Goal: Task Accomplishment & Management: Manage account settings

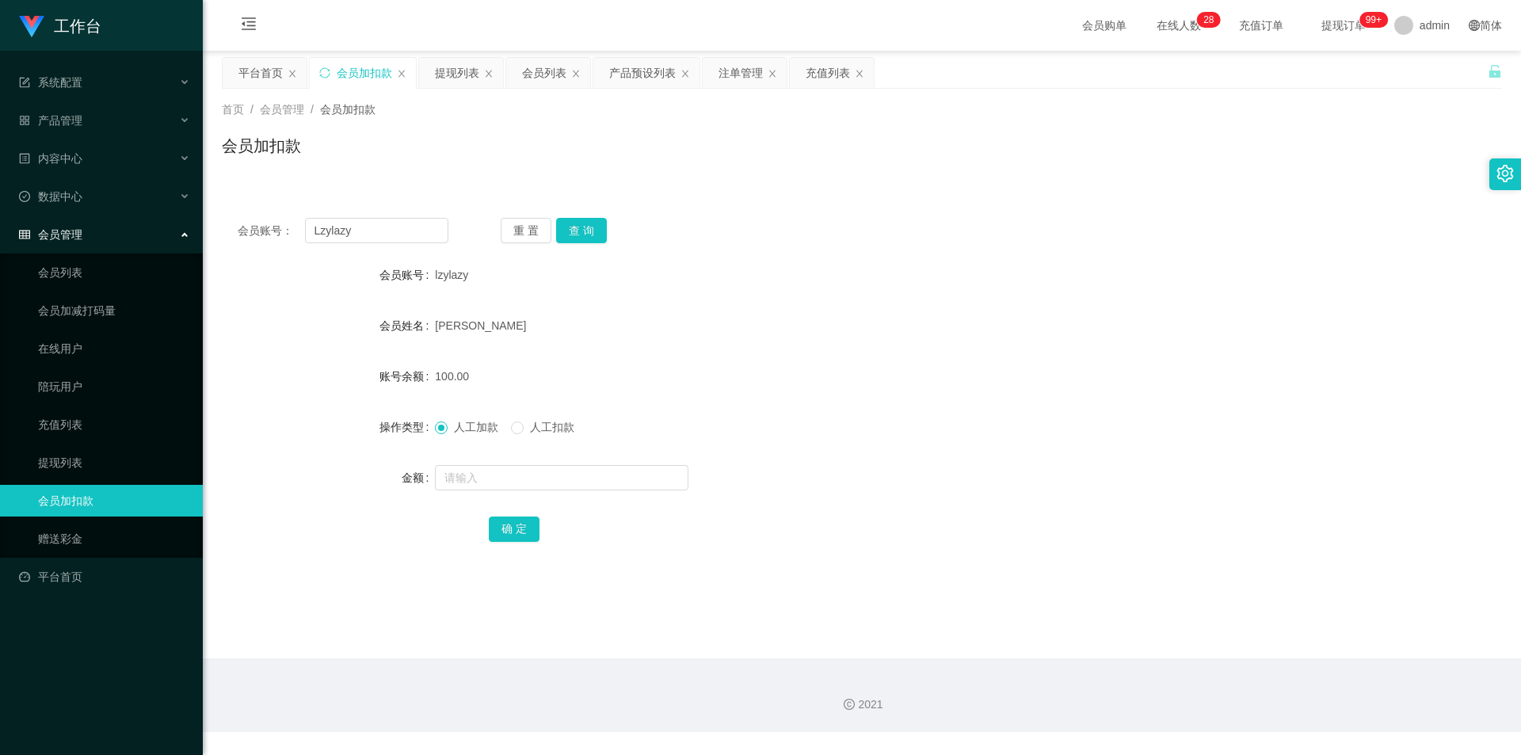
click at [366, 79] on div "会员加扣款" at bounding box center [364, 73] width 55 height 30
drag, startPoint x: 345, startPoint y: 237, endPoint x: 0, endPoint y: 246, distance: 345.4
click at [0, 246] on section "工作台 系统配置 产品管理 产品列表 产品预设列表 开奖记录 注单管理 即时注单 内容中心 站内信 公告列表 活动列表 数据中心 员工统计 团队统计 会员管理…" at bounding box center [760, 366] width 1521 height 732
paste input "Wheqi97"
type input "Wheqi97"
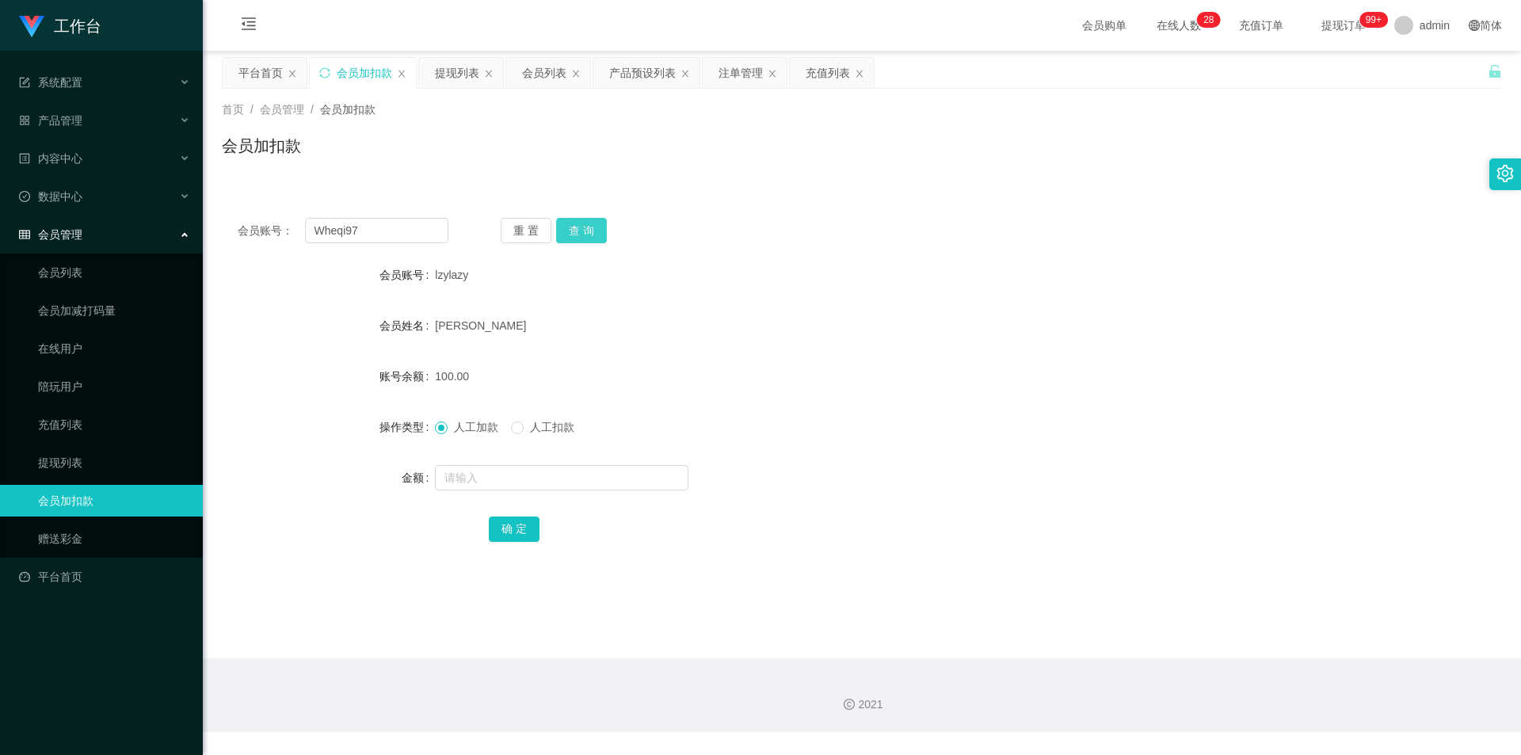
click at [584, 238] on button "查 询" at bounding box center [581, 230] width 51 height 25
click at [578, 220] on button "查 询" at bounding box center [581, 230] width 51 height 25
click at [578, 225] on button "查 询" at bounding box center [581, 230] width 51 height 25
click at [447, 62] on div "提现列表" at bounding box center [457, 73] width 44 height 30
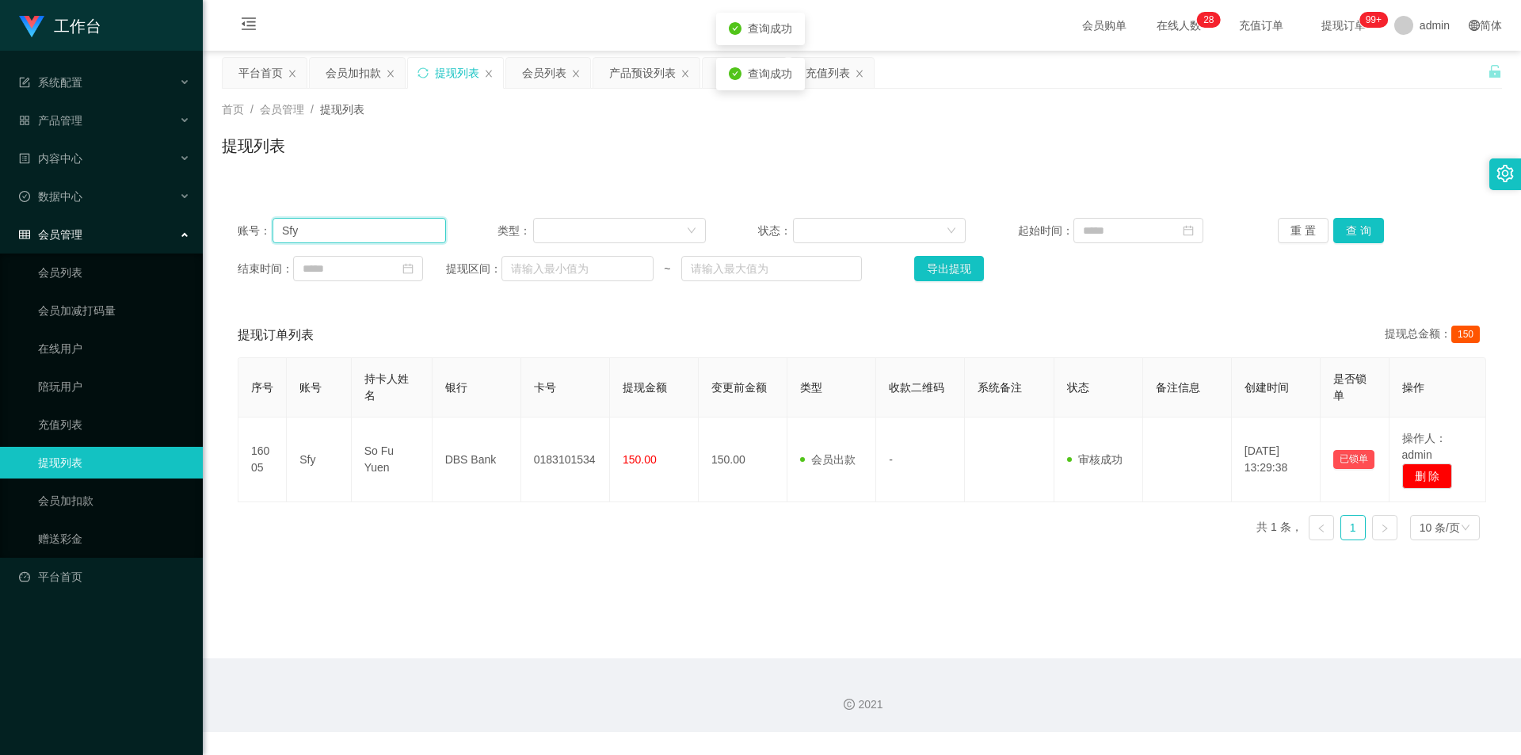
drag, startPoint x: 374, startPoint y: 224, endPoint x: 61, endPoint y: 213, distance: 313.0
click at [17, 210] on section "工作台 系统配置 产品管理 产品列表 产品预设列表 开奖记录 注单管理 即时注单 内容中心 站内信 公告列表 活动列表 数据中心 员工统计 团队统计 会员管理…" at bounding box center [760, 366] width 1521 height 732
paste input "Wheqi97"
type input "Wheqi97"
click at [1352, 231] on button "查 询" at bounding box center [1358, 230] width 51 height 25
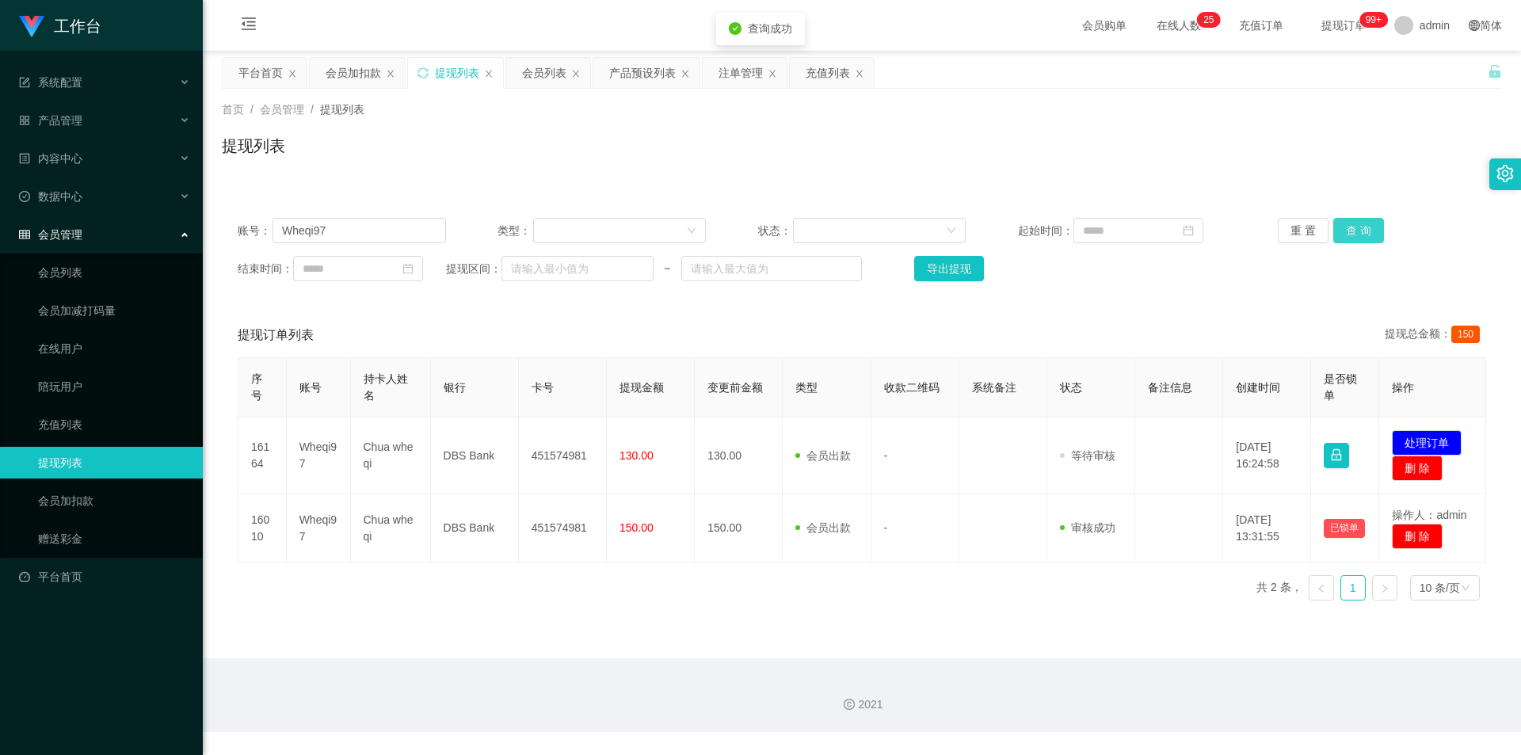
click at [1349, 229] on button "查 询" at bounding box center [1358, 230] width 51 height 25
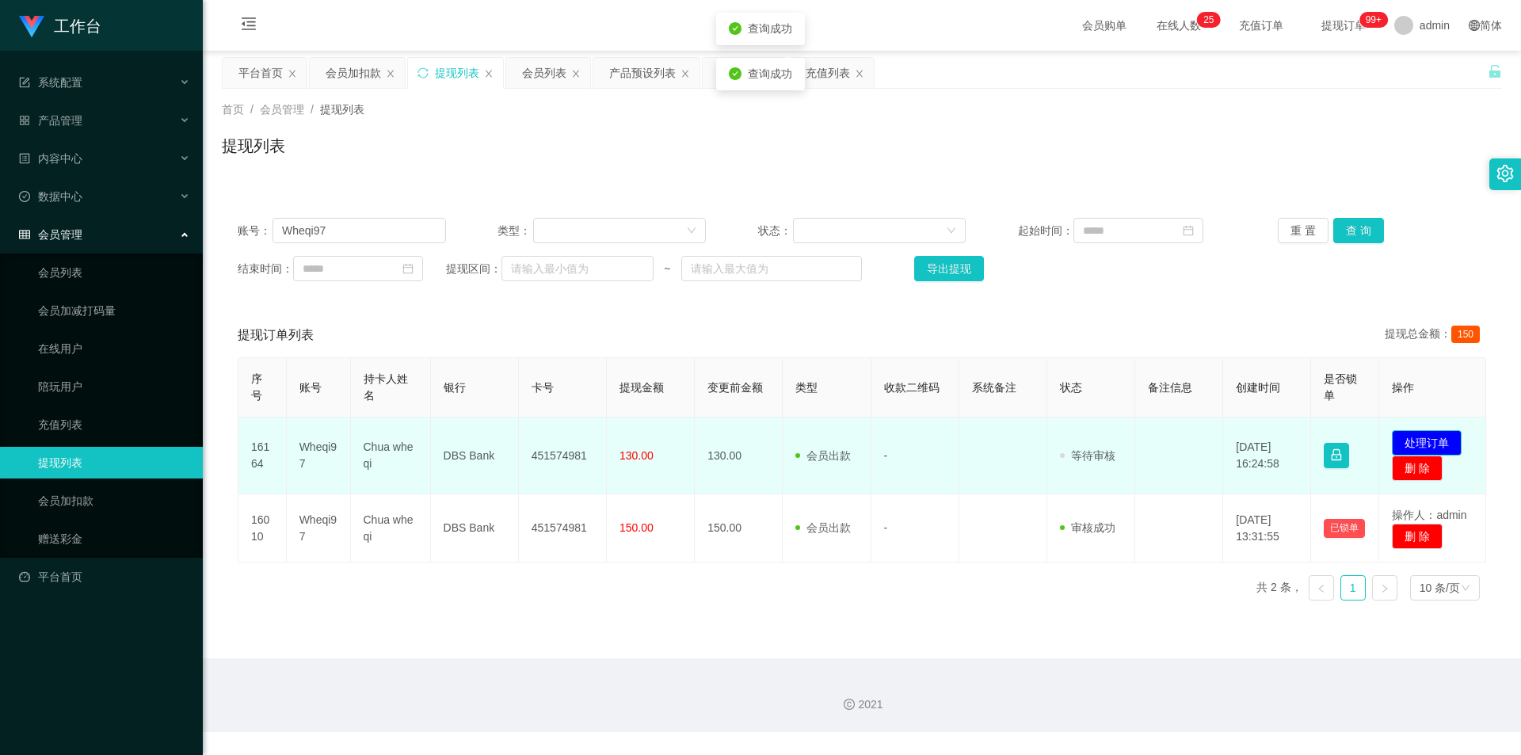
click at [1433, 443] on button "处理订单" at bounding box center [1426, 442] width 70 height 25
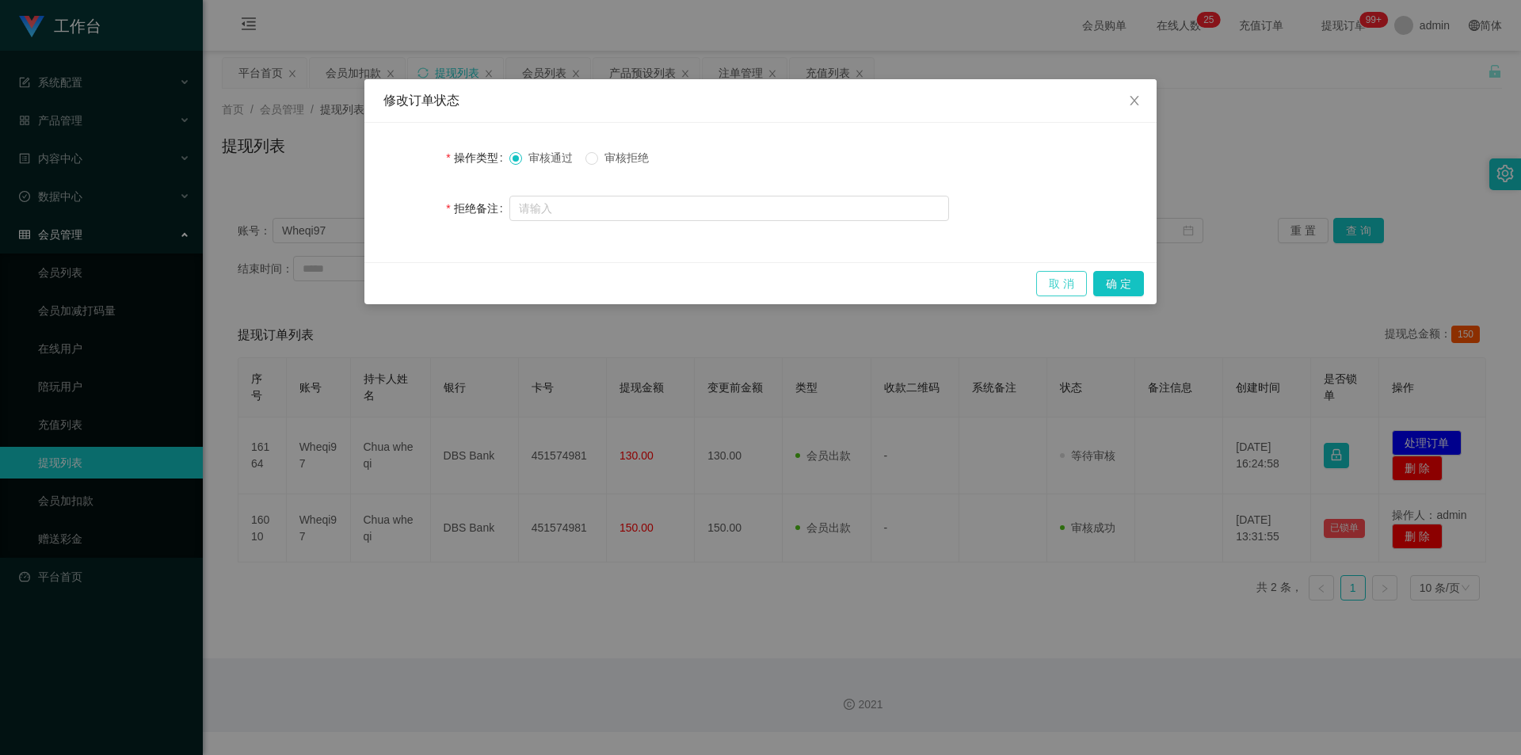
click at [1041, 286] on button "取 消" at bounding box center [1061, 283] width 51 height 25
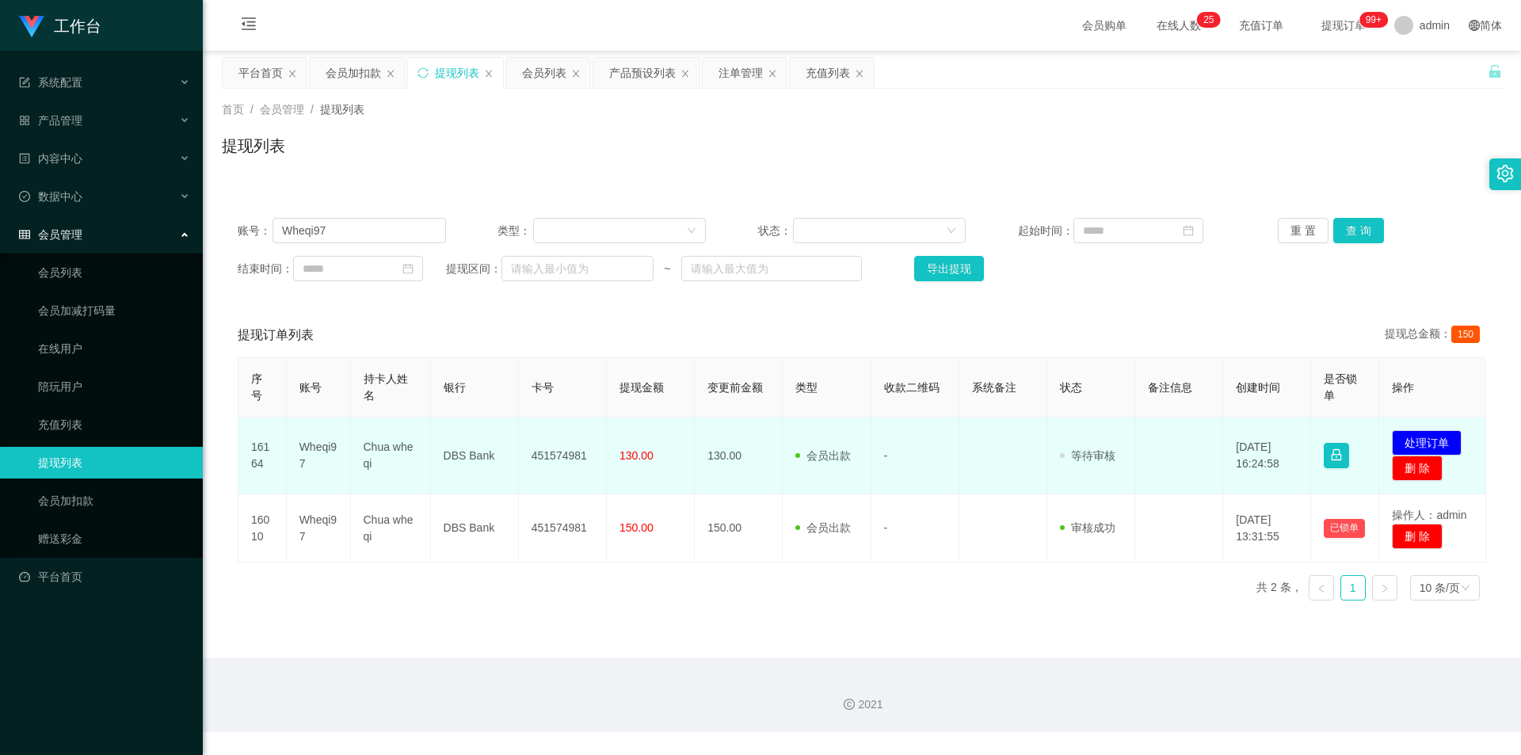
click at [553, 456] on td "451574981" at bounding box center [563, 455] width 88 height 77
copy td "451574981"
click at [473, 457] on td "DBS Bank" at bounding box center [475, 455] width 88 height 77
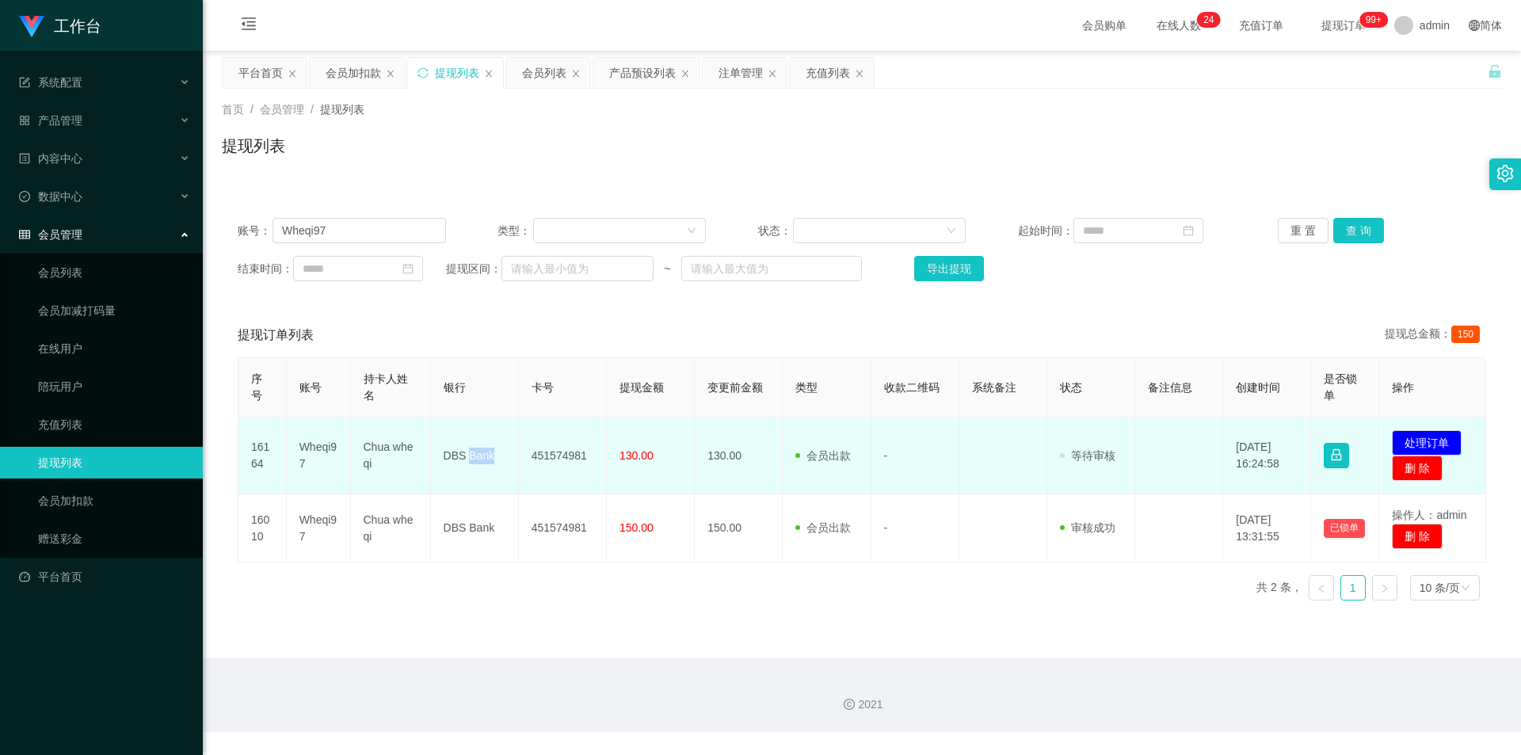
copy td "Bank"
click at [473, 457] on td "DBS Bank" at bounding box center [475, 455] width 88 height 77
copy td "DBS Bank"
click at [390, 444] on td "Chua whe qi" at bounding box center [391, 455] width 80 height 77
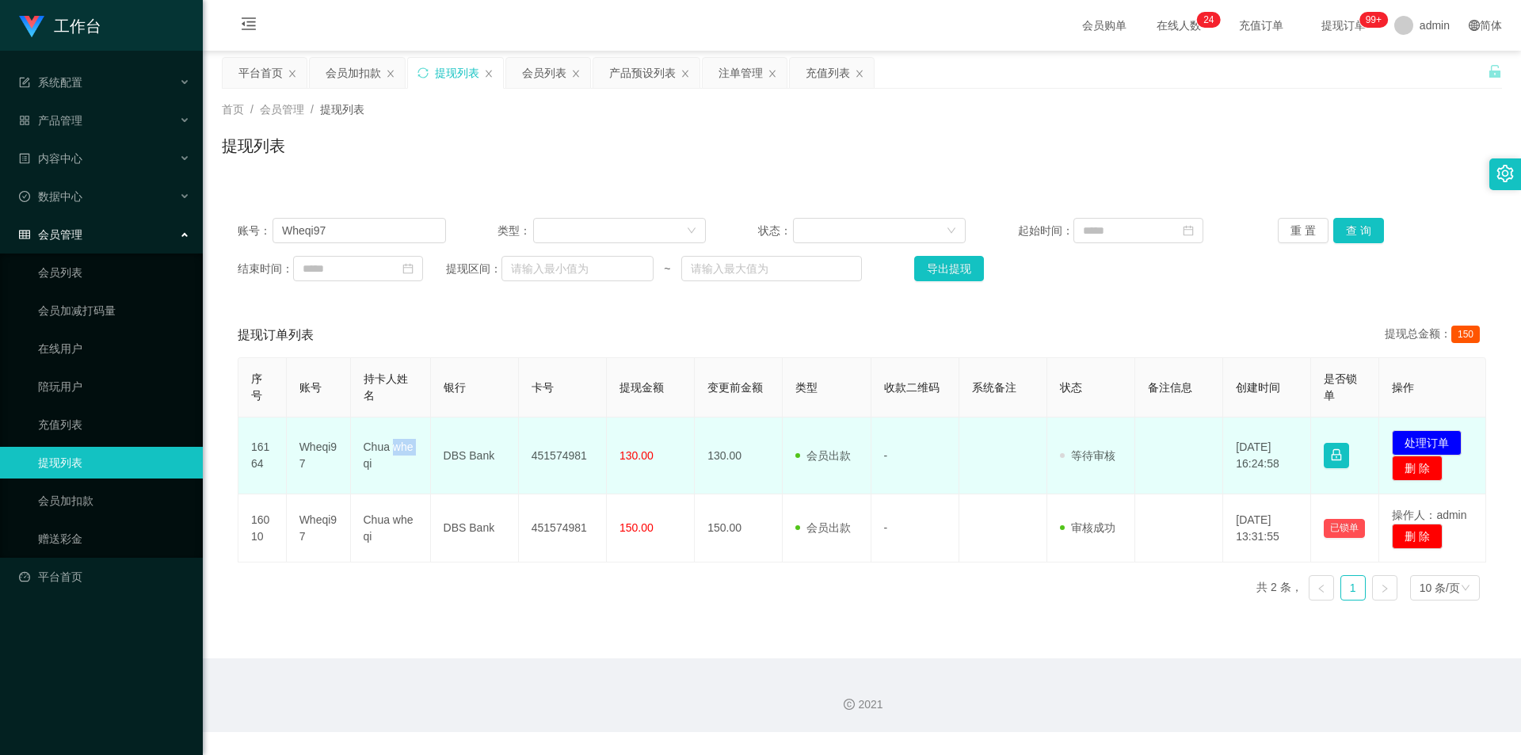
click at [390, 444] on td "Chua whe qi" at bounding box center [391, 455] width 80 height 77
copy td "Chua whe qi"
click at [1393, 437] on button "处理订单" at bounding box center [1426, 442] width 70 height 25
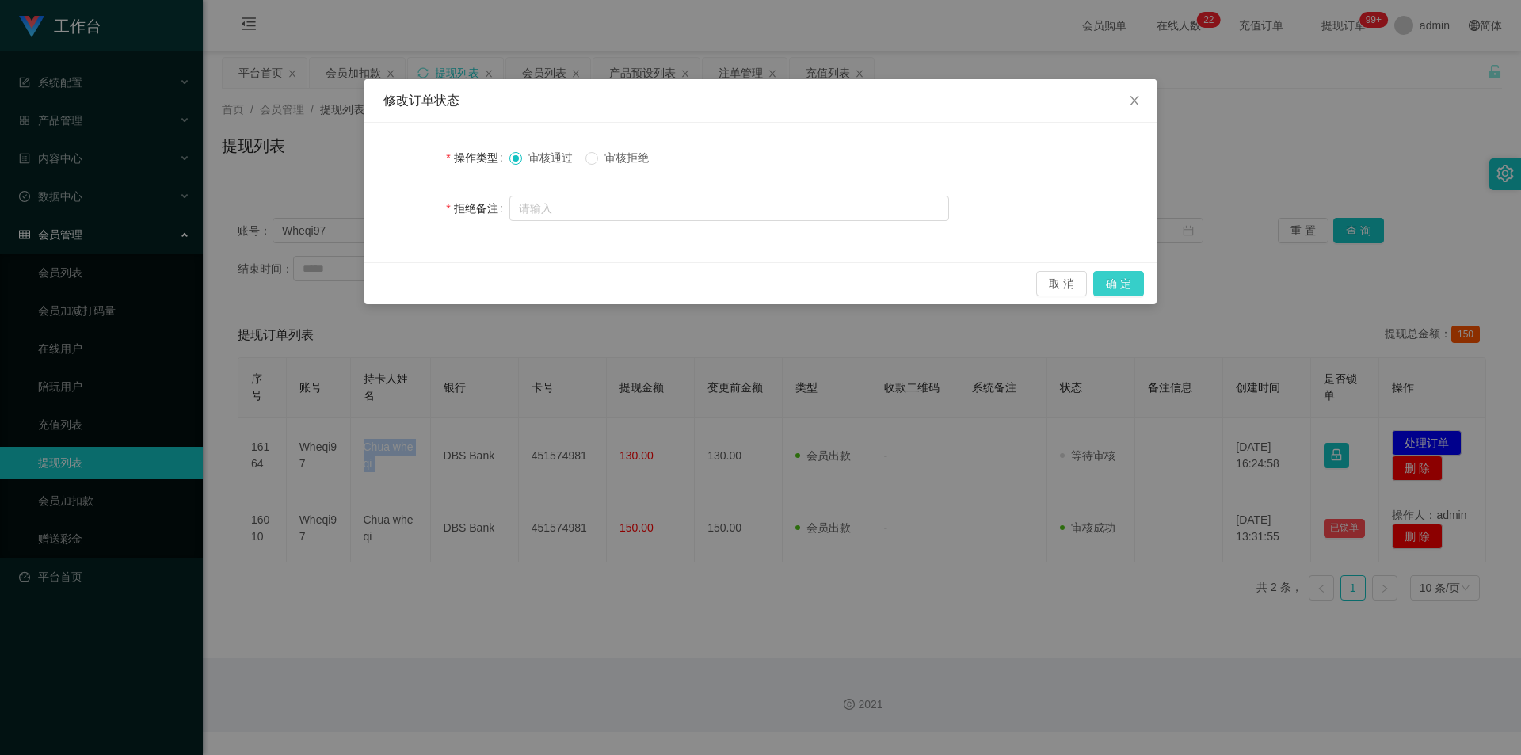
click at [1136, 284] on button "确 定" at bounding box center [1118, 283] width 51 height 25
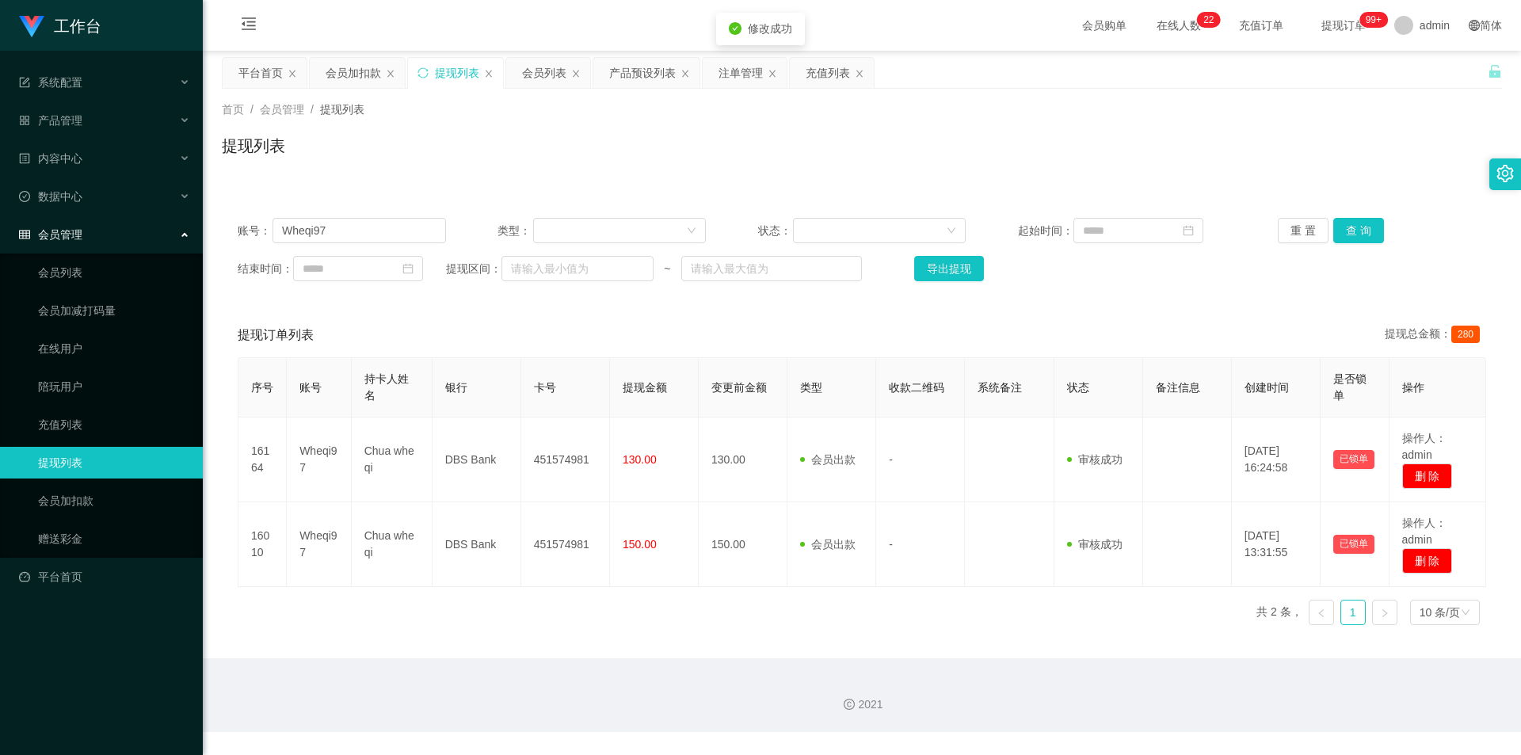
click at [710, 150] on div "提现列表" at bounding box center [862, 152] width 1280 height 36
click at [352, 64] on div "会员加扣款" at bounding box center [352, 73] width 55 height 30
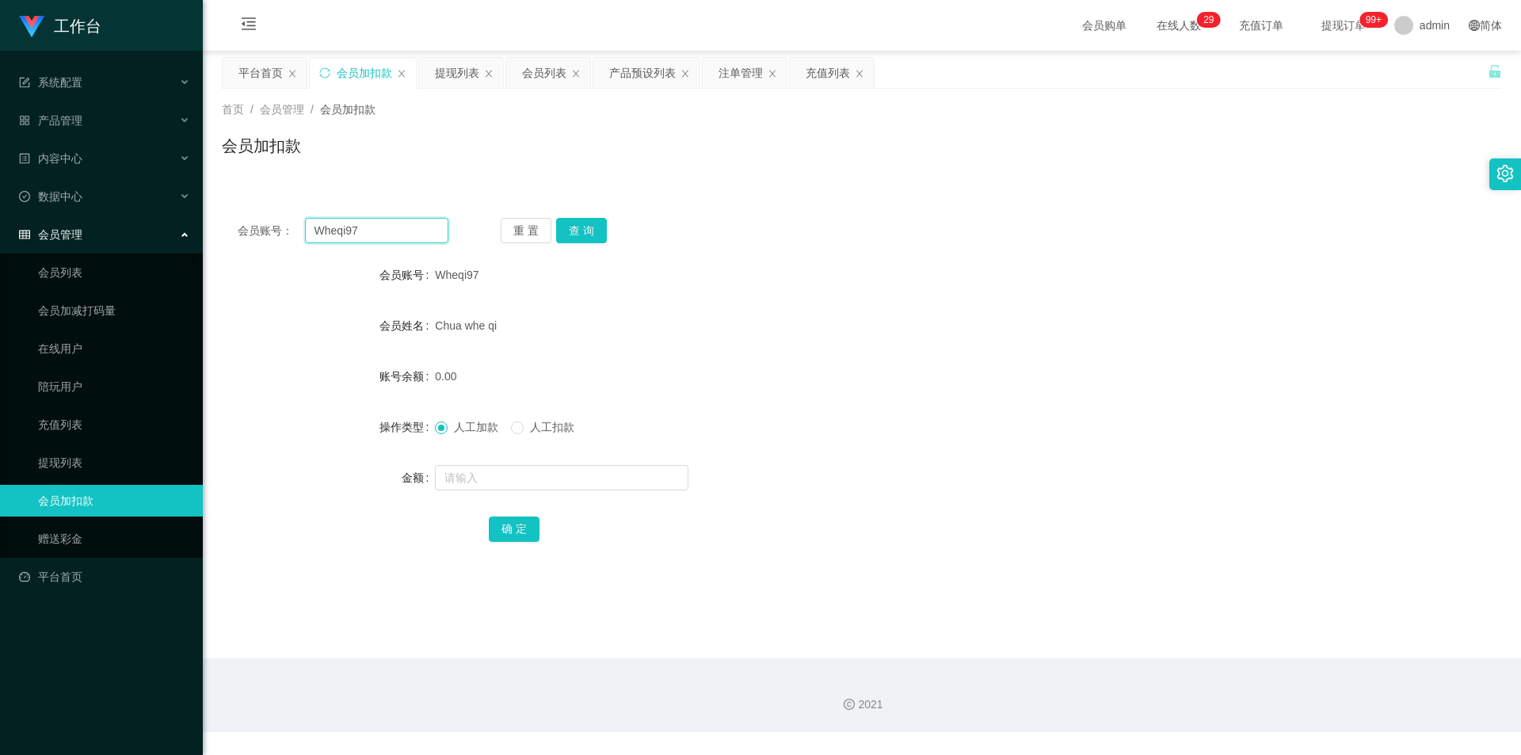
drag, startPoint x: 349, startPoint y: 227, endPoint x: 106, endPoint y: 215, distance: 243.5
click at [99, 215] on section "工作台 系统配置 产品管理 产品列表 产品预设列表 开奖记录 注单管理 即时注单 内容中心 站内信 公告列表 活动列表 数据中心 员工统计 团队统计 会员管理…" at bounding box center [760, 366] width 1521 height 732
paste input "Tammygan"
type input "Tammygan"
click at [600, 233] on button "查 询" at bounding box center [581, 230] width 51 height 25
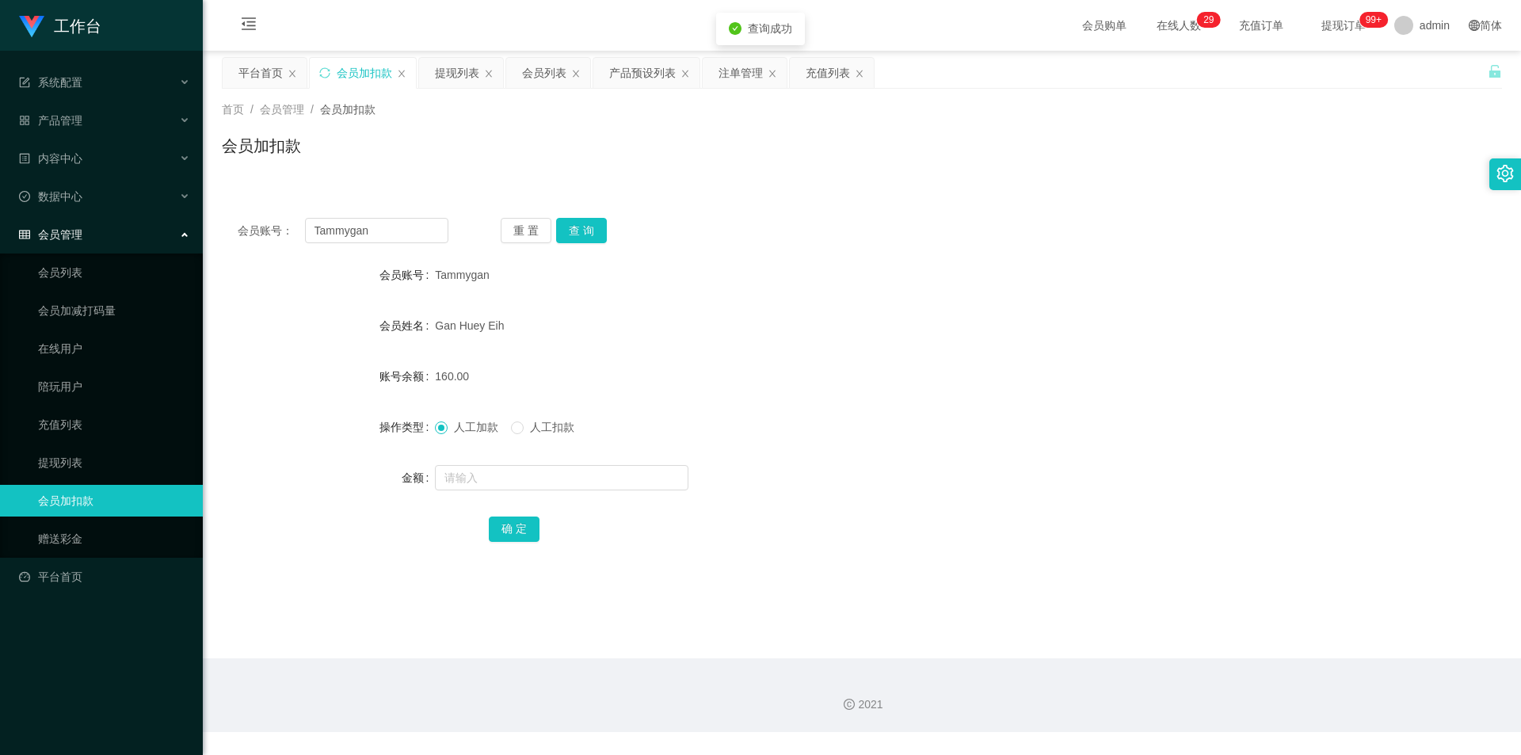
click at [482, 463] on div at bounding box center [808, 478] width 747 height 32
click at [540, 425] on span "人工扣款" at bounding box center [551, 427] width 57 height 13
click at [513, 470] on input "text" at bounding box center [561, 477] width 253 height 25
type input "30"
click at [523, 522] on button "确 定" at bounding box center [514, 528] width 51 height 25
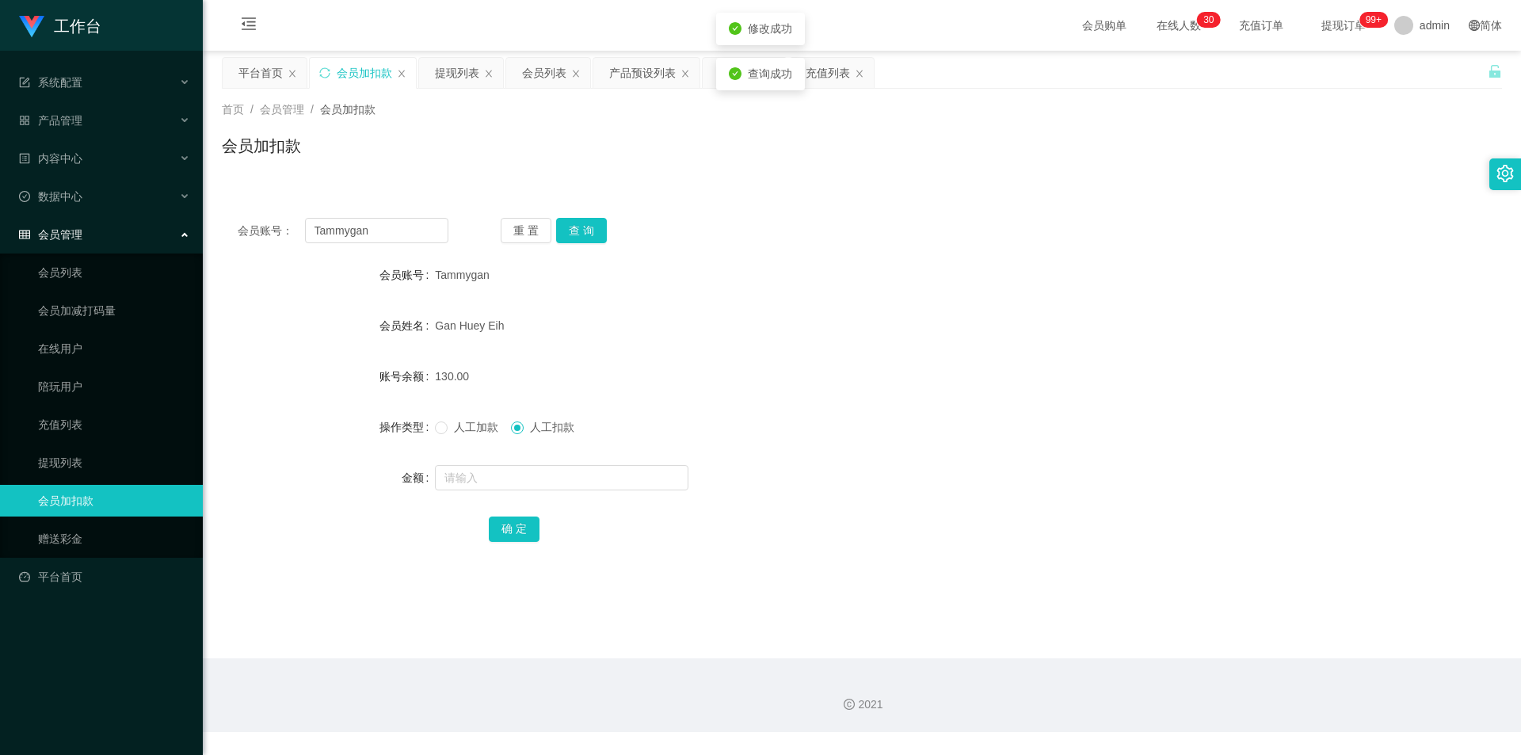
click at [718, 389] on div "130.00" at bounding box center [808, 376] width 747 height 32
click at [954, 325] on div "Gan Huey Eih" at bounding box center [808, 326] width 747 height 32
drag, startPoint x: 388, startPoint y: 228, endPoint x: 0, endPoint y: 200, distance: 389.1
click at [0, 200] on section "工作台 系统配置 产品管理 产品列表 产品预设列表 开奖记录 注单管理 即时注单 内容中心 站内信 公告列表 活动列表 数据中心 员工统计 团队统计 会员管理…" at bounding box center [760, 366] width 1521 height 732
click at [456, 67] on div "提现列表" at bounding box center [457, 73] width 44 height 30
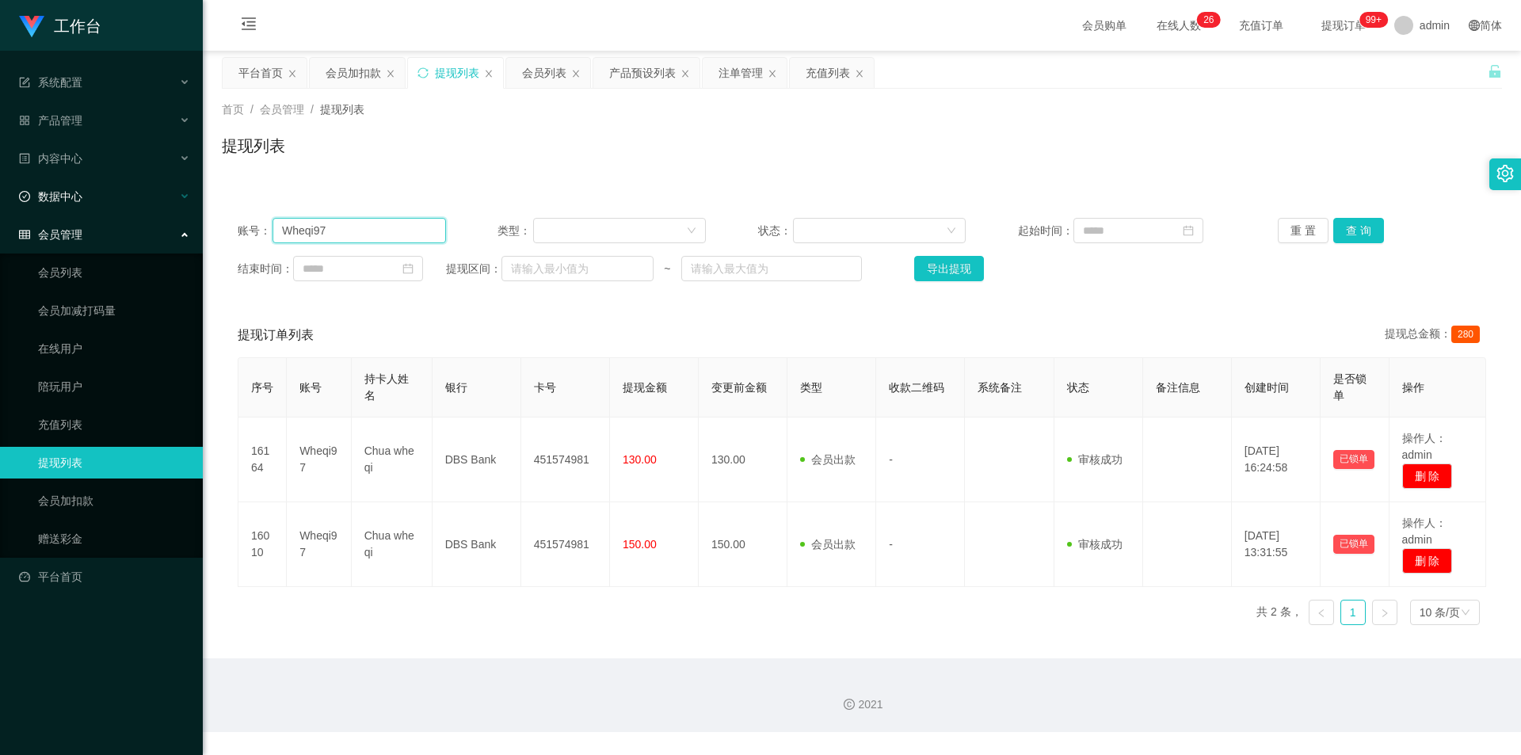
drag, startPoint x: 352, startPoint y: 233, endPoint x: 0, endPoint y: 200, distance: 353.9
click at [0, 200] on section "工作台 系统配置 产品管理 产品列表 产品预设列表 开奖记录 注单管理 即时注单 内容中心 站内信 公告列表 活动列表 数据中心 员工统计 团队统计 会员管理…" at bounding box center [760, 366] width 1521 height 732
paste input "Tammygan"
click at [1338, 216] on div "账号： Tammygan 类型： 状态： 起始时间： 重 置 查 询 结束时间： 提现区间： ~ 导出提现" at bounding box center [862, 249] width 1280 height 95
click at [1335, 225] on button "查 询" at bounding box center [1358, 230] width 51 height 25
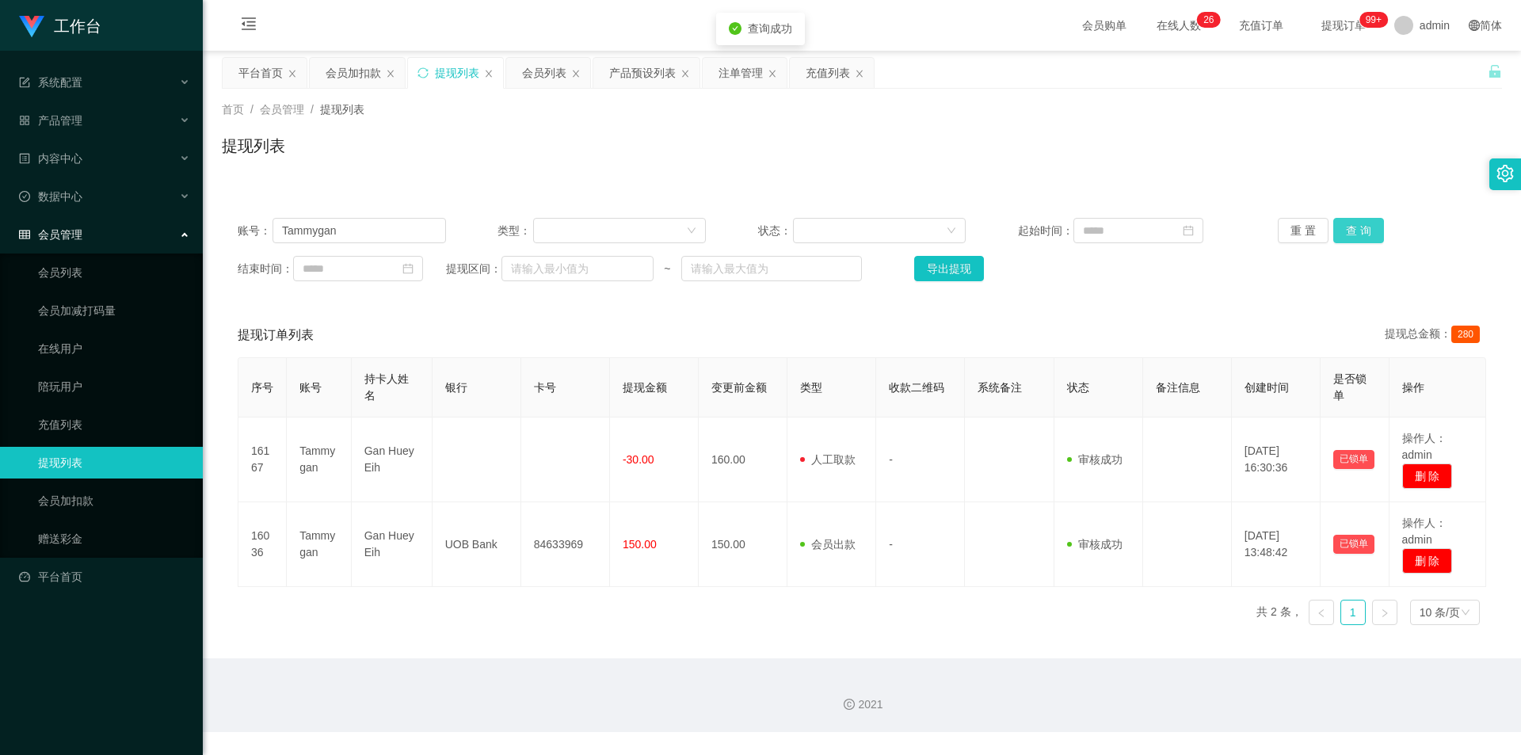
click at [1335, 225] on button "查 询" at bounding box center [1358, 230] width 51 height 25
click at [1342, 113] on div "首页 / 会员管理 / 提现列表 /" at bounding box center [862, 109] width 1280 height 17
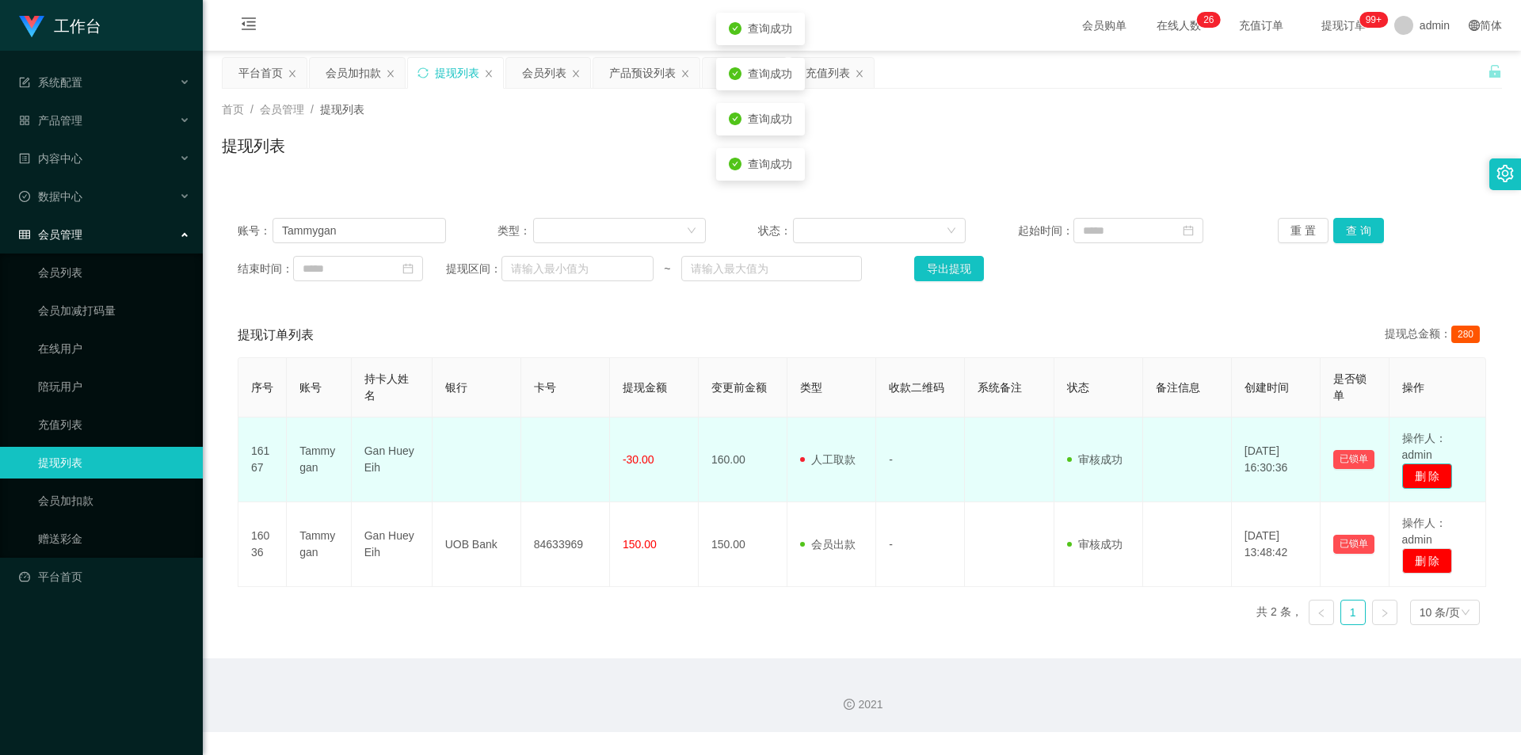
click at [1417, 484] on button "删 除" at bounding box center [1427, 475] width 51 height 25
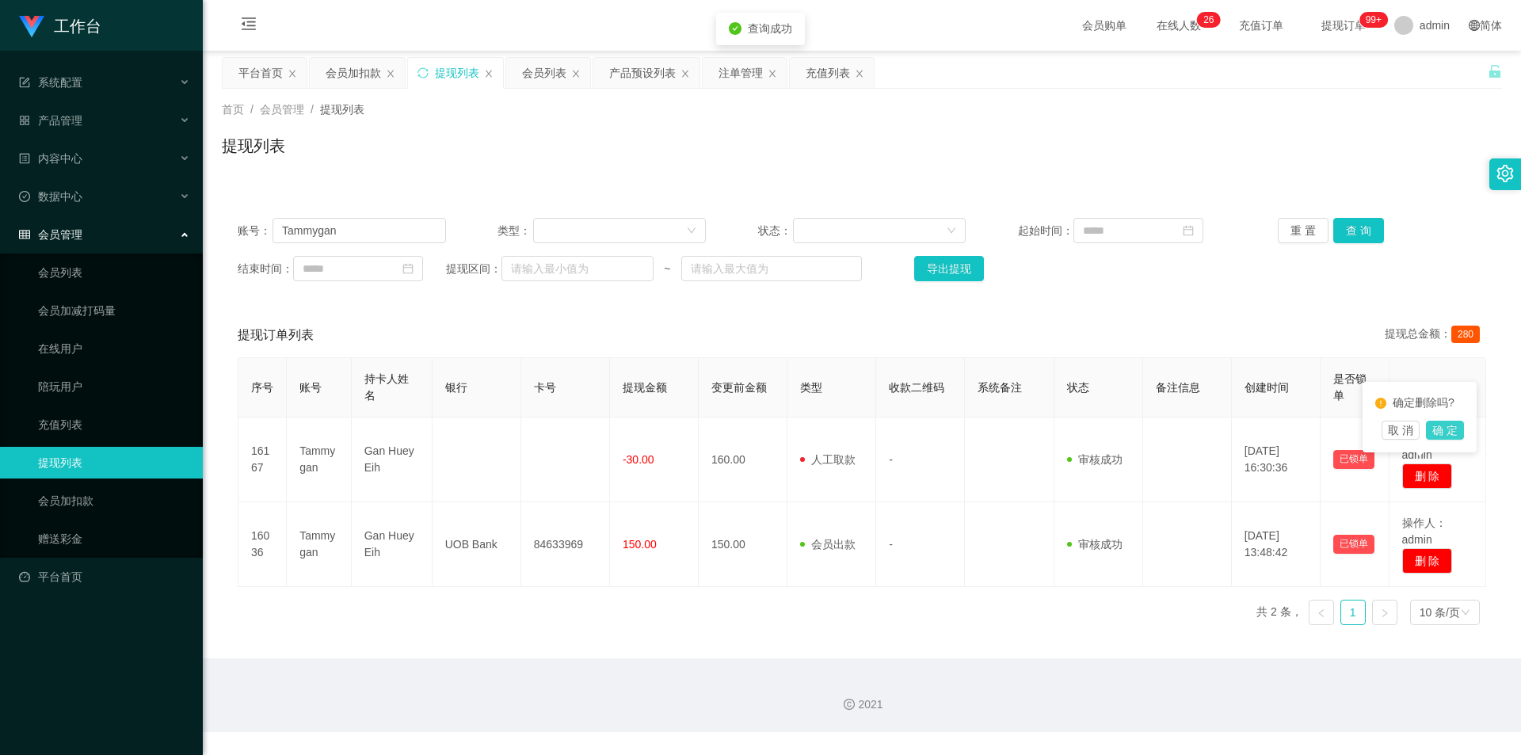
click at [1433, 429] on button "确 定" at bounding box center [1445, 430] width 38 height 19
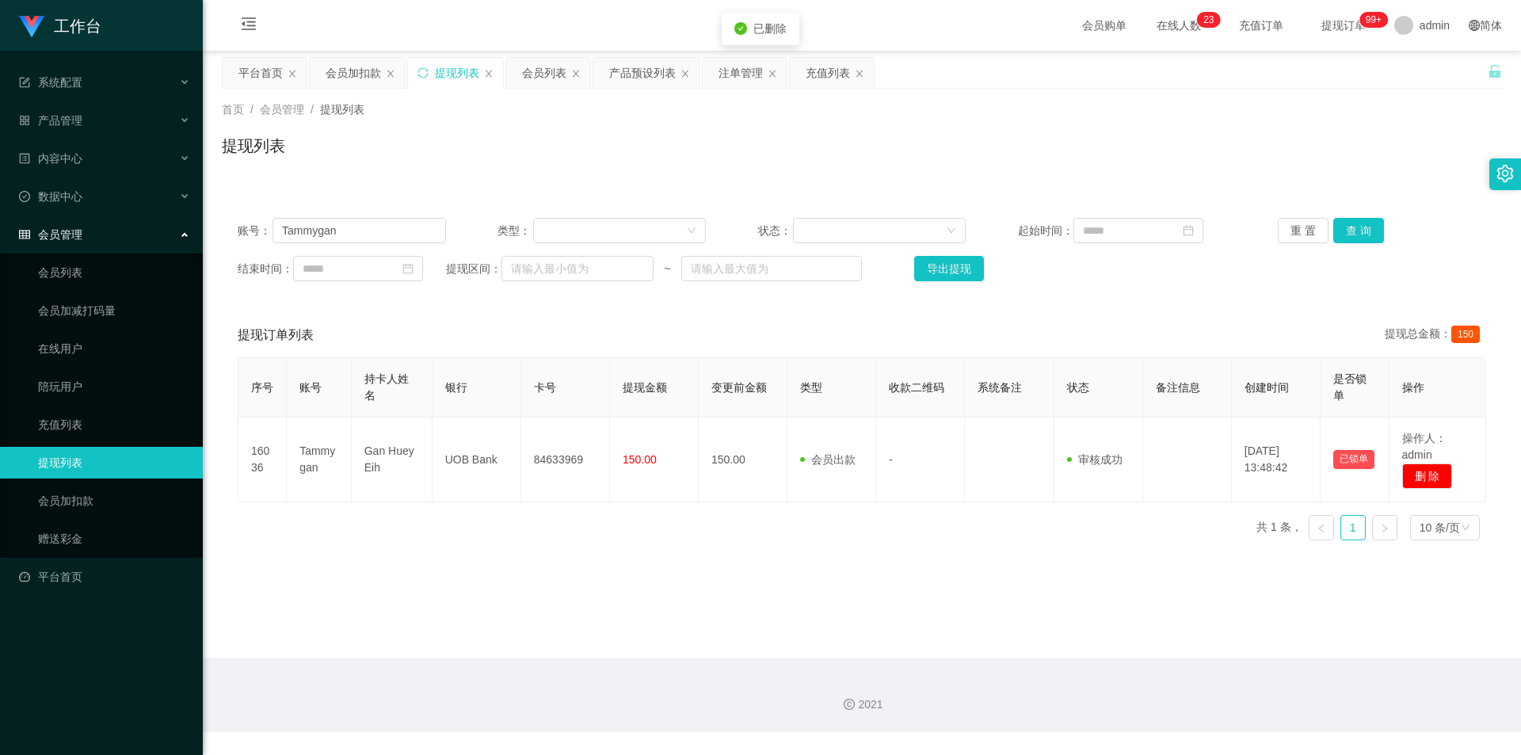
click at [1406, 182] on div "首页 / 会员管理 / 提现列表 / 提现列表" at bounding box center [862, 136] width 1318 height 94
click at [1399, 154] on div "提现列表" at bounding box center [862, 152] width 1280 height 36
drag, startPoint x: 2, startPoint y: 211, endPoint x: 17, endPoint y: 207, distance: 15.0
click at [0, 207] on section "工作台 系统配置 产品管理 产品列表 产品预设列表 开奖记录 注单管理 即时注单 内容中心 站内信 公告列表 活动列表 数据中心 员工统计 团队统计 会员管理…" at bounding box center [760, 366] width 1521 height 732
paste input "Wheqi97"
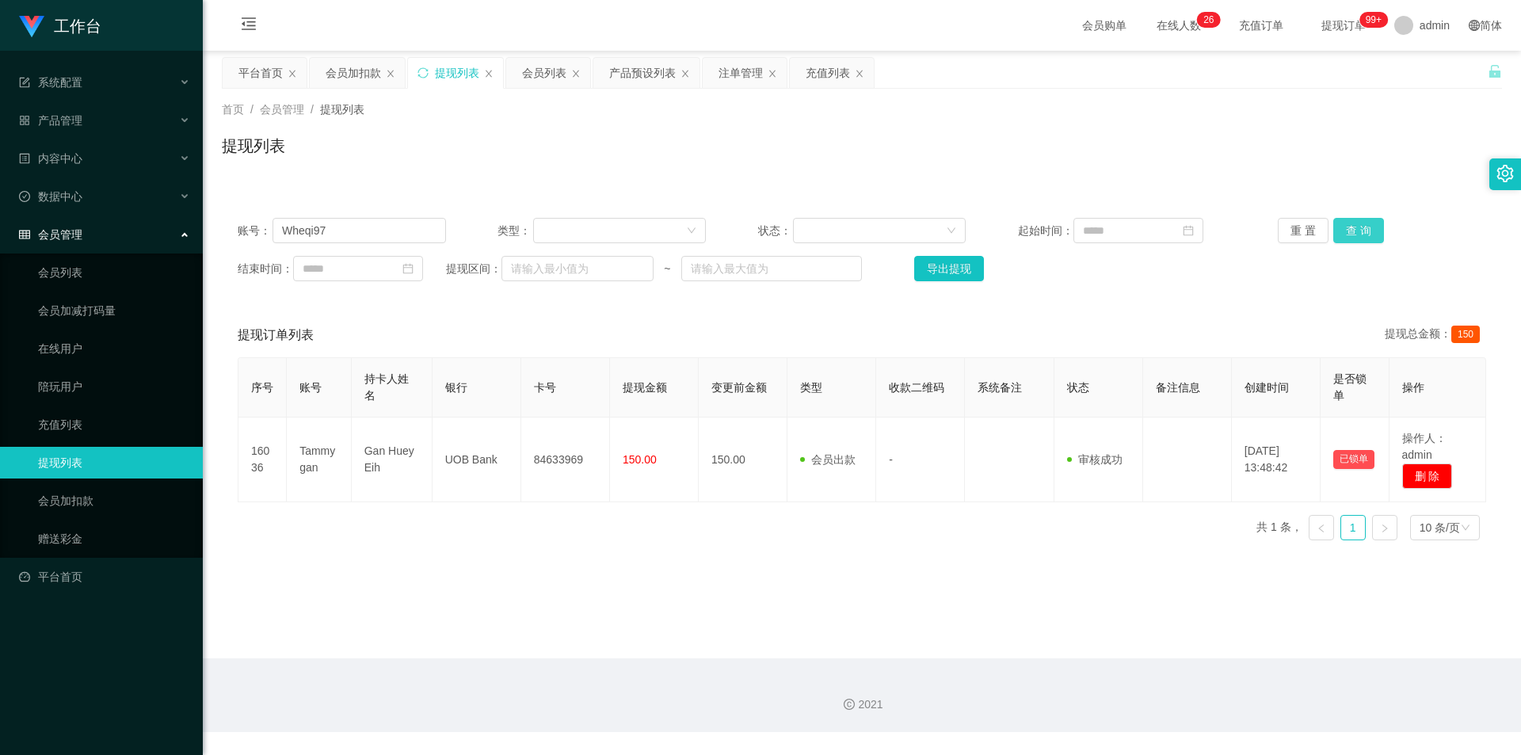
click at [1346, 223] on button "查 询" at bounding box center [1358, 230] width 51 height 25
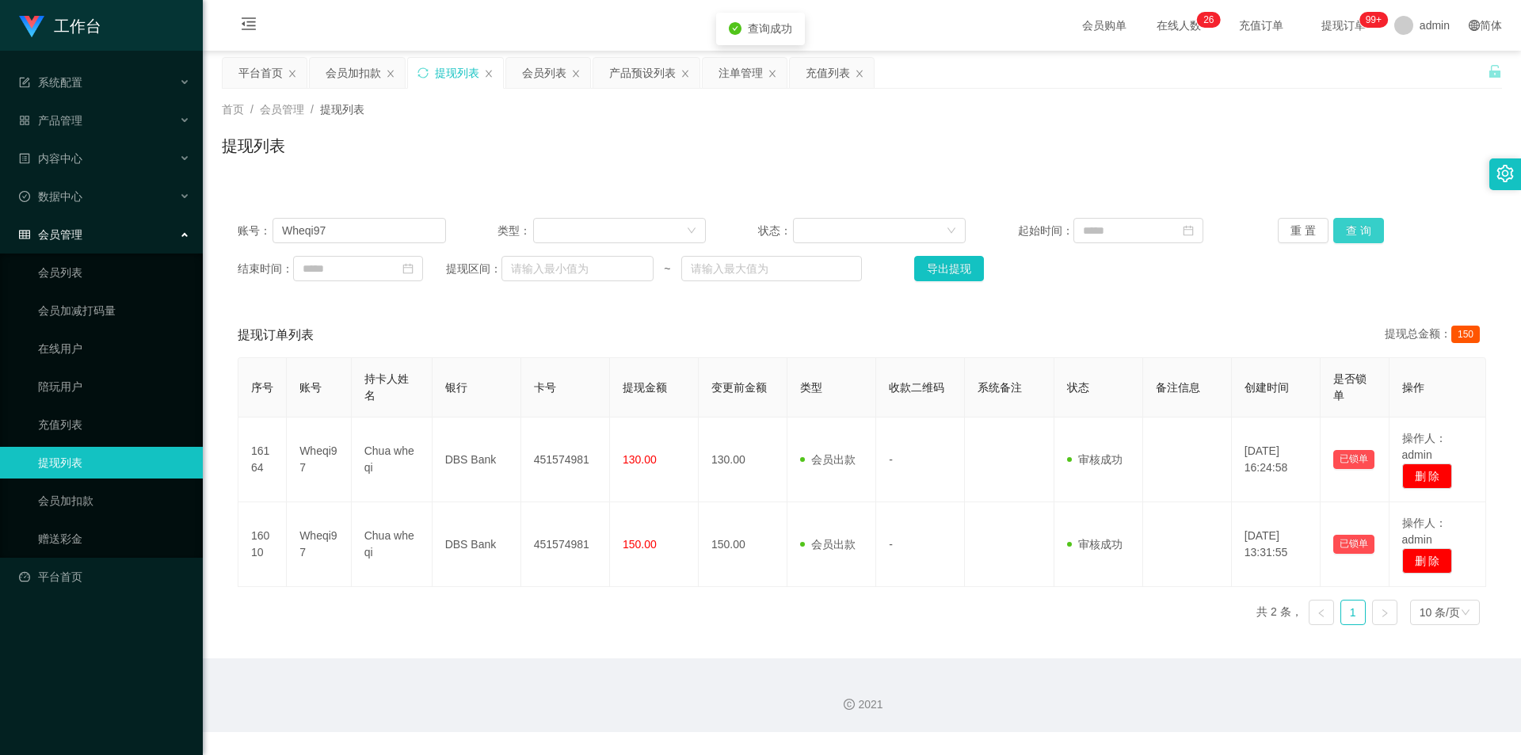
click at [1346, 223] on button "查 询" at bounding box center [1358, 230] width 51 height 25
click at [1194, 154] on div "提现列表" at bounding box center [862, 152] width 1280 height 36
drag, startPoint x: 207, startPoint y: 225, endPoint x: 186, endPoint y: 238, distance: 24.9
click at [153, 225] on section "工作台 系统配置 产品管理 产品列表 产品预设列表 开奖记录 注单管理 即时注单 内容中心 站内信 公告列表 活动列表 数据中心 员工统计 团队统计 会员管理…" at bounding box center [760, 366] width 1521 height 732
paste input "Sfy"
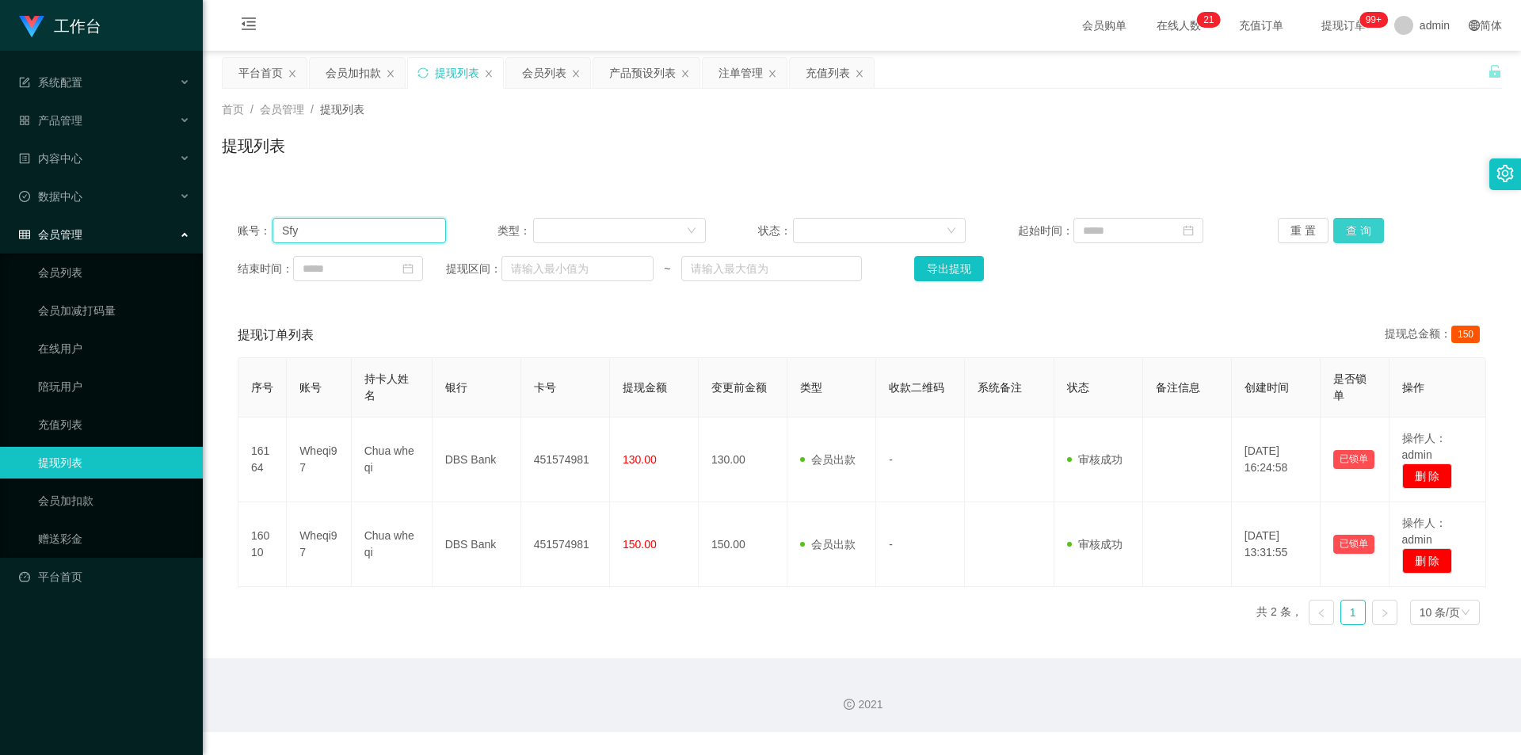
type input "Sfy"
click at [1338, 227] on button "查 询" at bounding box center [1358, 230] width 51 height 25
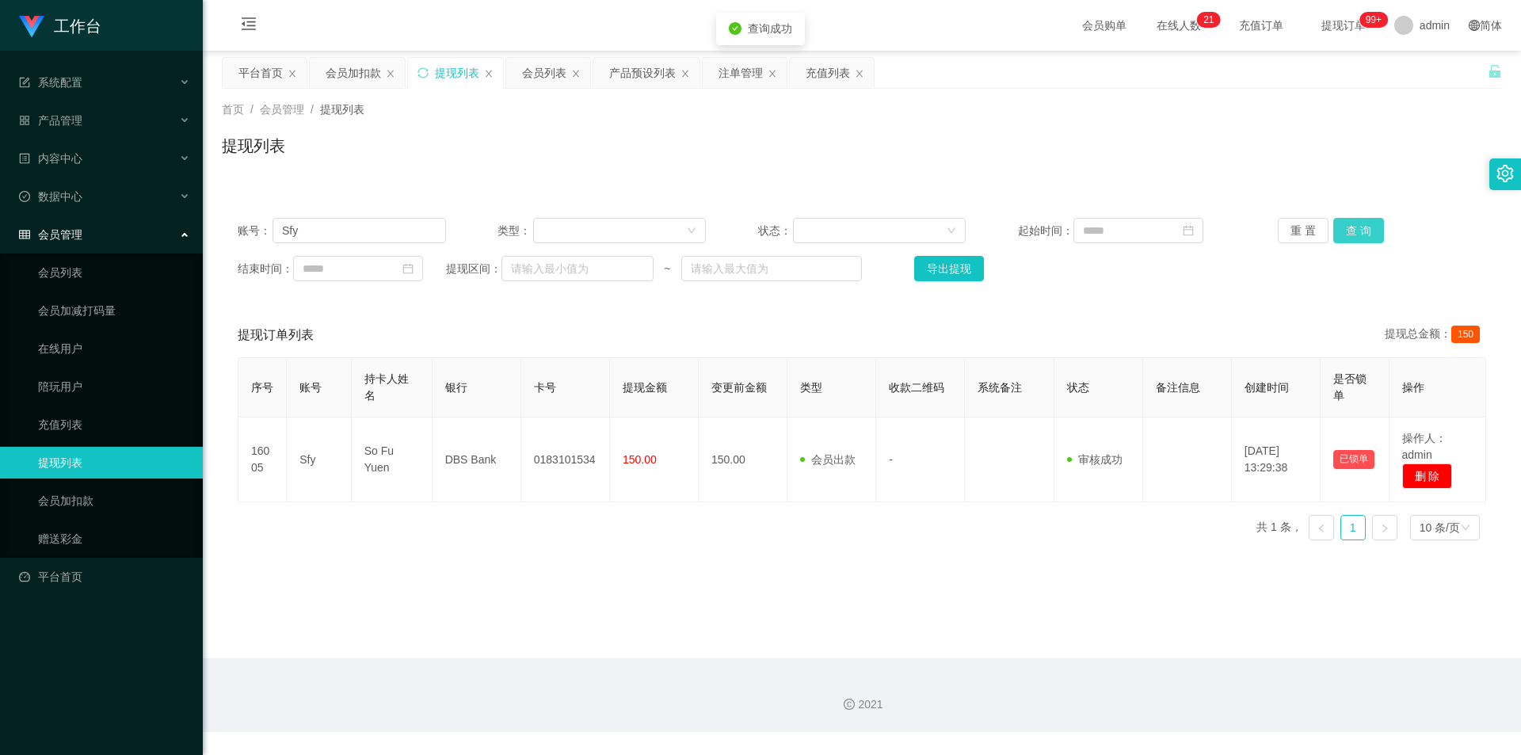
click at [1338, 227] on button "查 询" at bounding box center [1358, 230] width 51 height 25
click at [1308, 143] on div "提现列表" at bounding box center [862, 152] width 1280 height 36
click at [447, 162] on div "提现列表" at bounding box center [862, 152] width 1280 height 36
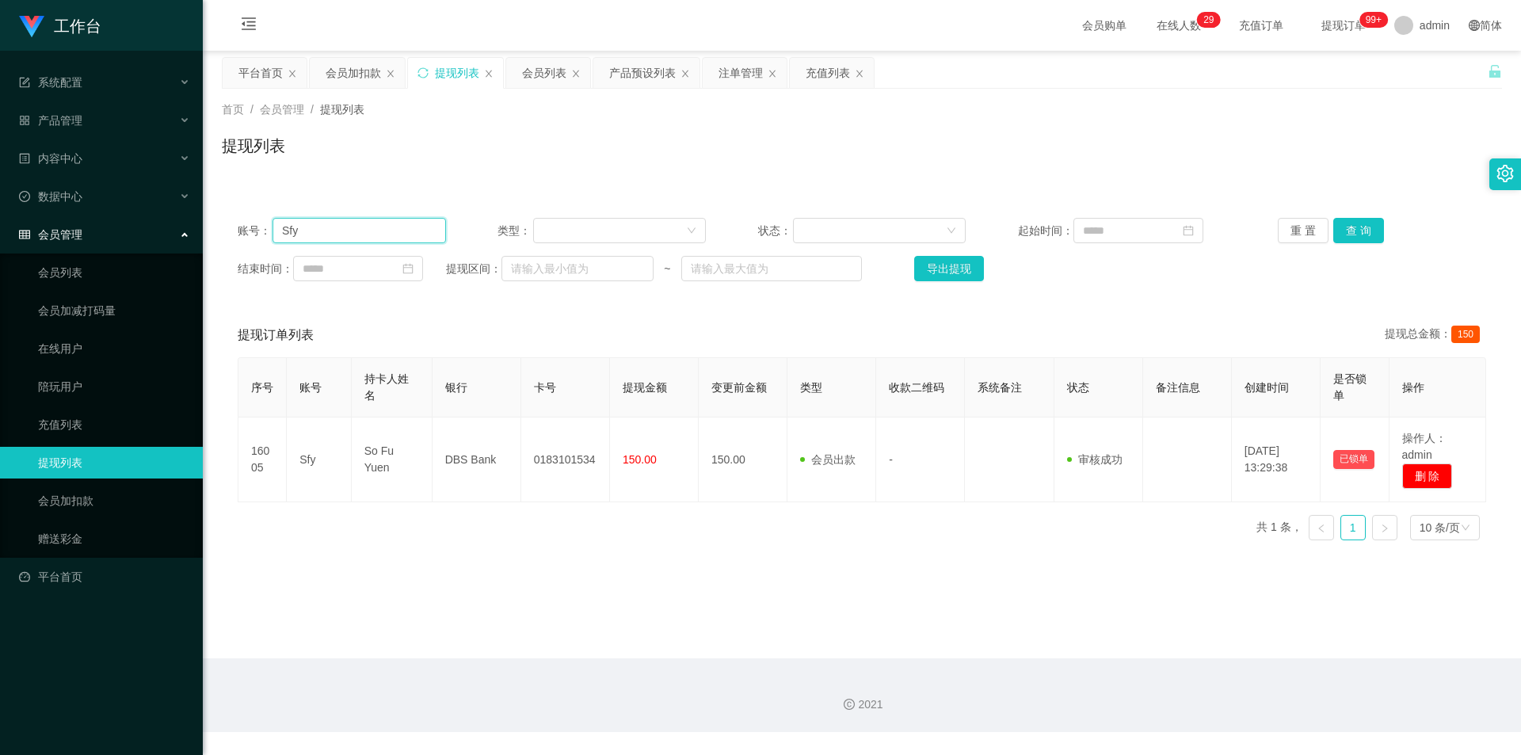
drag, startPoint x: 169, startPoint y: 221, endPoint x: 154, endPoint y: 220, distance: 15.1
click at [157, 221] on section "工作台 系统配置 产品管理 产品列表 产品预设列表 开奖记录 注单管理 即时注单 内容中心 站内信 公告列表 活动列表 数据中心 员工统计 团队统计 会员管理…" at bounding box center [760, 366] width 1521 height 732
click at [1346, 227] on button "查 询" at bounding box center [1358, 230] width 51 height 25
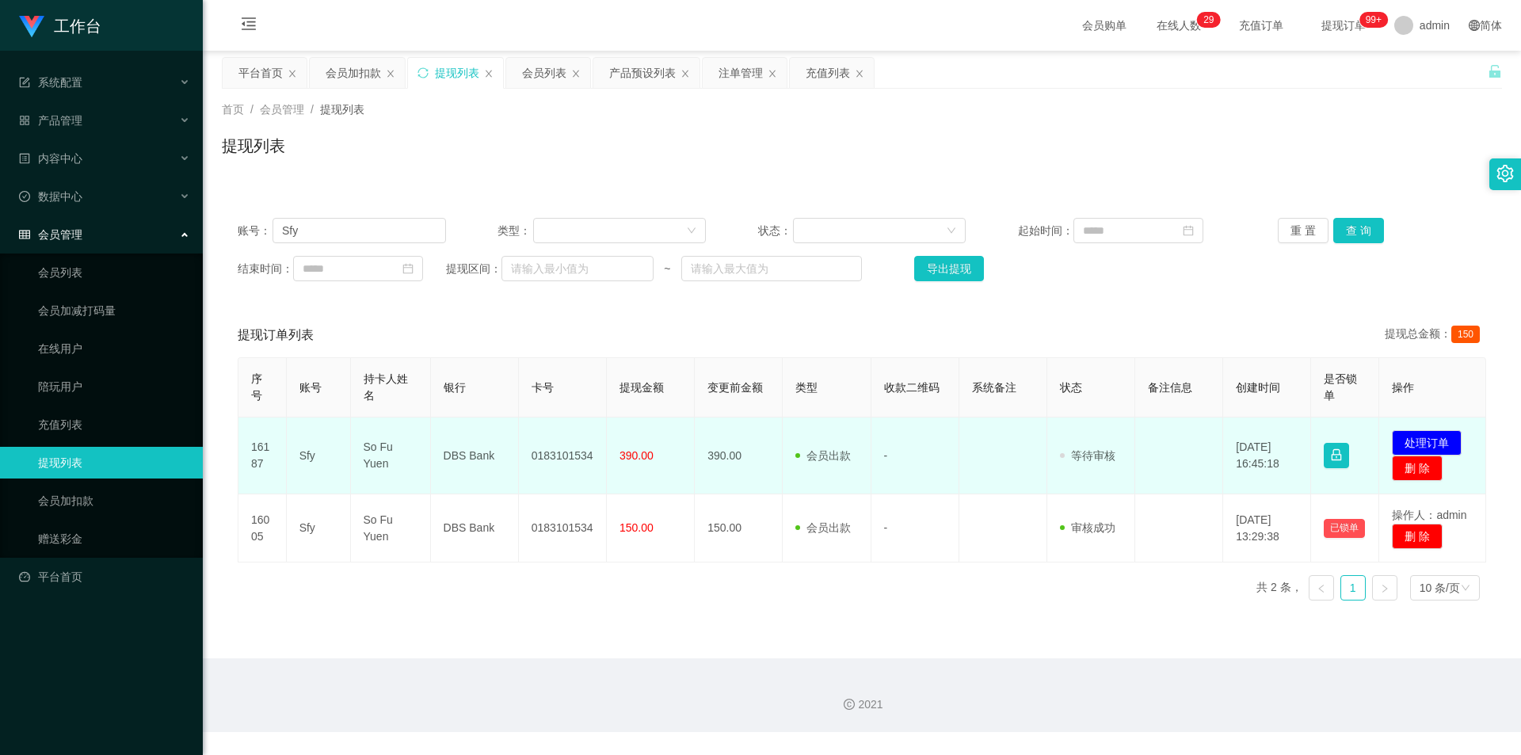
click at [567, 457] on td "0183101534" at bounding box center [563, 455] width 88 height 77
copy td "0183101534"
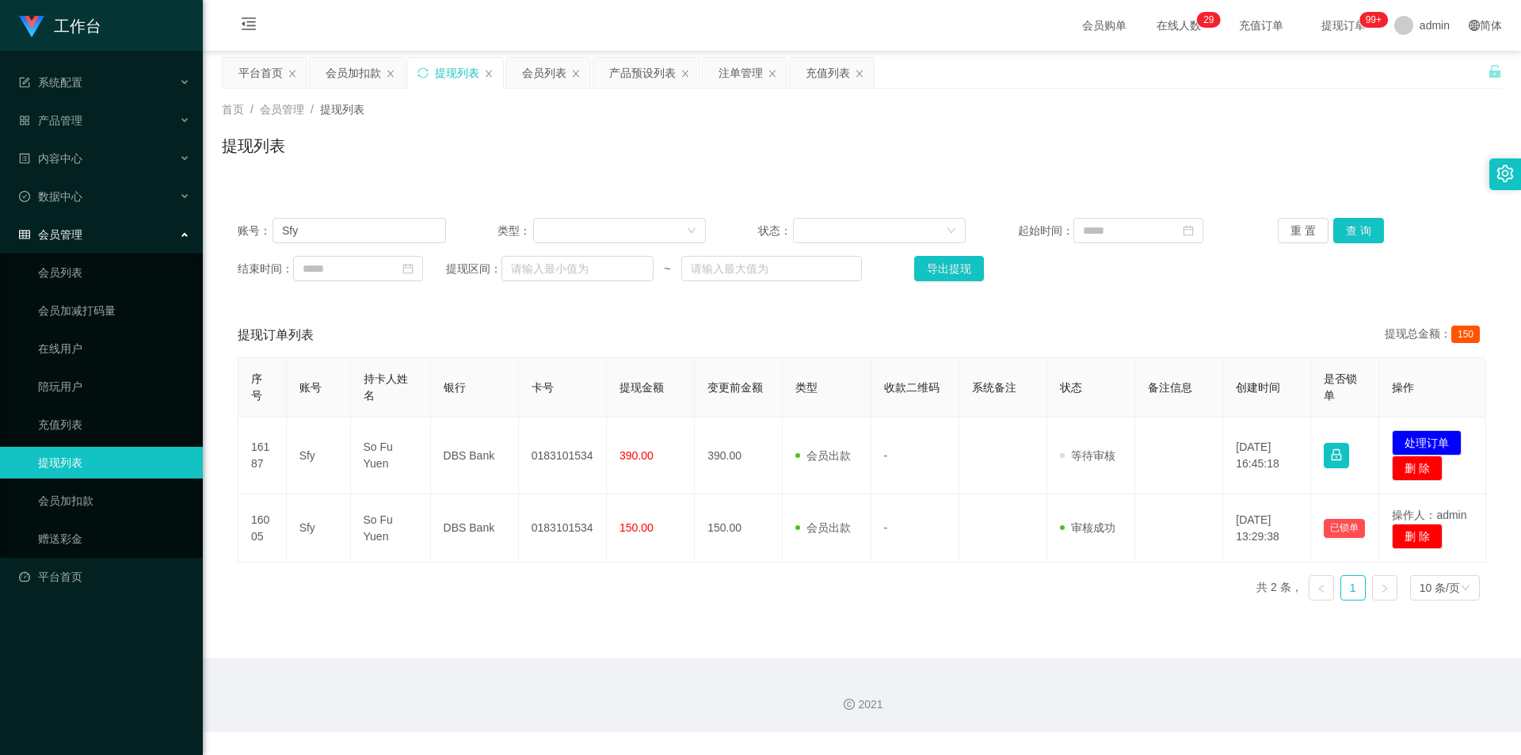
click at [651, 115] on div "首页 / 会员管理 / 提现列表 /" at bounding box center [862, 109] width 1280 height 17
click at [686, 136] on div "提现列表" at bounding box center [862, 152] width 1280 height 36
click at [706, 148] on div "提现列表" at bounding box center [862, 152] width 1280 height 36
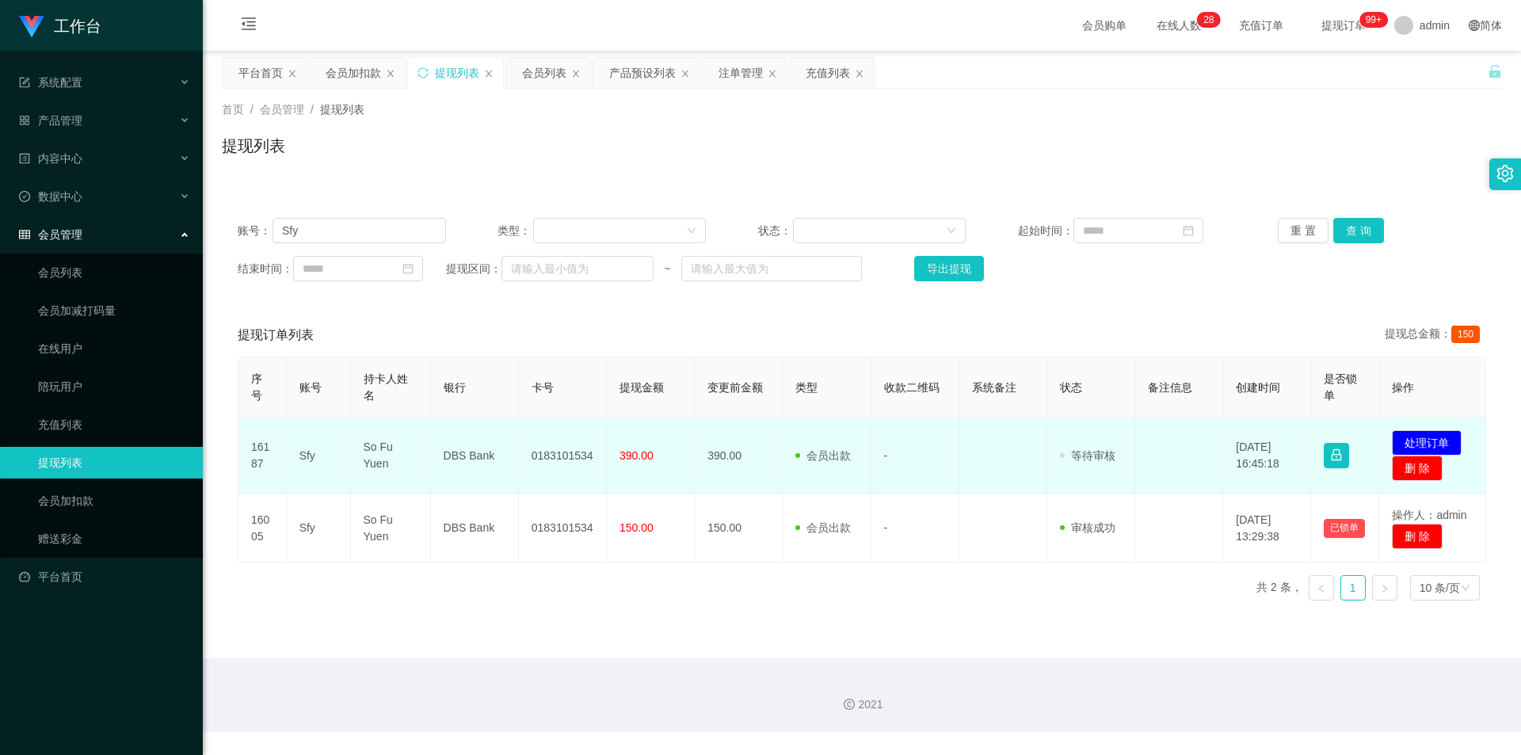
click at [568, 463] on td "0183101534" at bounding box center [563, 455] width 88 height 77
copy td "0183101534"
click at [454, 455] on td "DBS Bank" at bounding box center [475, 455] width 88 height 77
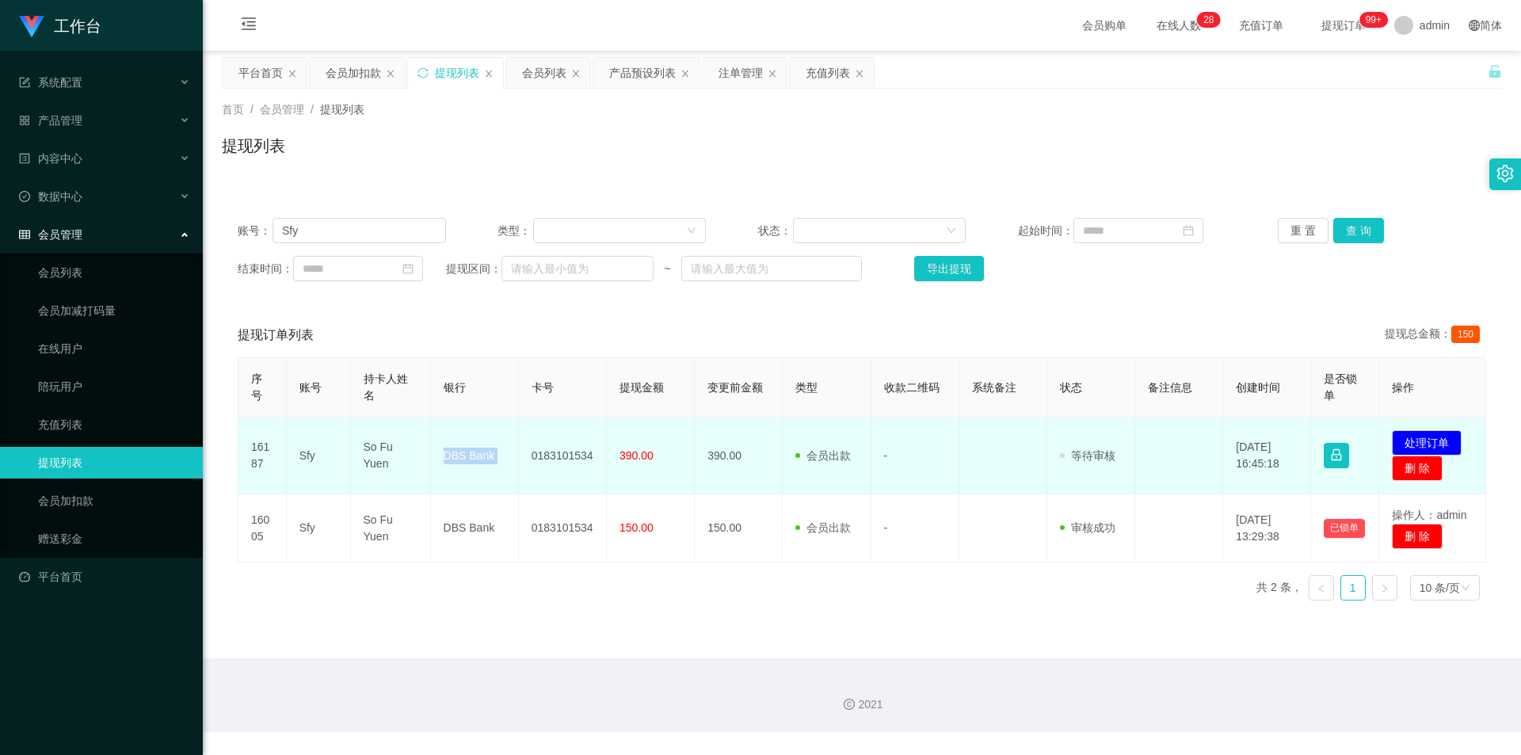
click at [454, 455] on td "DBS Bank" at bounding box center [475, 455] width 88 height 77
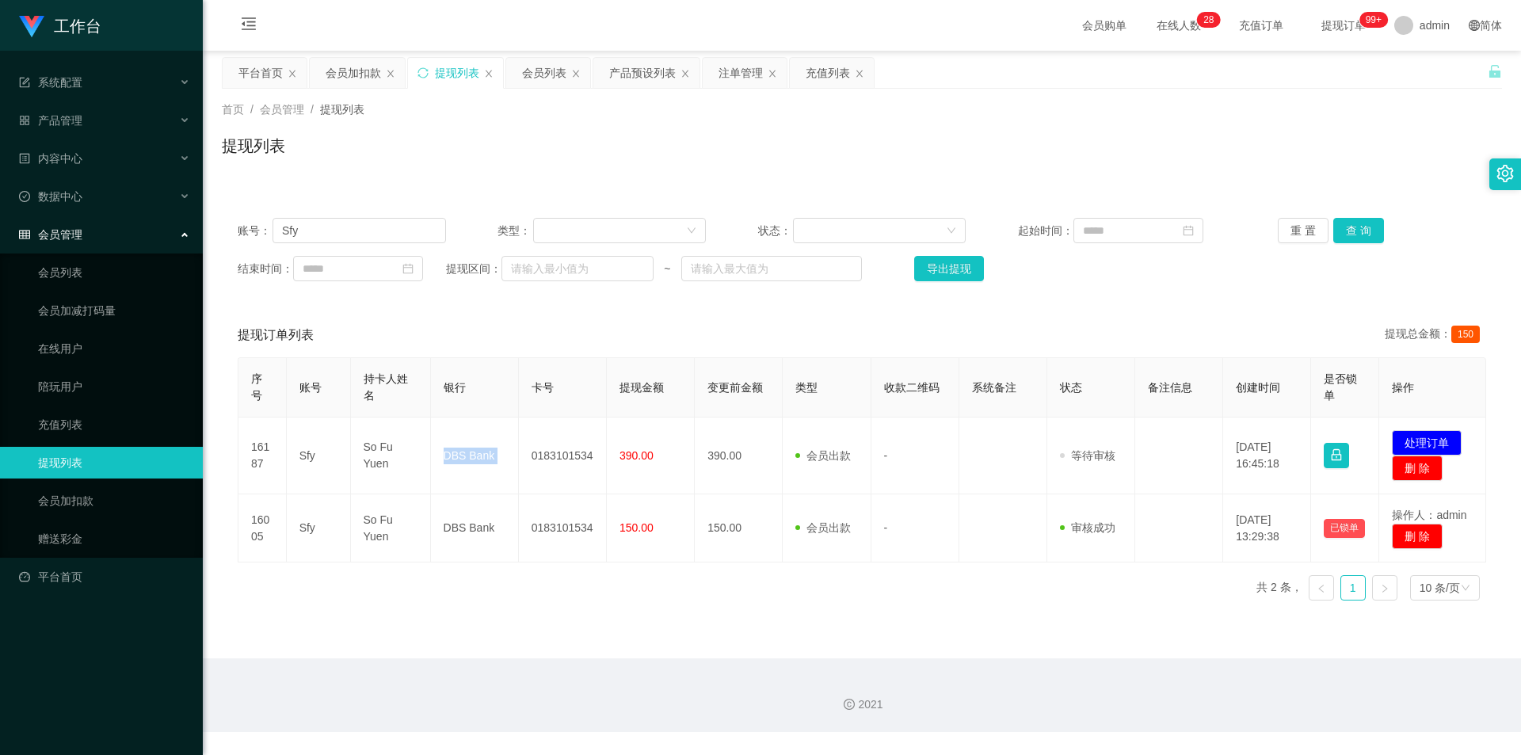
copy td "DBS Bank"
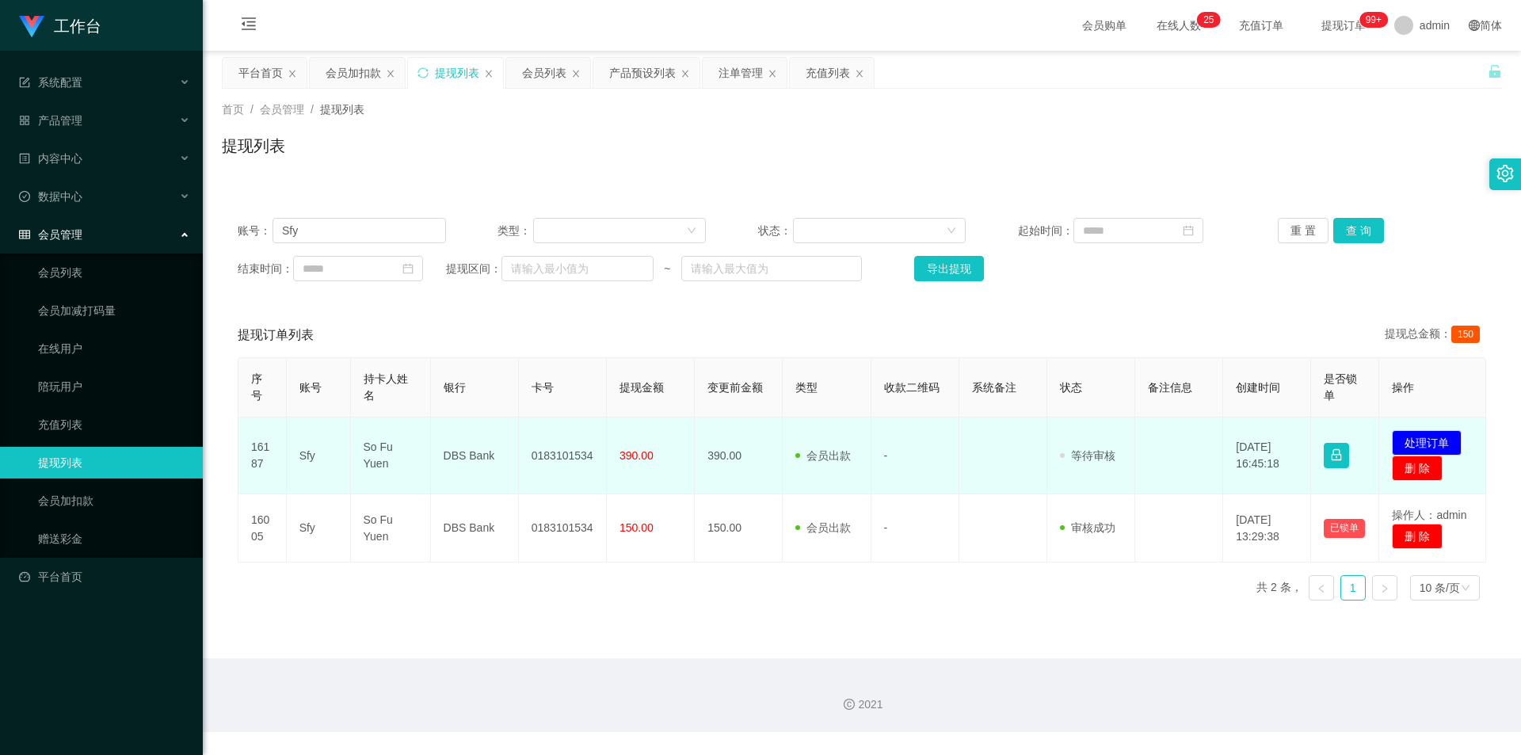
click at [374, 451] on td "So Fu Yuen" at bounding box center [391, 455] width 80 height 77
copy td "So Fu Yuen"
click at [652, 463] on td "390.00" at bounding box center [651, 455] width 88 height 77
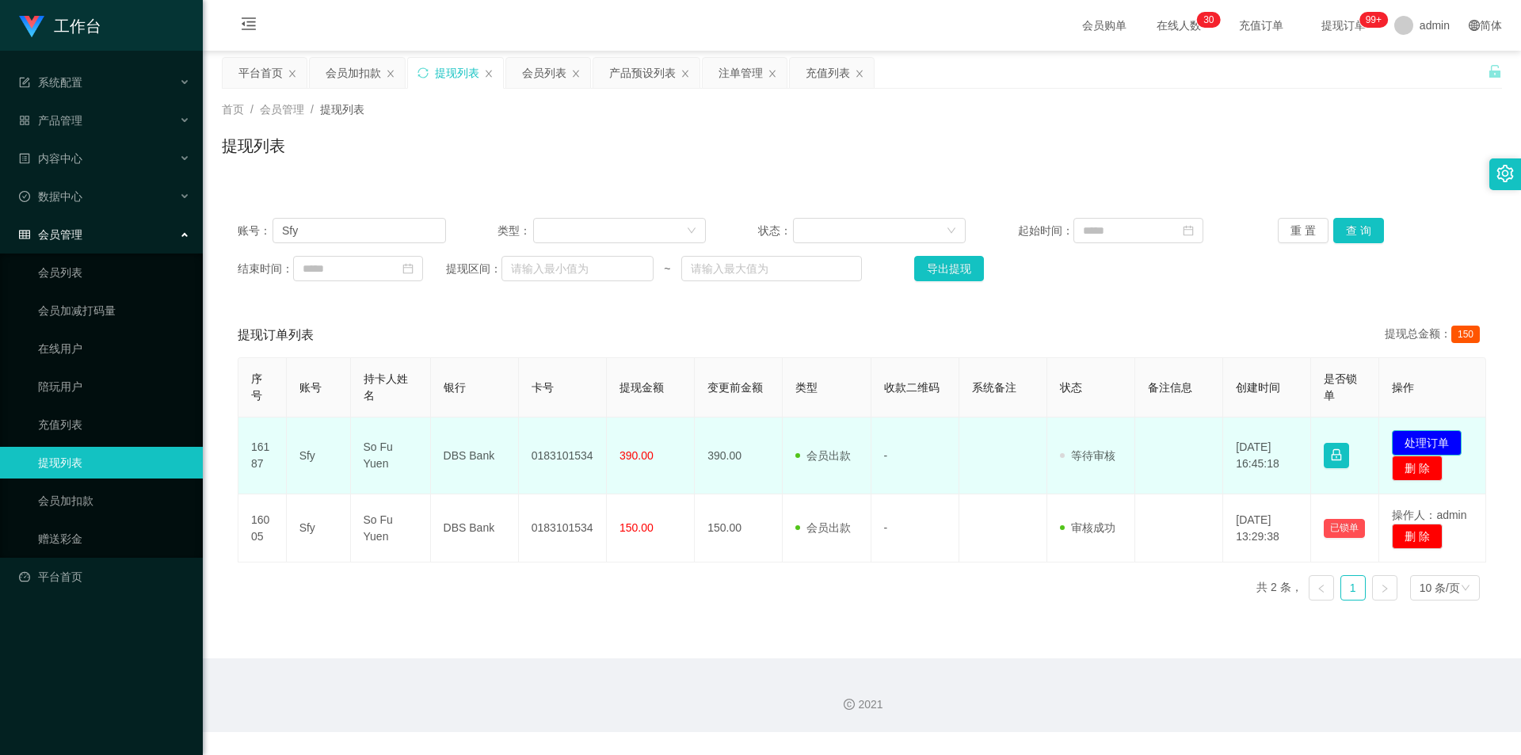
click at [1409, 440] on button "处理订单" at bounding box center [1426, 442] width 70 height 25
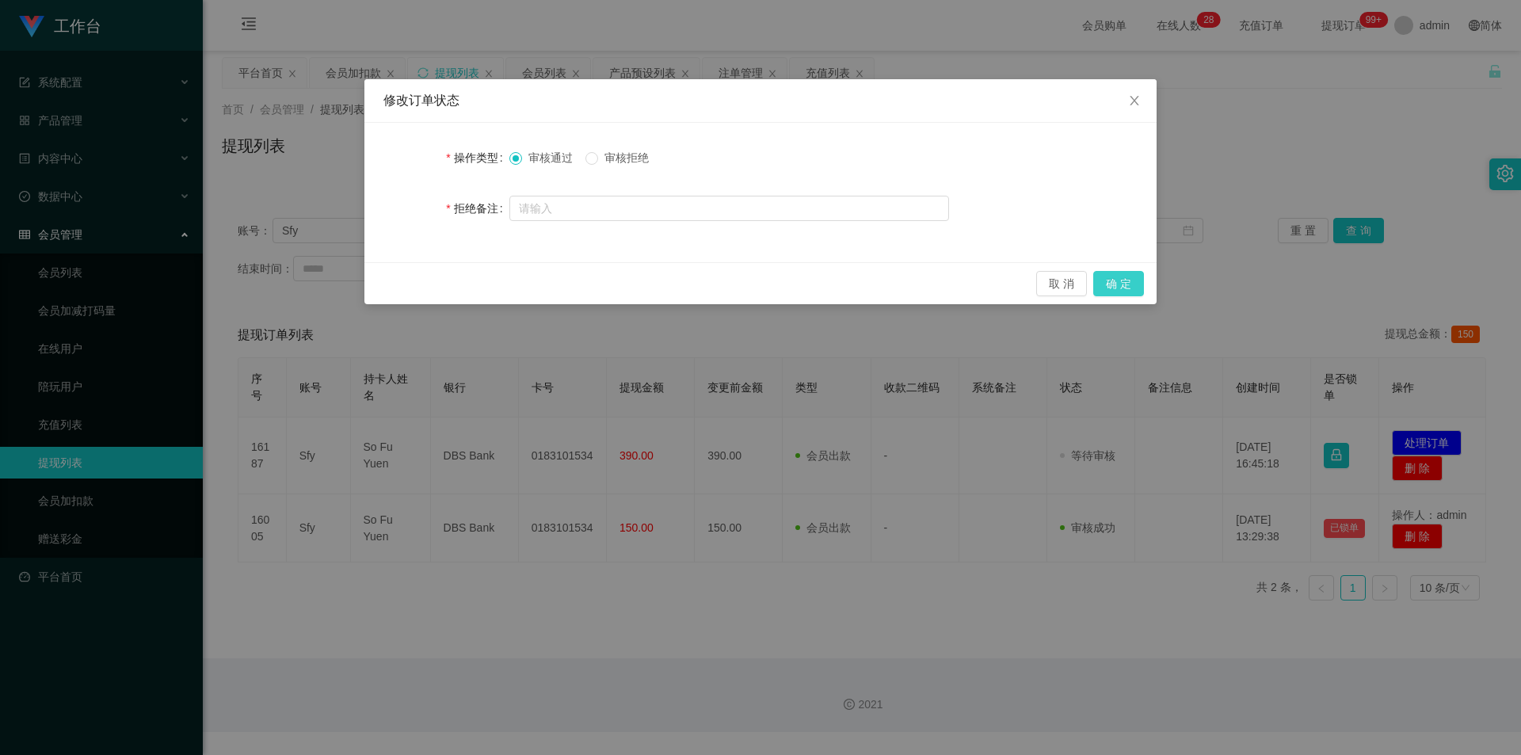
click at [1126, 280] on button "确 定" at bounding box center [1118, 283] width 51 height 25
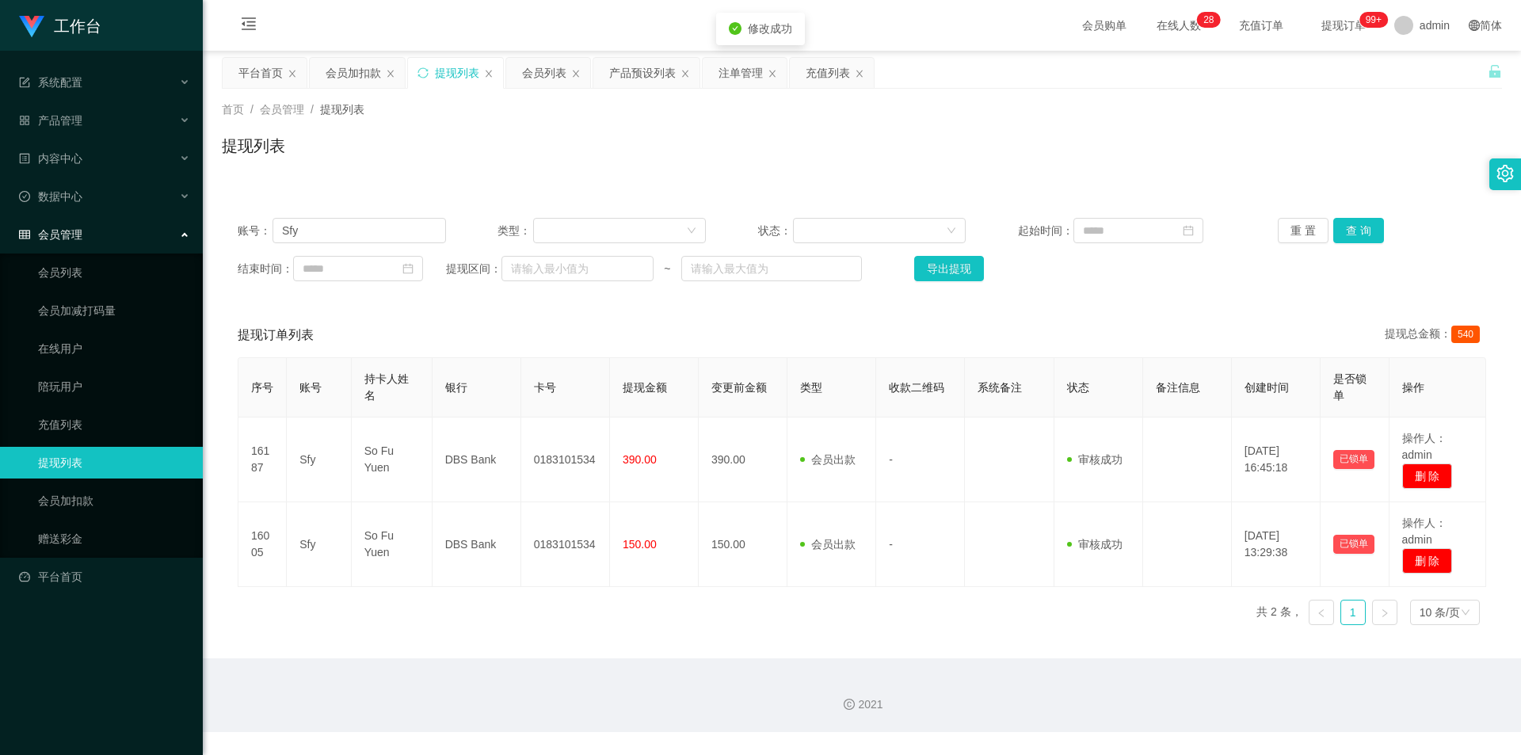
drag, startPoint x: 920, startPoint y: 151, endPoint x: 816, endPoint y: 146, distance: 104.7
click at [919, 151] on div "提现列表" at bounding box center [862, 152] width 1280 height 36
click at [349, 69] on div "会员加扣款" at bounding box center [352, 73] width 55 height 30
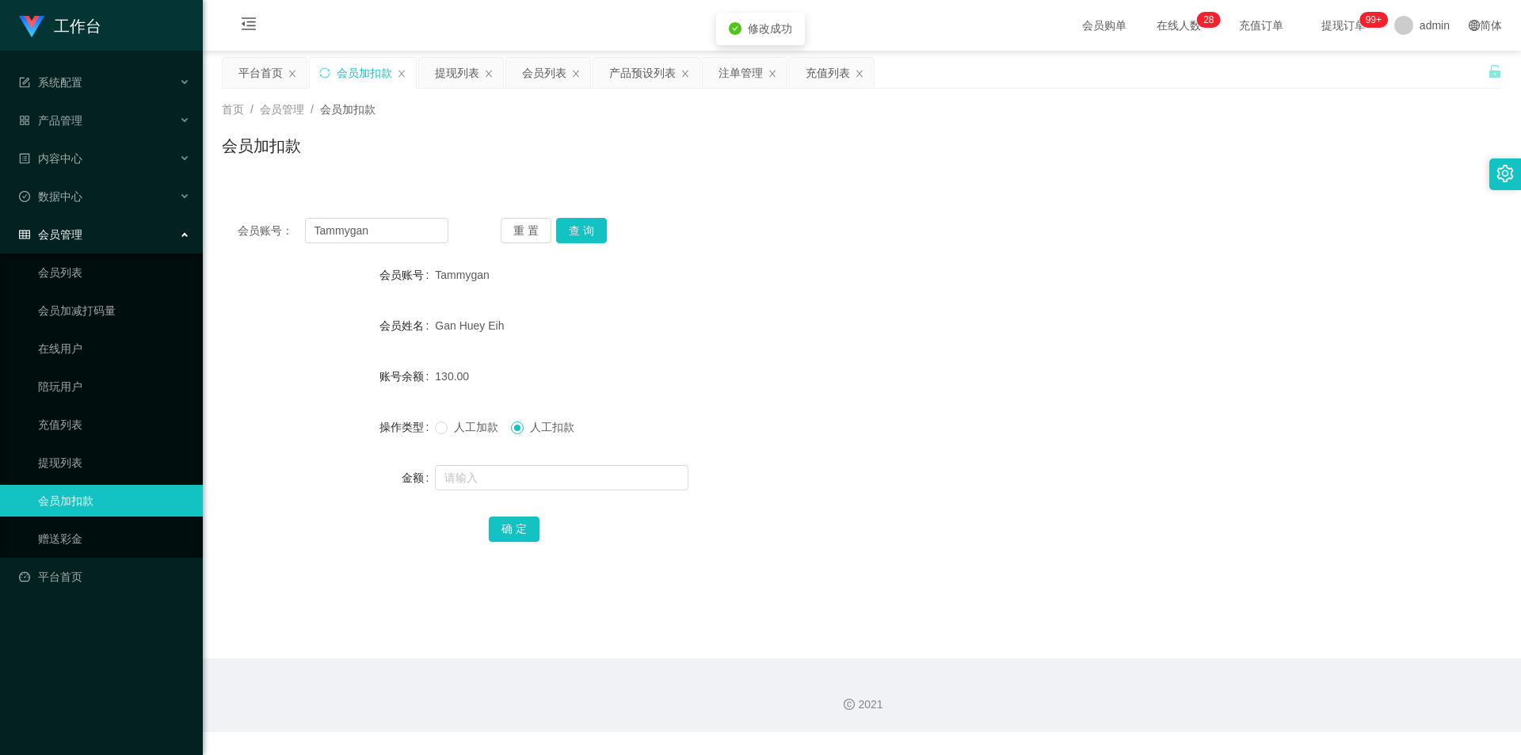
click at [571, 168] on div "会员加扣款" at bounding box center [862, 152] width 1280 height 36
drag, startPoint x: 383, startPoint y: 232, endPoint x: 0, endPoint y: 208, distance: 384.0
click at [0, 208] on section "工作台 系统配置 产品管理 产品列表 产品预设列表 开奖记录 注单管理 即时注单 内容中心 站内信 公告列表 活动列表 数据中心 员工统计 团队统计 会员管理…" at bounding box center [760, 366] width 1521 height 732
click at [596, 238] on button "查 询" at bounding box center [581, 230] width 51 height 25
click at [449, 74] on div "提现列表" at bounding box center [457, 73] width 44 height 30
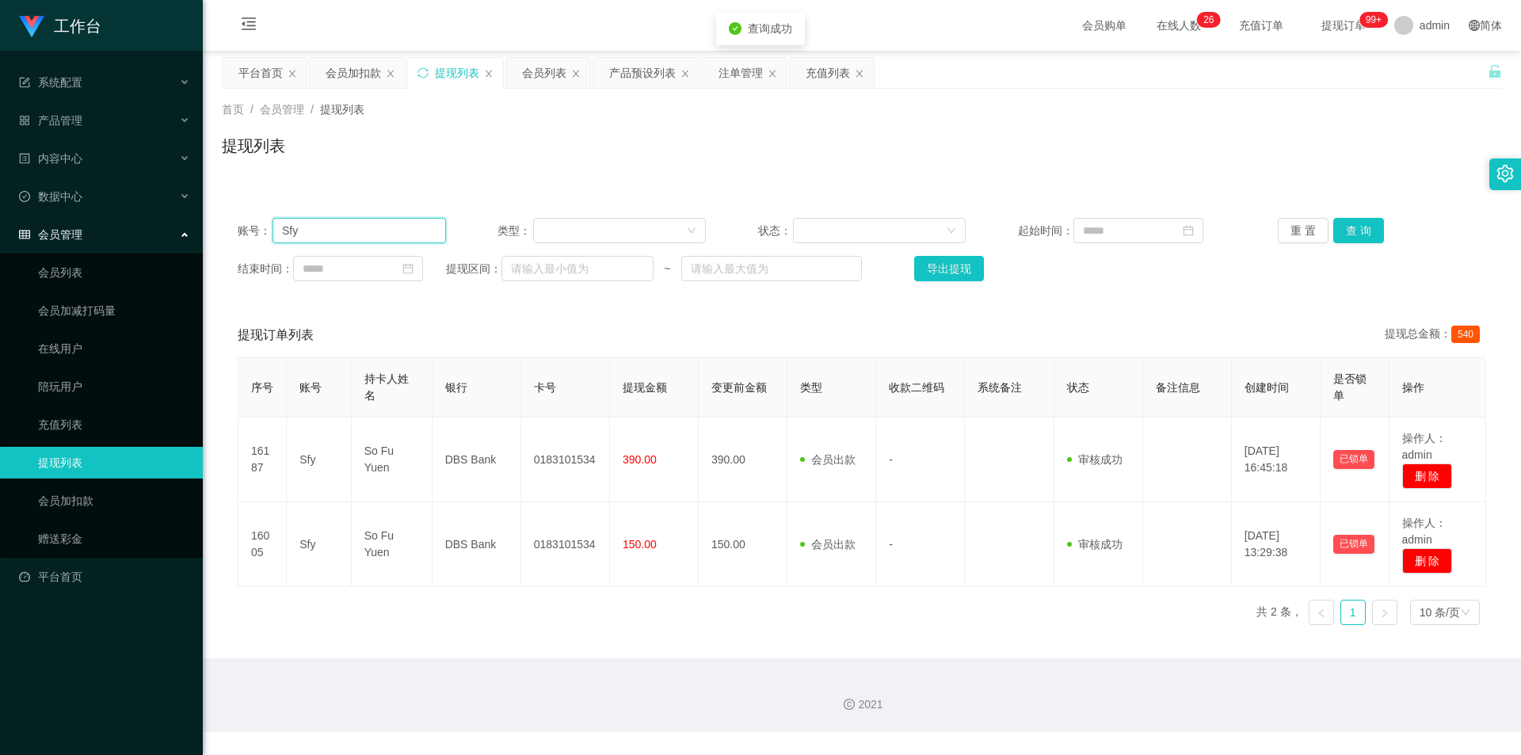
drag, startPoint x: 334, startPoint y: 231, endPoint x: 0, endPoint y: 234, distance: 334.2
click at [0, 234] on section "工作台 系统配置 产品管理 产品列表 产品预设列表 开奖记录 注单管理 即时注单 内容中心 站内信 公告列表 活动列表 数据中心 员工统计 团队统计 会员管理…" at bounding box center [760, 366] width 1521 height 732
paste input "Tammygan"
type input "Tammygan"
click at [1348, 227] on button "查 询" at bounding box center [1358, 230] width 51 height 25
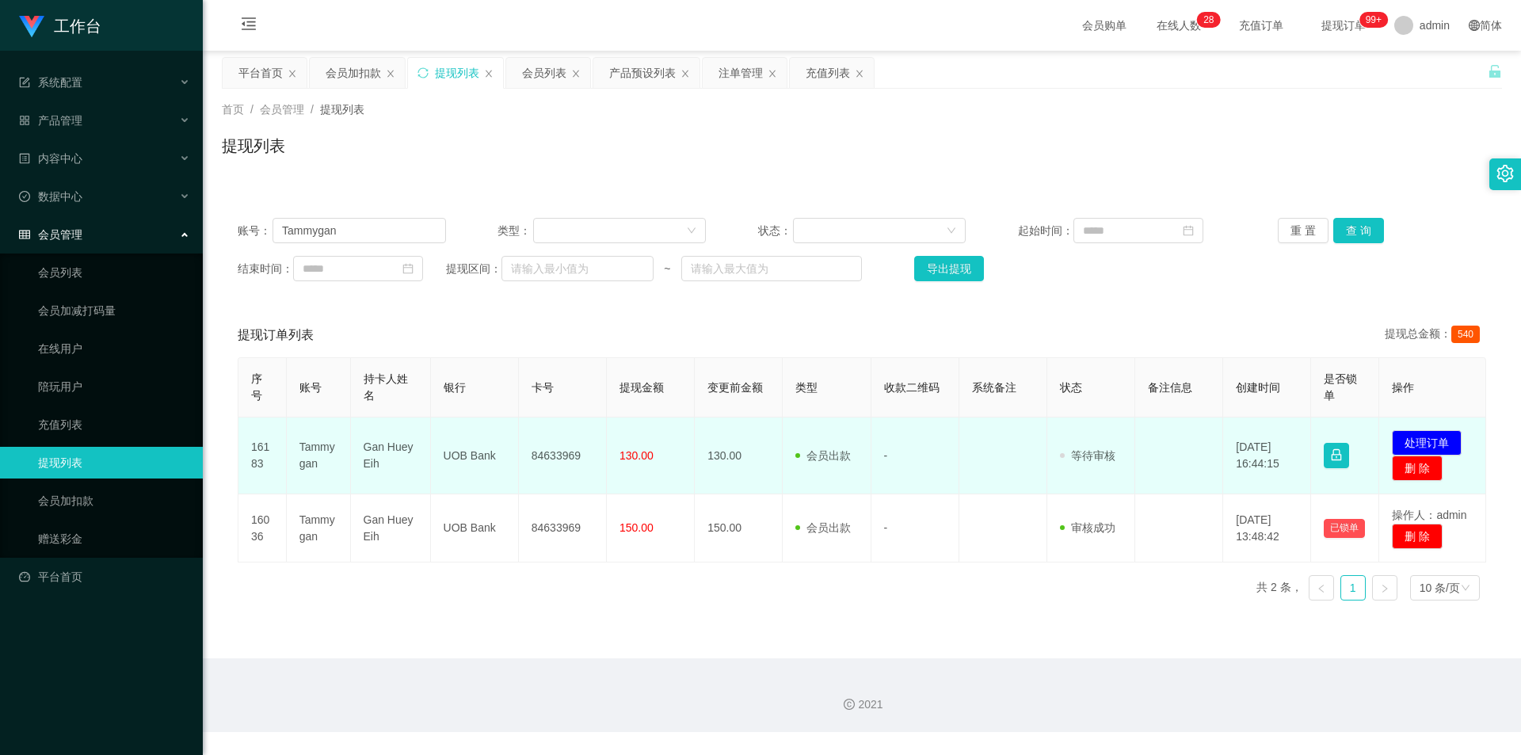
click at [550, 461] on td "84633969" at bounding box center [563, 455] width 88 height 77
copy td "84633969"
click at [564, 460] on td "84633969" at bounding box center [563, 455] width 88 height 77
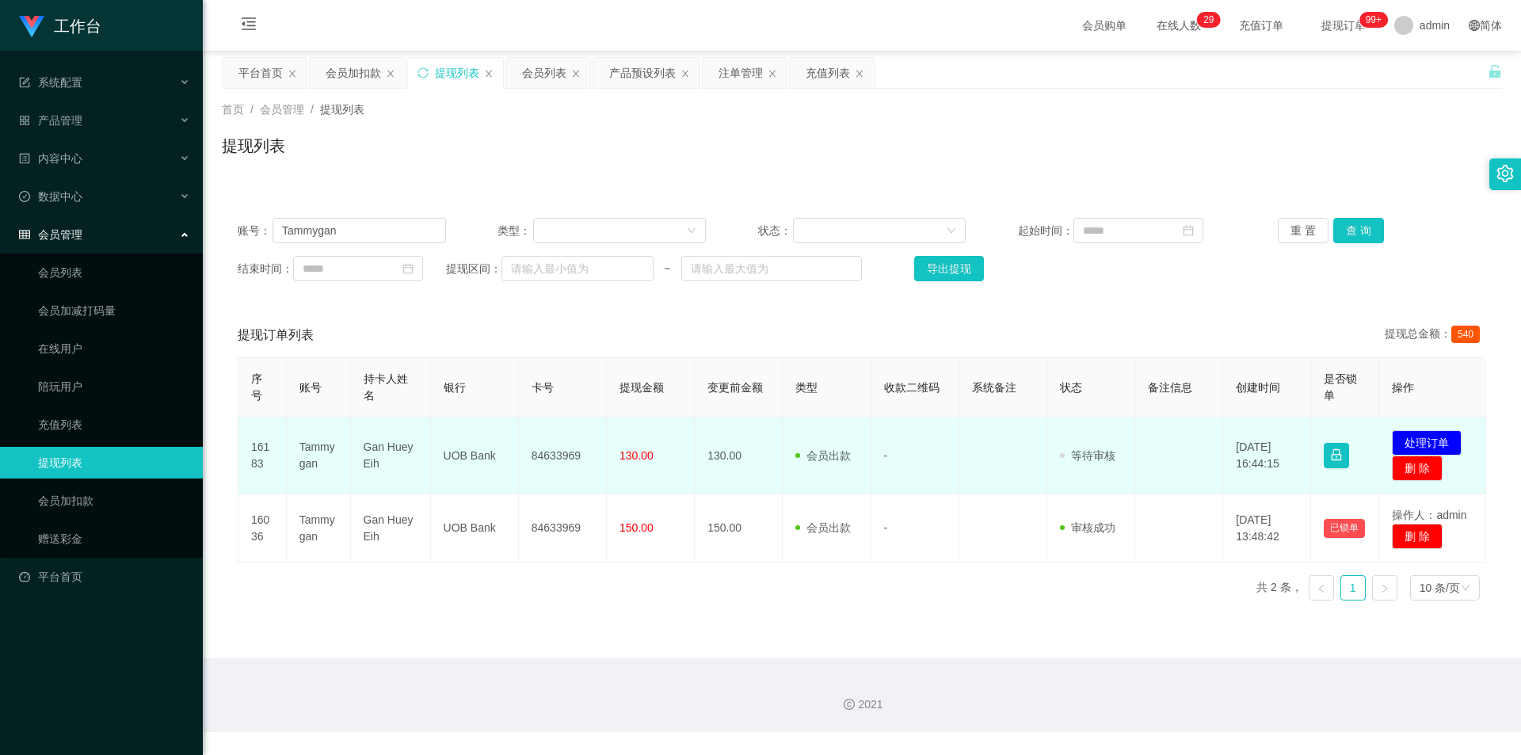
click at [481, 453] on td "UOB Bank" at bounding box center [475, 455] width 88 height 77
copy td "UOB Bank"
click at [392, 452] on td "Gan Huey Eih" at bounding box center [391, 455] width 80 height 77
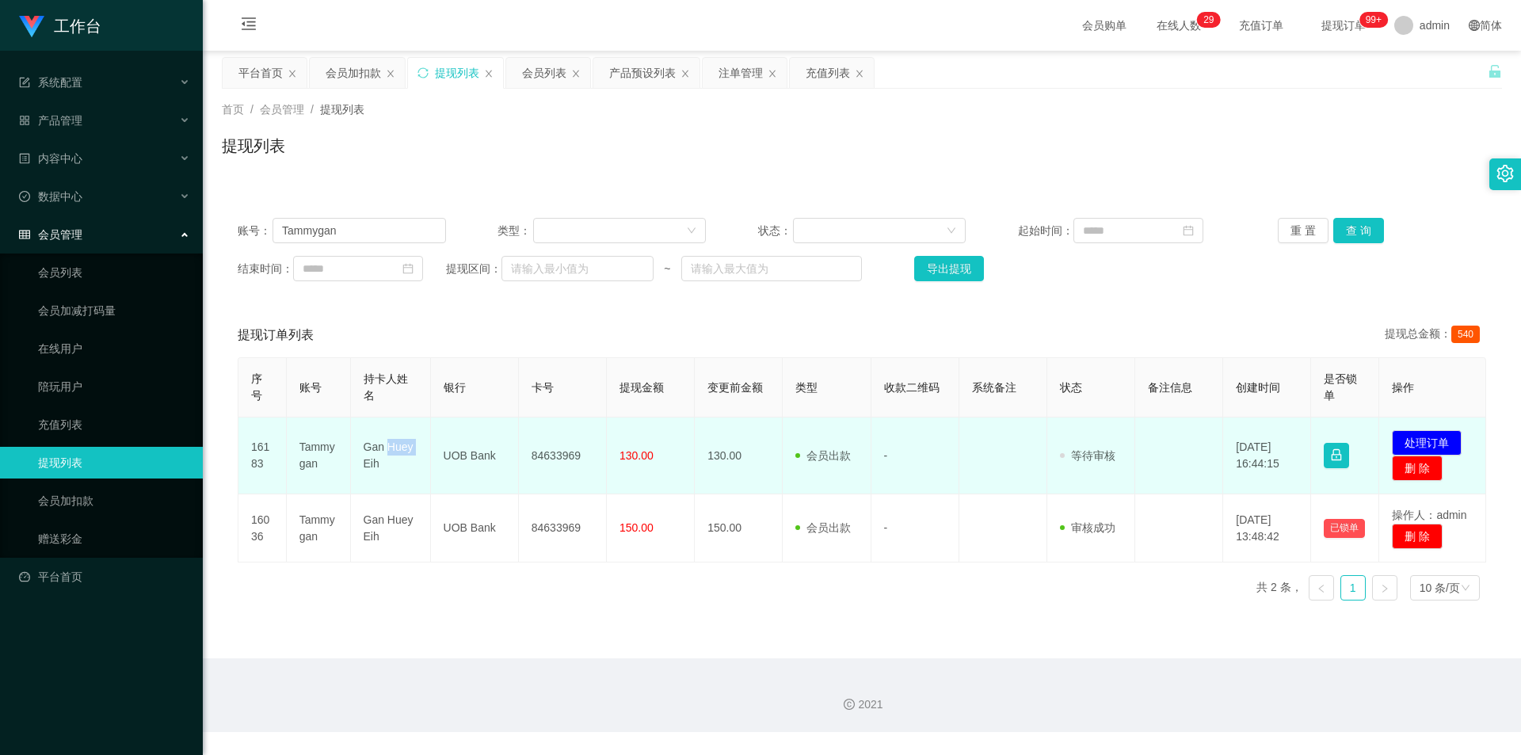
click at [392, 452] on td "Gan Huey Eih" at bounding box center [391, 455] width 80 height 77
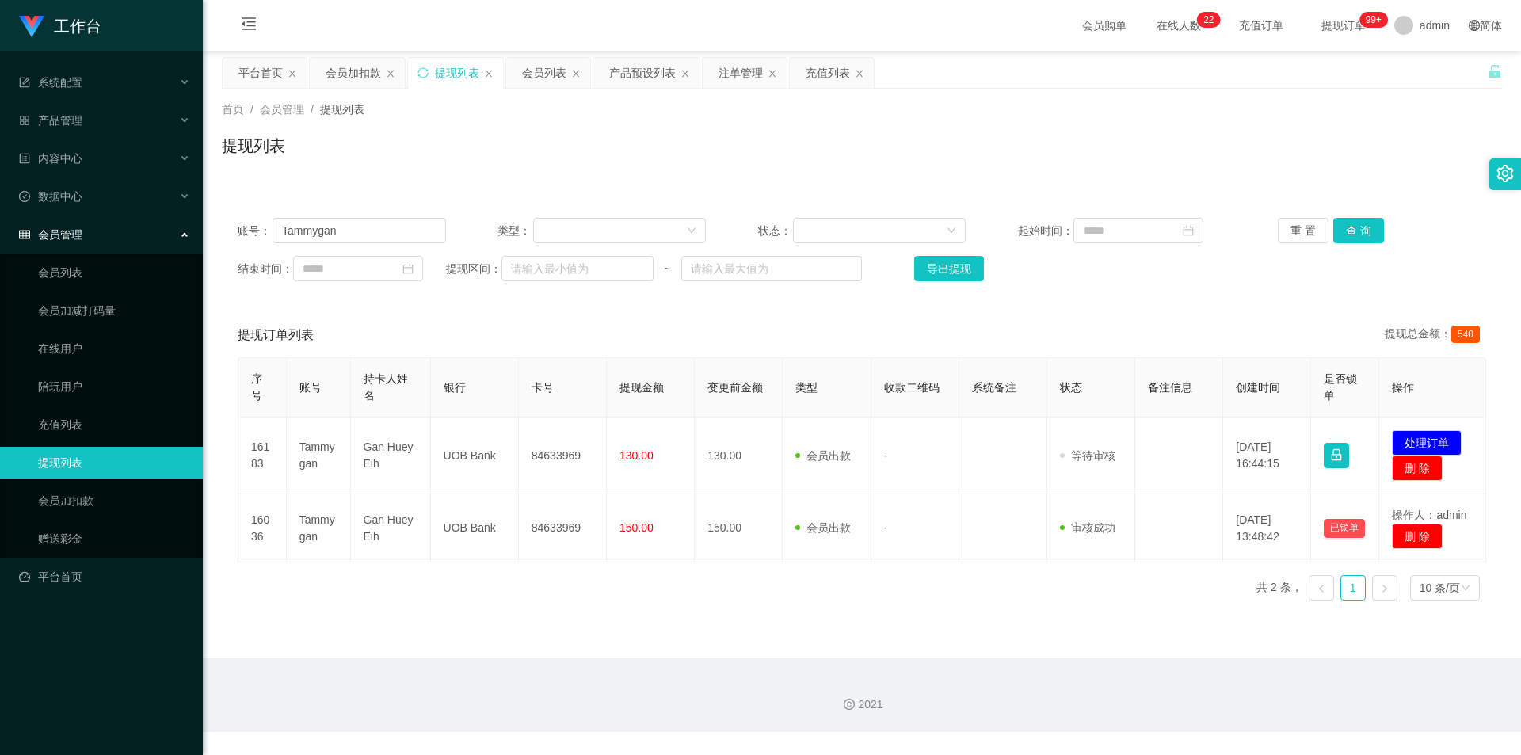
click at [459, 150] on div "提现列表" at bounding box center [862, 152] width 1280 height 36
drag, startPoint x: 375, startPoint y: 221, endPoint x: 0, endPoint y: 227, distance: 374.6
click at [0, 227] on section "工作台 系统配置 产品管理 产品列表 产品预设列表 开奖记录 注单管理 即时注单 内容中心 站内信 公告列表 活动列表 数据中心 员工统计 团队统计 会员管理…" at bounding box center [760, 366] width 1521 height 732
click at [848, 179] on div "首页 / 会员管理 / 提现列表 / 提现列表" at bounding box center [862, 136] width 1318 height 94
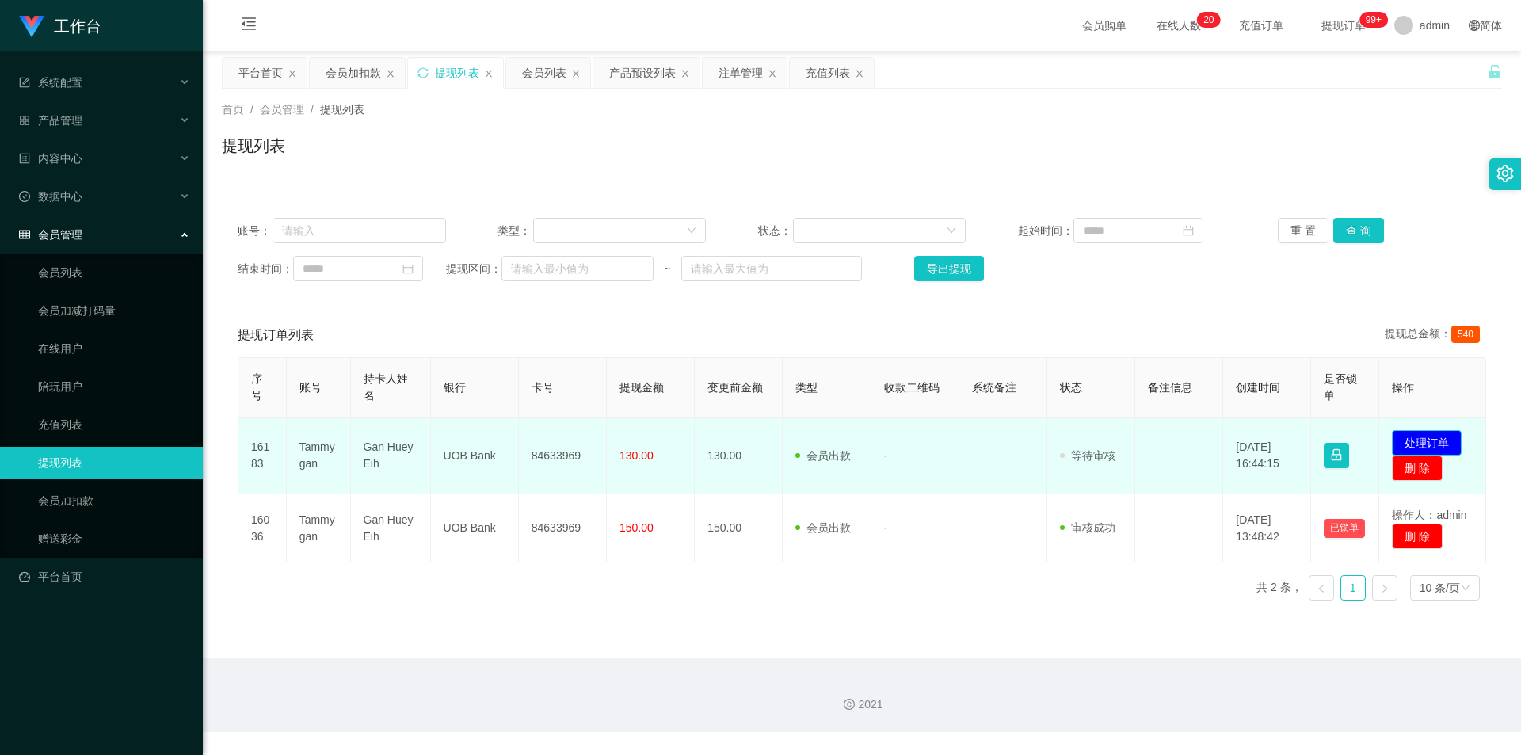
click at [1406, 441] on button "处理订单" at bounding box center [1426, 442] width 70 height 25
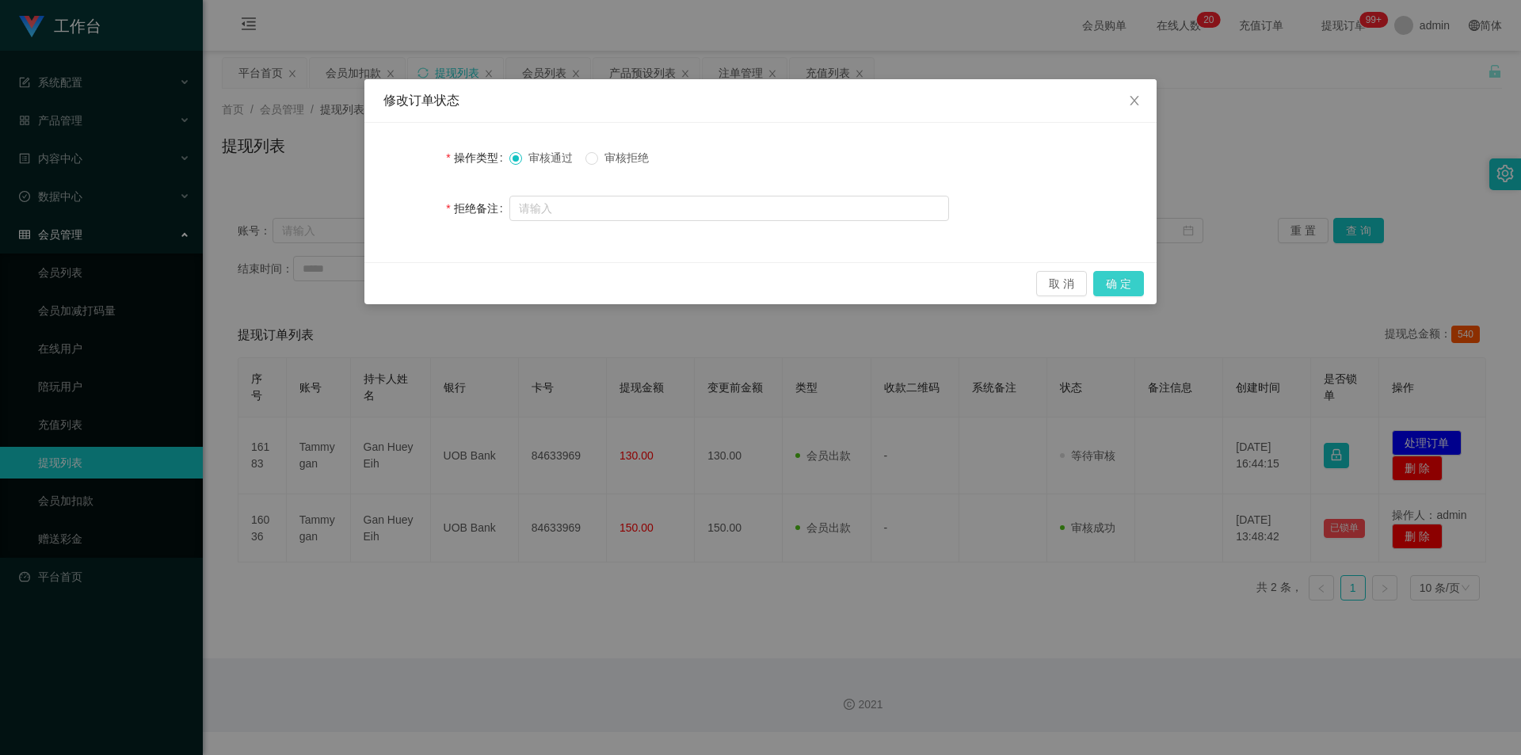
click at [1114, 284] on button "确 定" at bounding box center [1118, 283] width 51 height 25
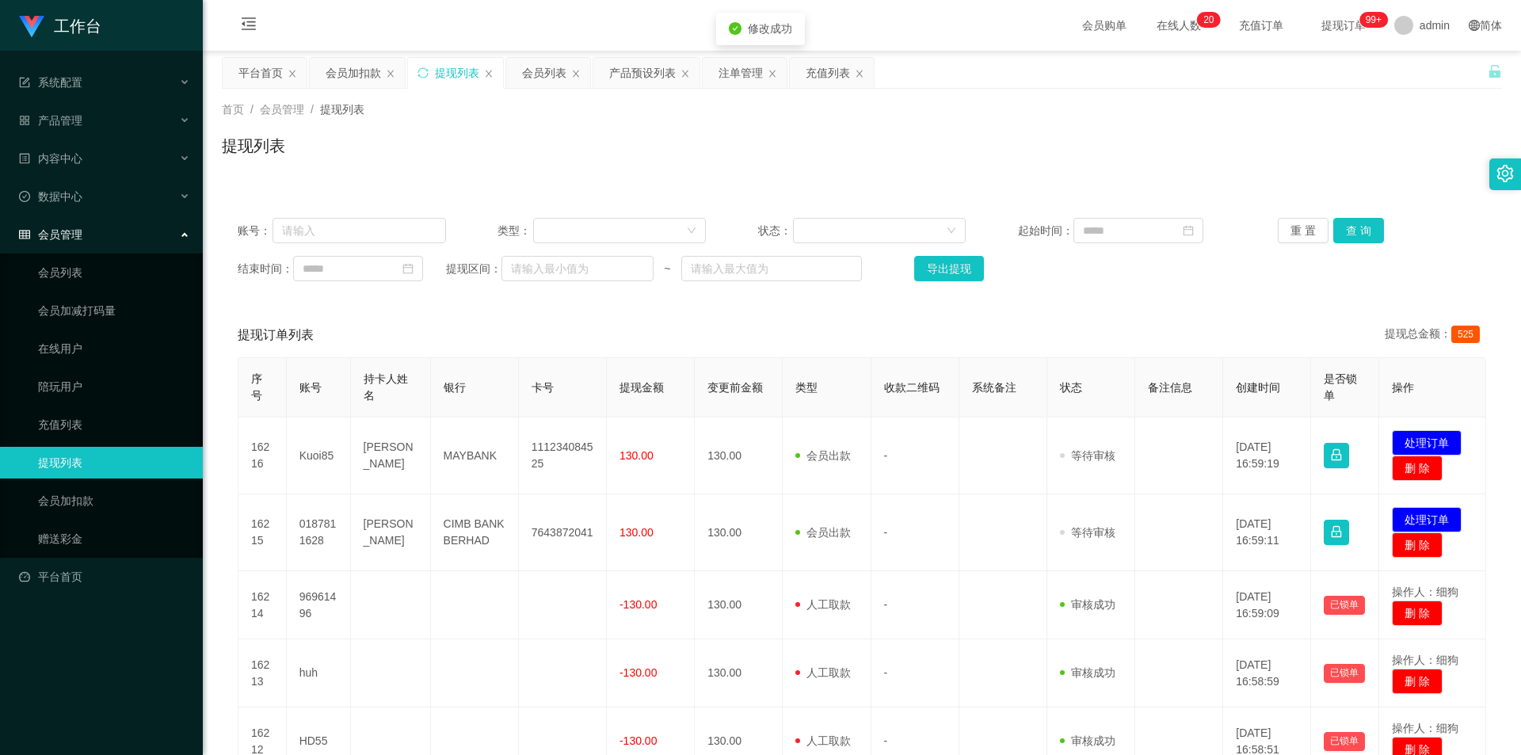
click at [1133, 184] on div "账号： 类型： 状态： 起始时间： 重 置 查 询 结束时间： 提现区间： ~ 导出提现 提现订单列表 提现总金额： 525 序号 账号 持卡人姓名 银行 卡…" at bounding box center [862, 692] width 1280 height 1018
click at [1037, 141] on div "提现列表" at bounding box center [862, 152] width 1280 height 36
click at [1084, 150] on div "提现列表" at bounding box center [862, 152] width 1280 height 36
click at [329, 227] on input "text" at bounding box center [358, 230] width 173 height 25
paste input "Tammygan"
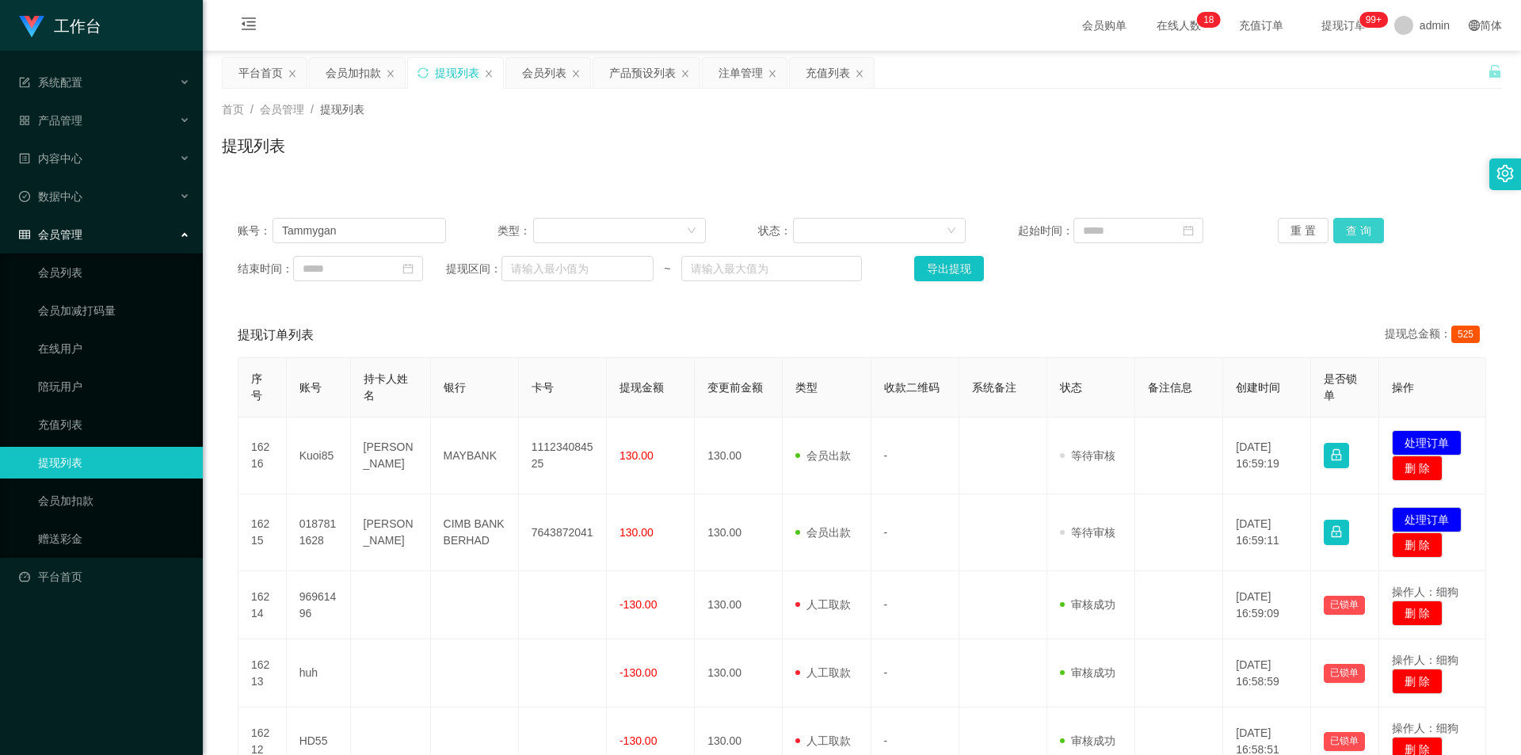
click at [1350, 220] on button "查 询" at bounding box center [1358, 230] width 51 height 25
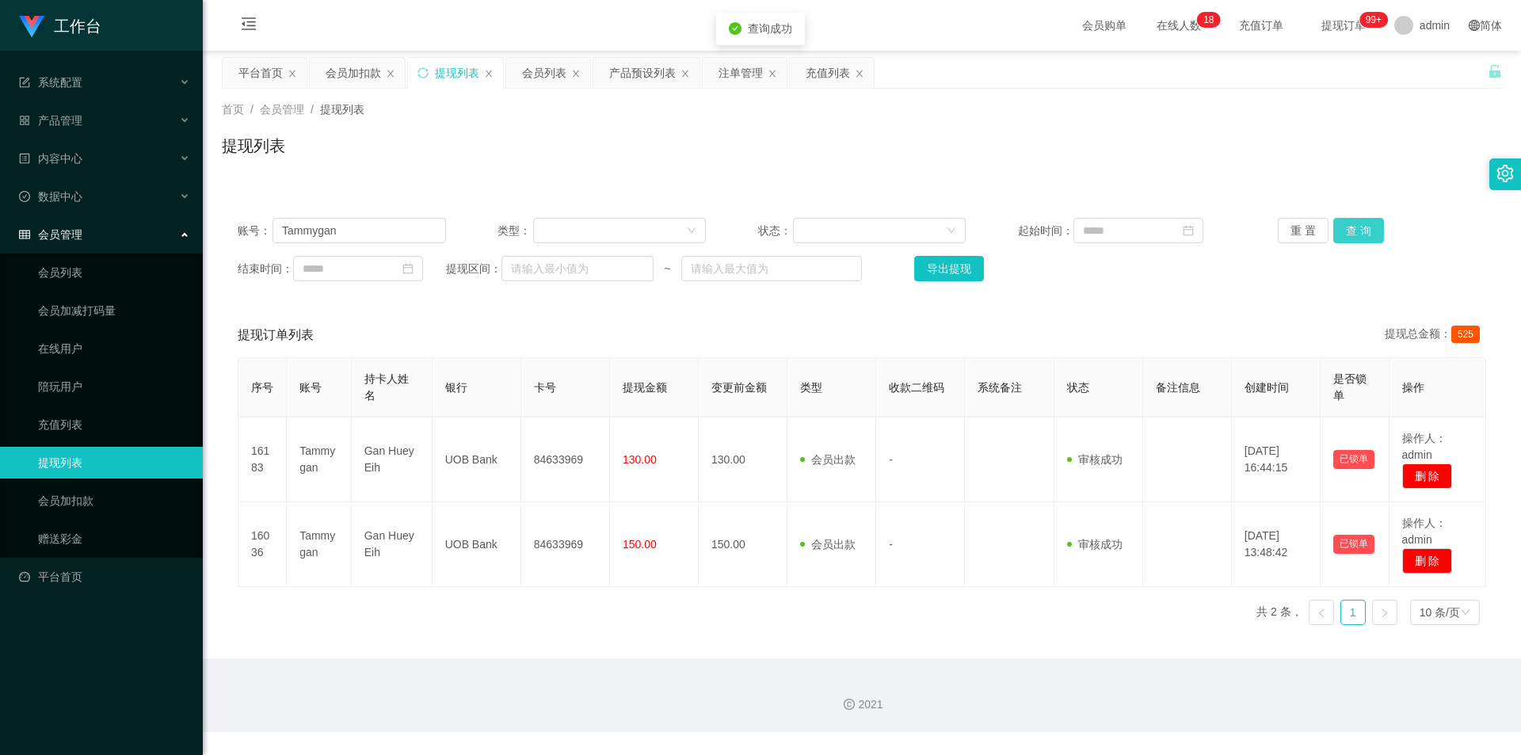
click at [1350, 220] on button "查 询" at bounding box center [1358, 230] width 51 height 25
drag, startPoint x: 1394, startPoint y: 120, endPoint x: 1417, endPoint y: 41, distance: 82.5
click at [1395, 120] on div "首页 / 会员管理 / 提现列表 / 提现列表" at bounding box center [862, 135] width 1280 height 69
click at [0, 185] on section "工作台 系统配置 产品管理 产品列表 产品预设列表 开奖记录 注单管理 即时注单 内容中心 站内信 公告列表 活动列表 数据中心 员工统计 团队统计 会员管理…" at bounding box center [760, 366] width 1521 height 732
paste input "Hhhong"
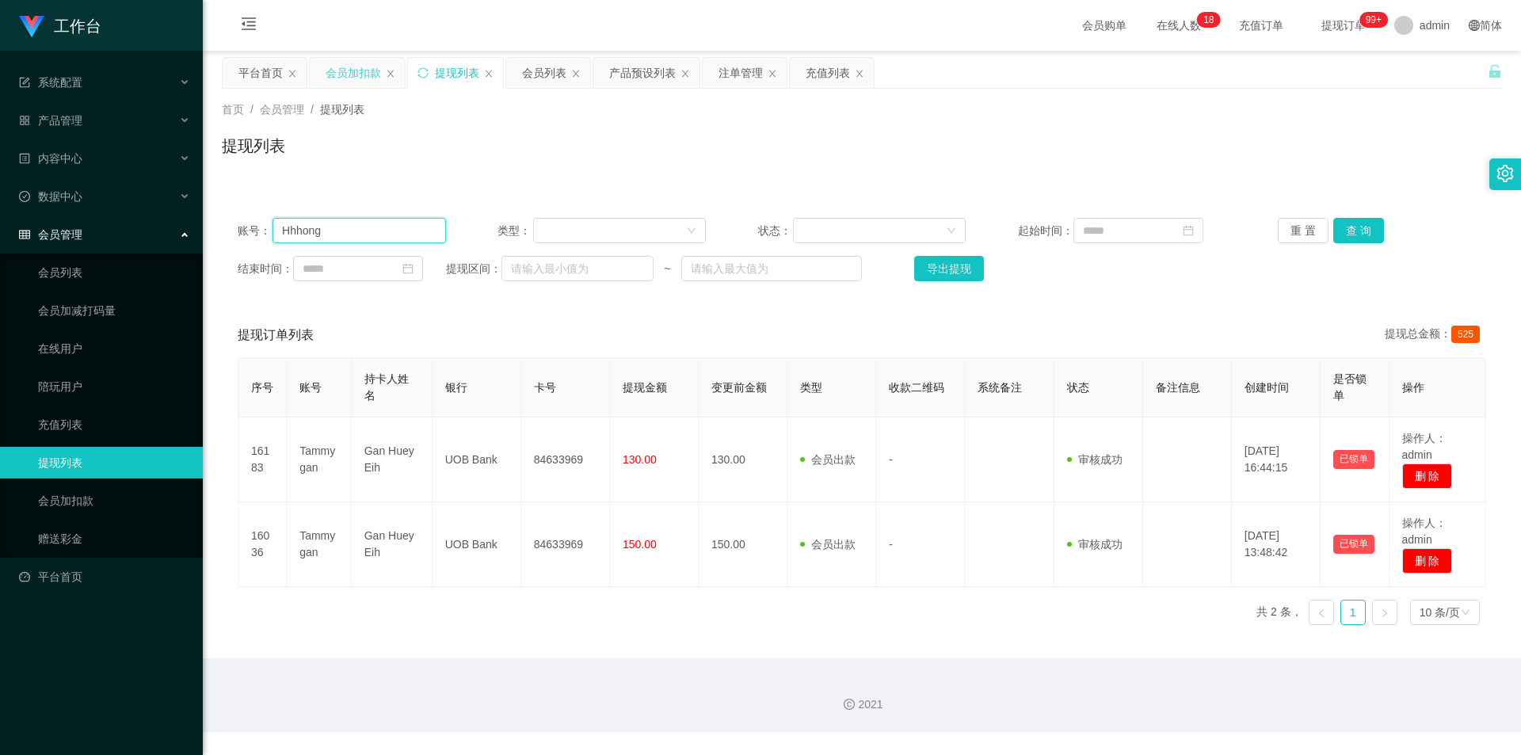
type input "Hhhong"
drag, startPoint x: 352, startPoint y: 62, endPoint x: 336, endPoint y: 171, distance: 110.4
click at [352, 62] on div "会员加扣款" at bounding box center [352, 73] width 55 height 30
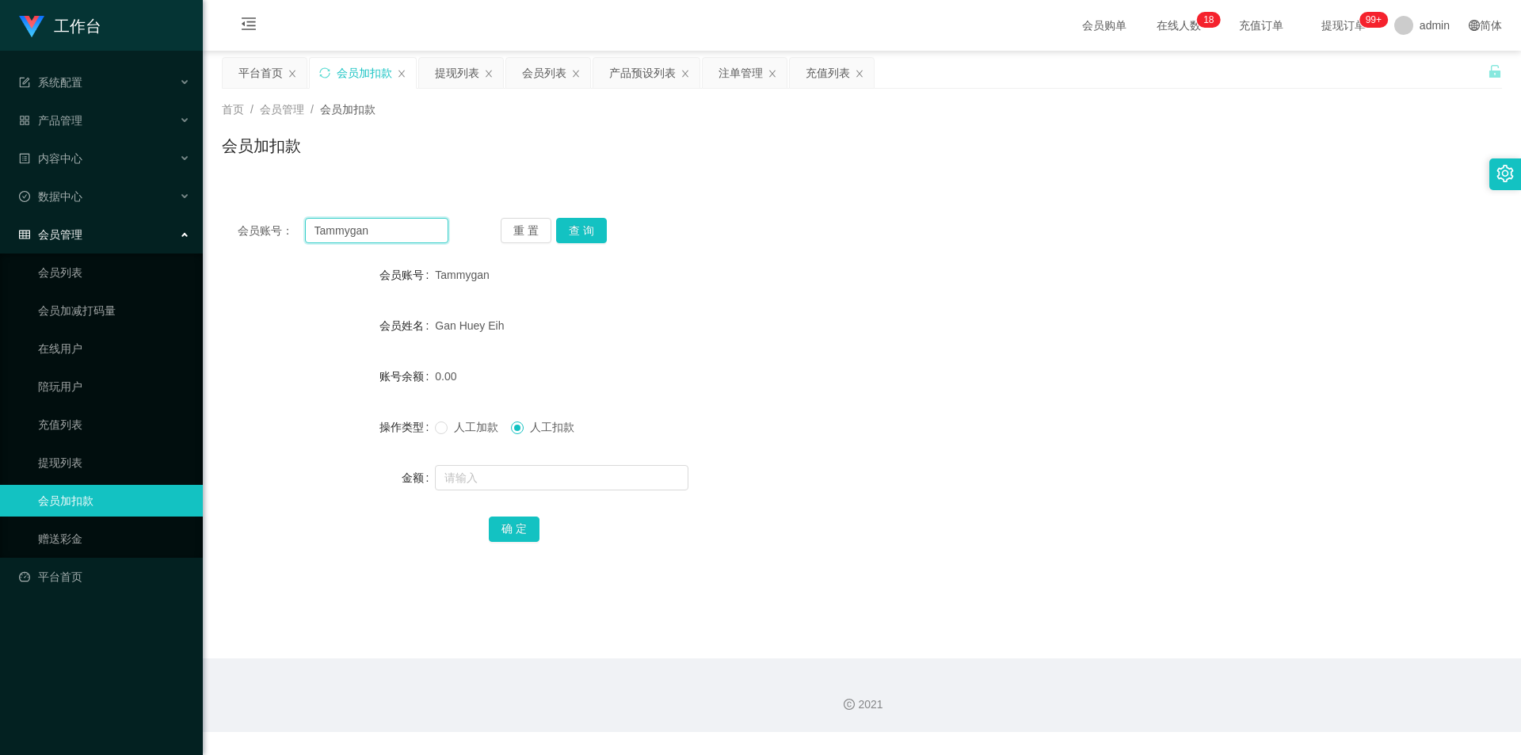
drag, startPoint x: 369, startPoint y: 233, endPoint x: 547, endPoint y: 246, distance: 178.7
click at [0, 214] on section "工作台 系统配置 产品管理 产品列表 产品预设列表 开奖记录 注单管理 即时注单 内容中心 站内信 公告列表 活动列表 数据中心 员工统计 团队统计 会员管理…" at bounding box center [760, 366] width 1521 height 732
paste input "Hhhong"
type input "Hhhong"
drag, startPoint x: 581, startPoint y: 230, endPoint x: 553, endPoint y: 383, distance: 155.5
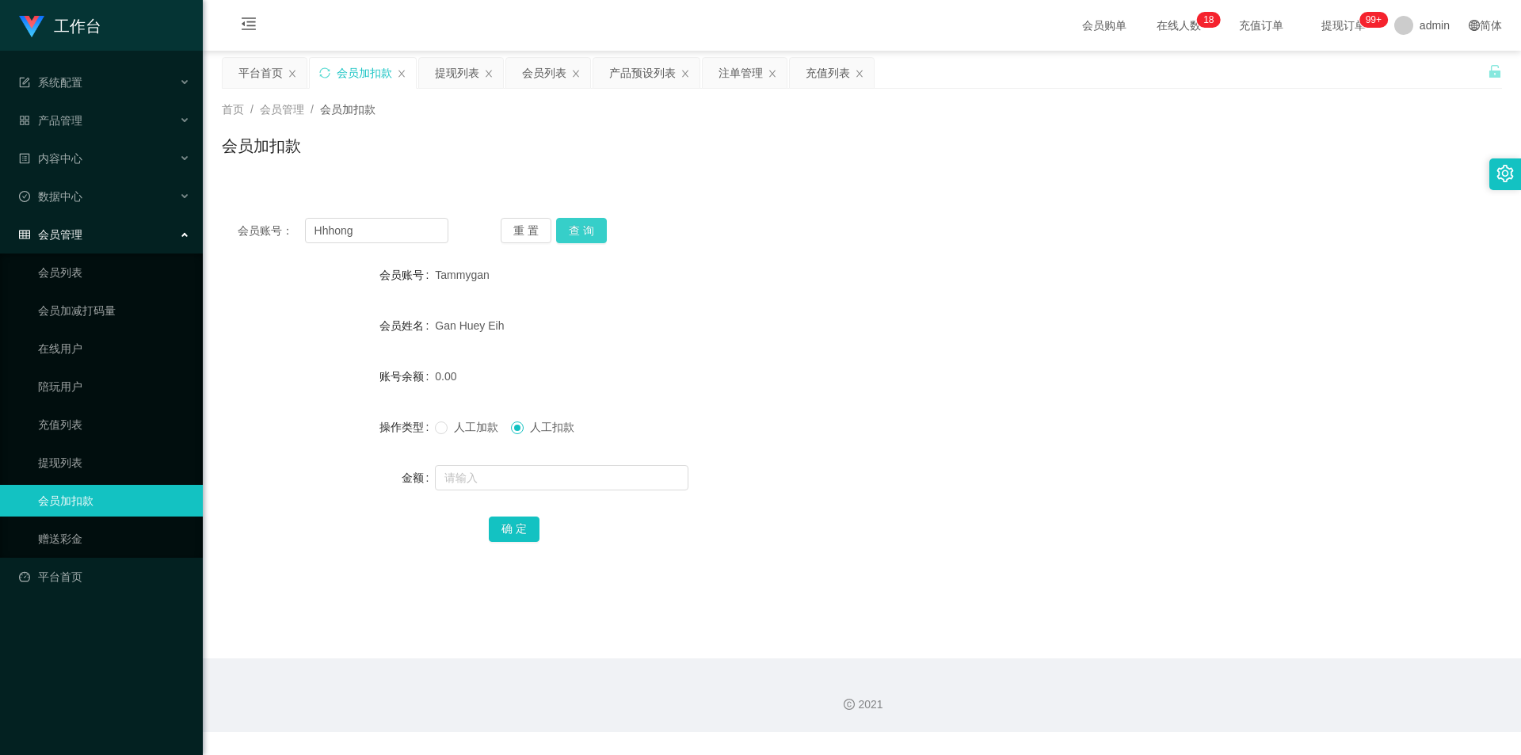
click at [581, 230] on button "查 询" at bounding box center [581, 230] width 51 height 25
click at [471, 480] on input "text" at bounding box center [561, 477] width 253 height 25
type input "100"
drag, startPoint x: 471, startPoint y: 483, endPoint x: 326, endPoint y: 463, distance: 146.4
click at [326, 463] on div "金额 100" at bounding box center [862, 478] width 1280 height 32
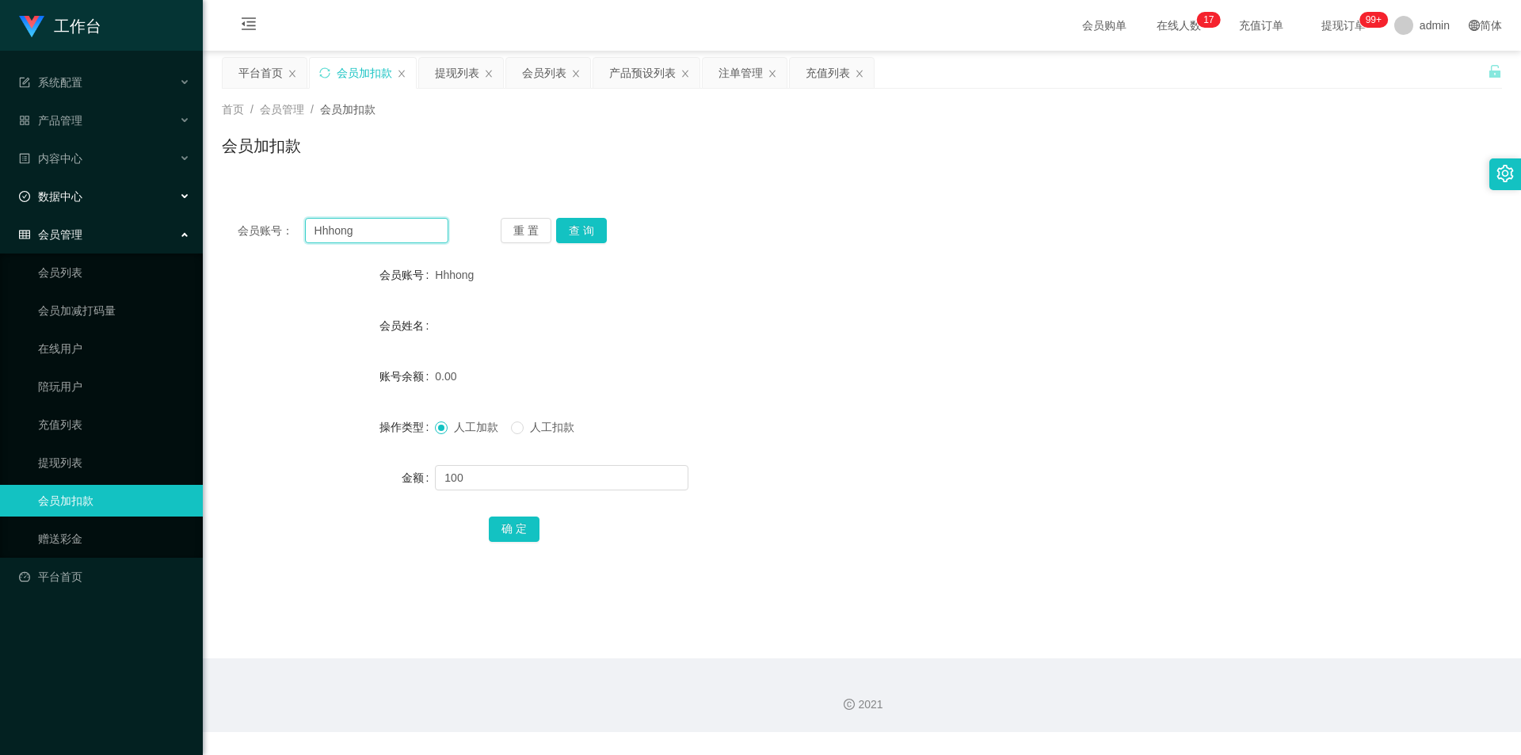
drag, startPoint x: 132, startPoint y: 196, endPoint x: 112, endPoint y: 196, distance: 20.6
click at [113, 196] on section "工作台 系统配置 产品管理 产品列表 产品预设列表 开奖记录 注单管理 即时注单 内容中心 站内信 公告列表 活动列表 数据中心 员工统计 团队统计 会员管理…" at bounding box center [760, 366] width 1521 height 732
click at [273, 343] on form "会员账号 Hhhong 会员姓名 账号余额 0.00 操作类型 人工加款 人工扣款 金额 100 确 定" at bounding box center [862, 401] width 1280 height 285
click at [505, 523] on button "确 定" at bounding box center [514, 528] width 51 height 25
click at [835, 402] on form "会员账号 Hhhong 会员姓名 账号余额 100.00 操作类型 人工加款 人工扣款 金额 确 定" at bounding box center [862, 401] width 1280 height 285
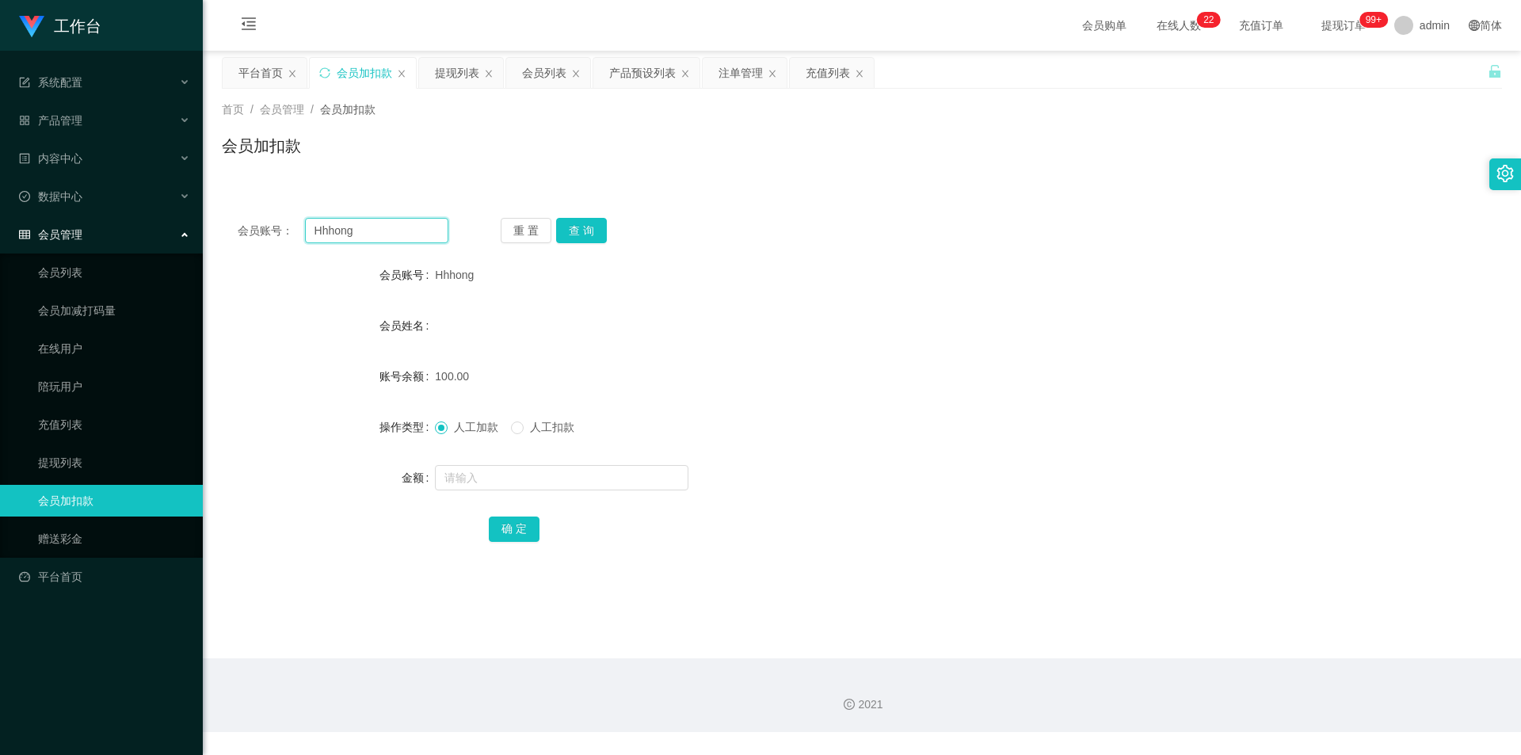
drag, startPoint x: 333, startPoint y: 228, endPoint x: 92, endPoint y: 218, distance: 241.8
click at [92, 218] on section "工作台 系统配置 产品管理 产品列表 产品预设列表 开奖记录 注单管理 即时注单 内容中心 站内信 公告列表 活动列表 数据中心 员工统计 团队统计 会员管理…" at bounding box center [760, 366] width 1521 height 732
paste input "Alfred1699thh"
type input "Alfred1699thh"
drag, startPoint x: 577, startPoint y: 225, endPoint x: 578, endPoint y: 238, distance: 12.7
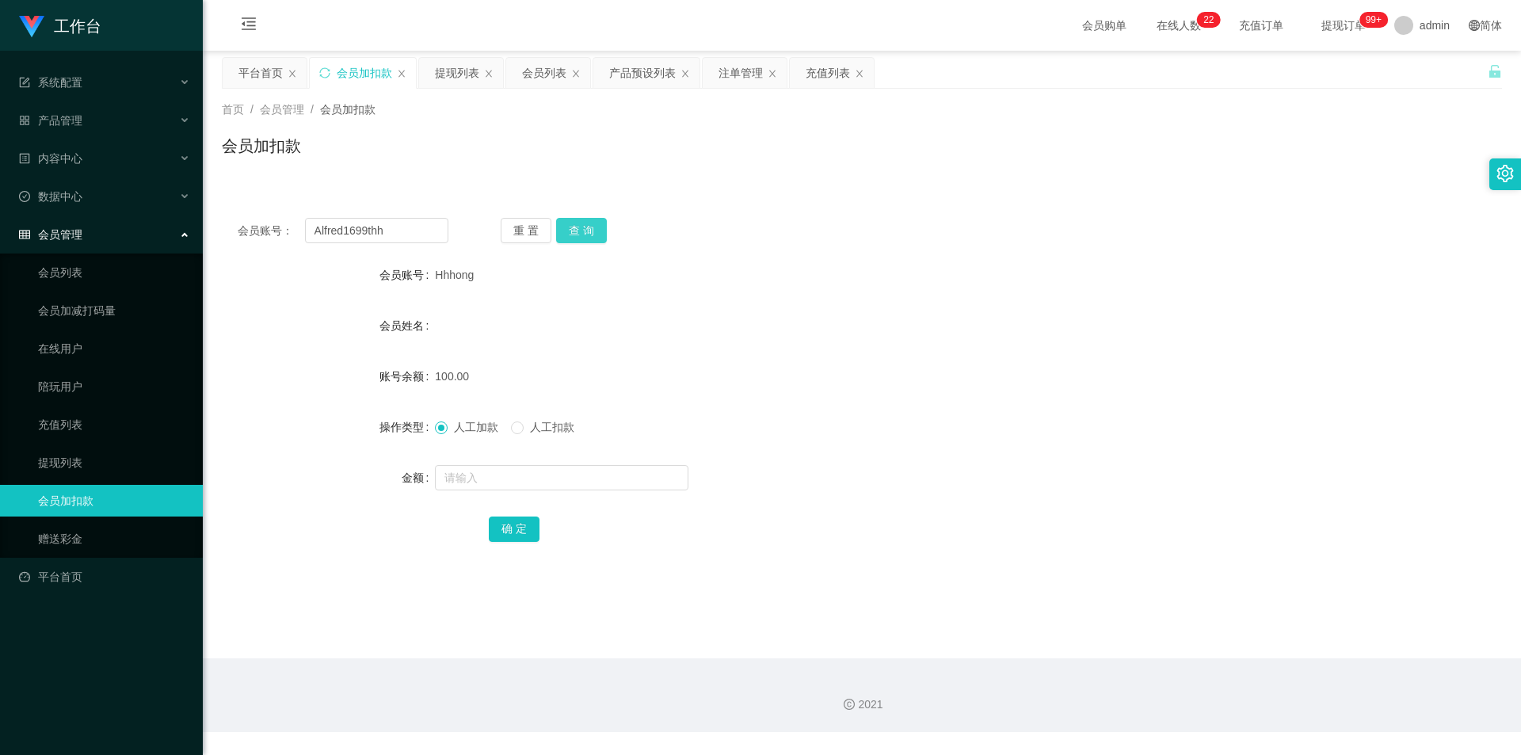
click at [577, 225] on button "查 询" at bounding box center [581, 230] width 51 height 25
click at [481, 471] on input "text" at bounding box center [561, 477] width 253 height 25
type input "100"
click at [503, 527] on button "确 定" at bounding box center [514, 528] width 51 height 25
drag, startPoint x: 1017, startPoint y: 345, endPoint x: 1082, endPoint y: 310, distance: 74.1
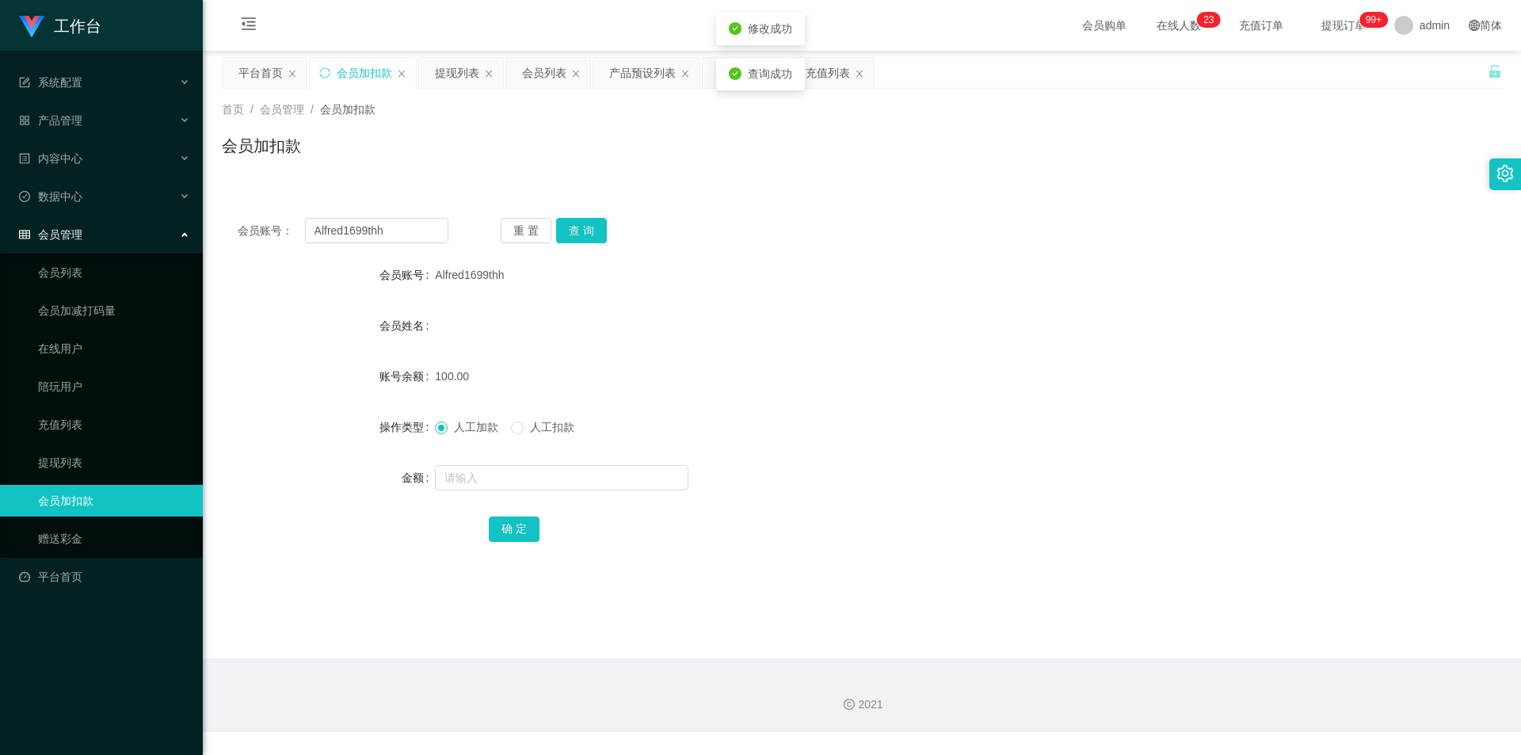
click at [1038, 333] on form "会员账号 Alfred1699thh 会员姓名 账号余额 100.00 操作类型 人工加款 人工扣款 金额 确 定" at bounding box center [862, 401] width 1280 height 285
drag, startPoint x: 408, startPoint y: 232, endPoint x: 0, endPoint y: 189, distance: 410.1
click at [0, 189] on section "工作台 系统配置 产品管理 产品列表 产品预设列表 开奖记录 注单管理 即时注单 内容中心 站内信 公告列表 活动列表 数据中心 员工统计 团队统计 会员管理…" at bounding box center [760, 366] width 1521 height 732
paste input "Hhhong"
type input "Hhhong"
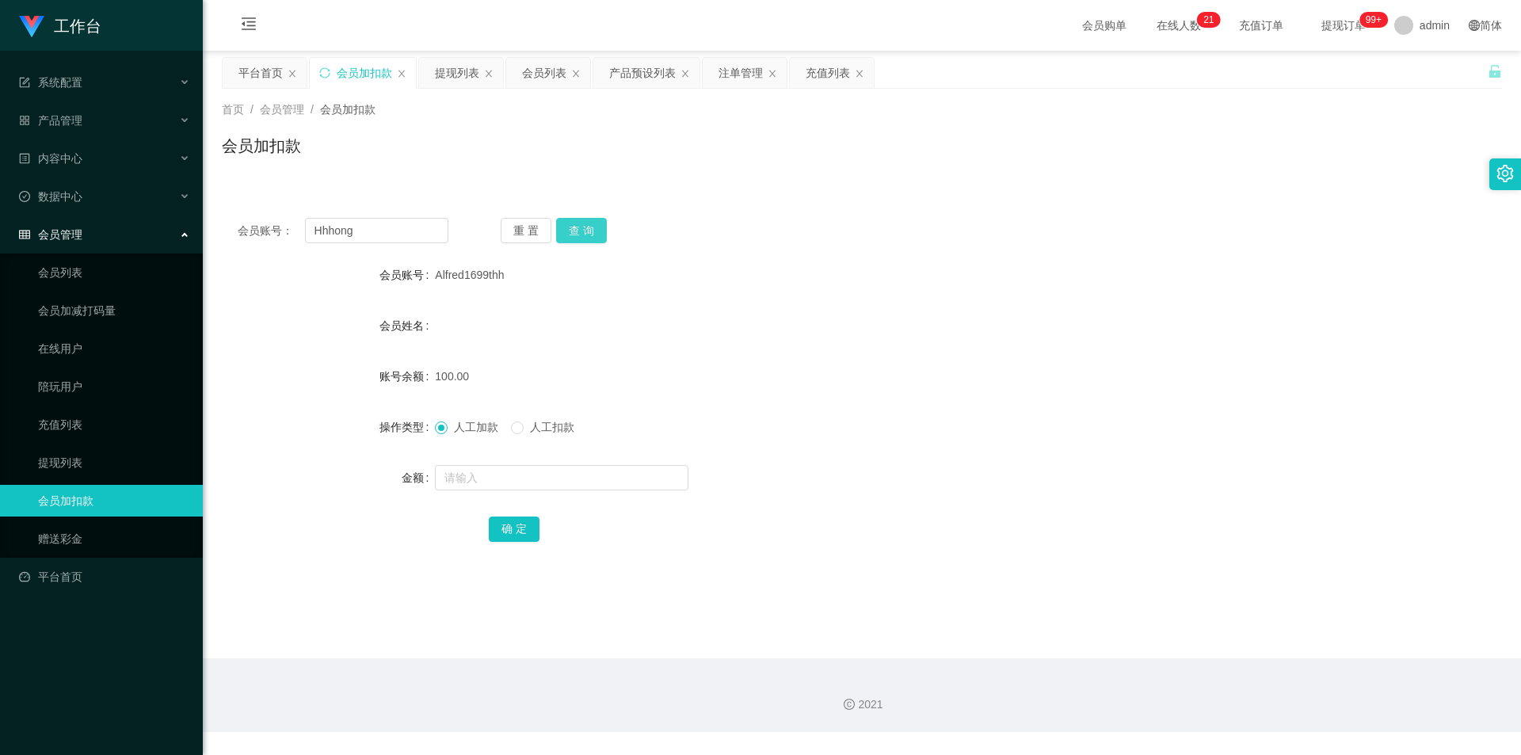
click at [589, 232] on button "查 询" at bounding box center [581, 230] width 51 height 25
click at [729, 164] on div "会员加扣款" at bounding box center [862, 152] width 1280 height 36
click at [1017, 169] on div "会员加扣款" at bounding box center [862, 152] width 1280 height 36
click at [731, 72] on div "注单管理" at bounding box center [740, 73] width 44 height 30
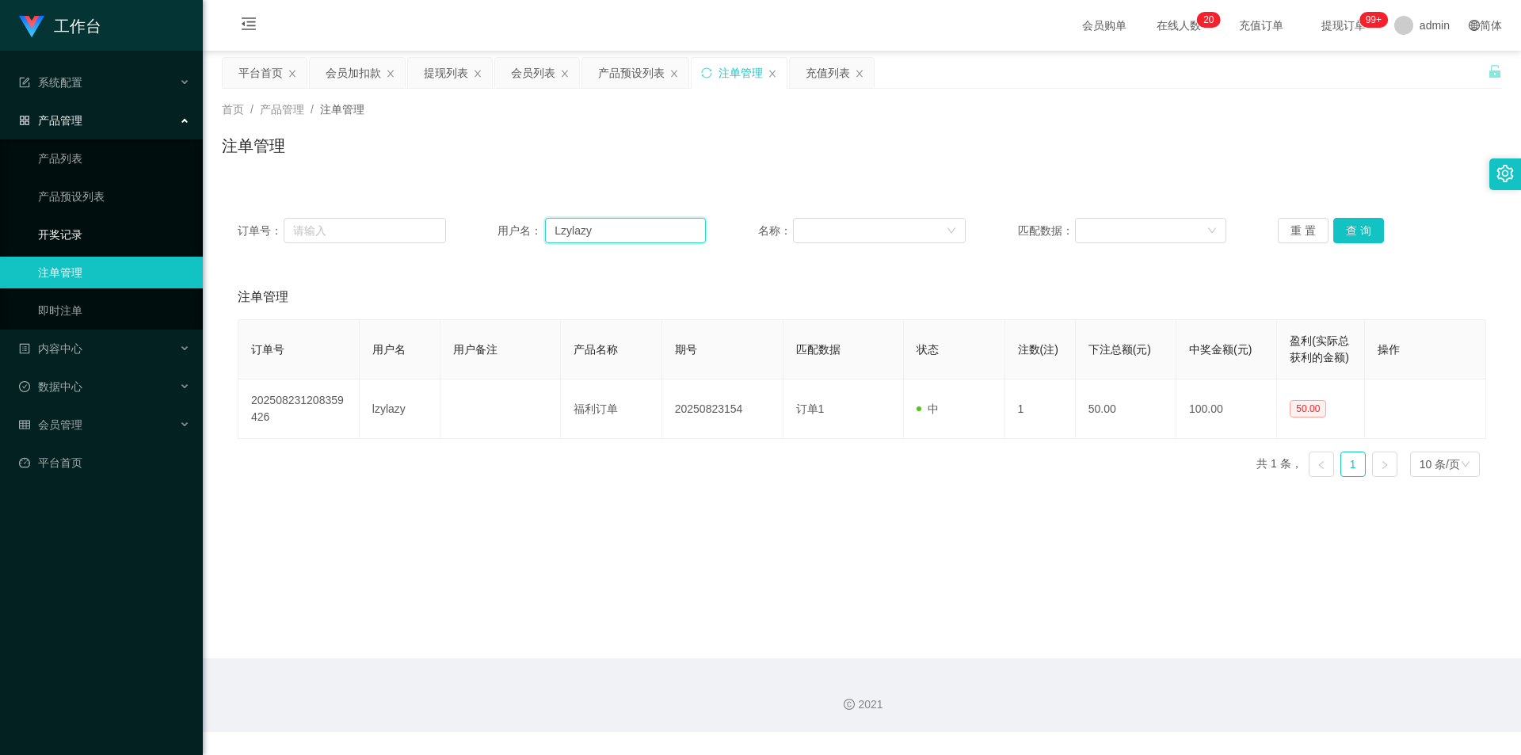
drag, startPoint x: 638, startPoint y: 230, endPoint x: 63, endPoint y: 223, distance: 575.8
click at [48, 223] on section "工作台 系统配置 产品管理 产品列表 产品预设列表 开奖记录 注单管理 即时注单 内容中心 站内信 公告列表 活动列表 数据中心 员工统计 团队统计 会员管理…" at bounding box center [760, 366] width 1521 height 732
paste input "Hhhong"
type input "Hhhong"
click at [1352, 226] on button "查 询" at bounding box center [1358, 230] width 51 height 25
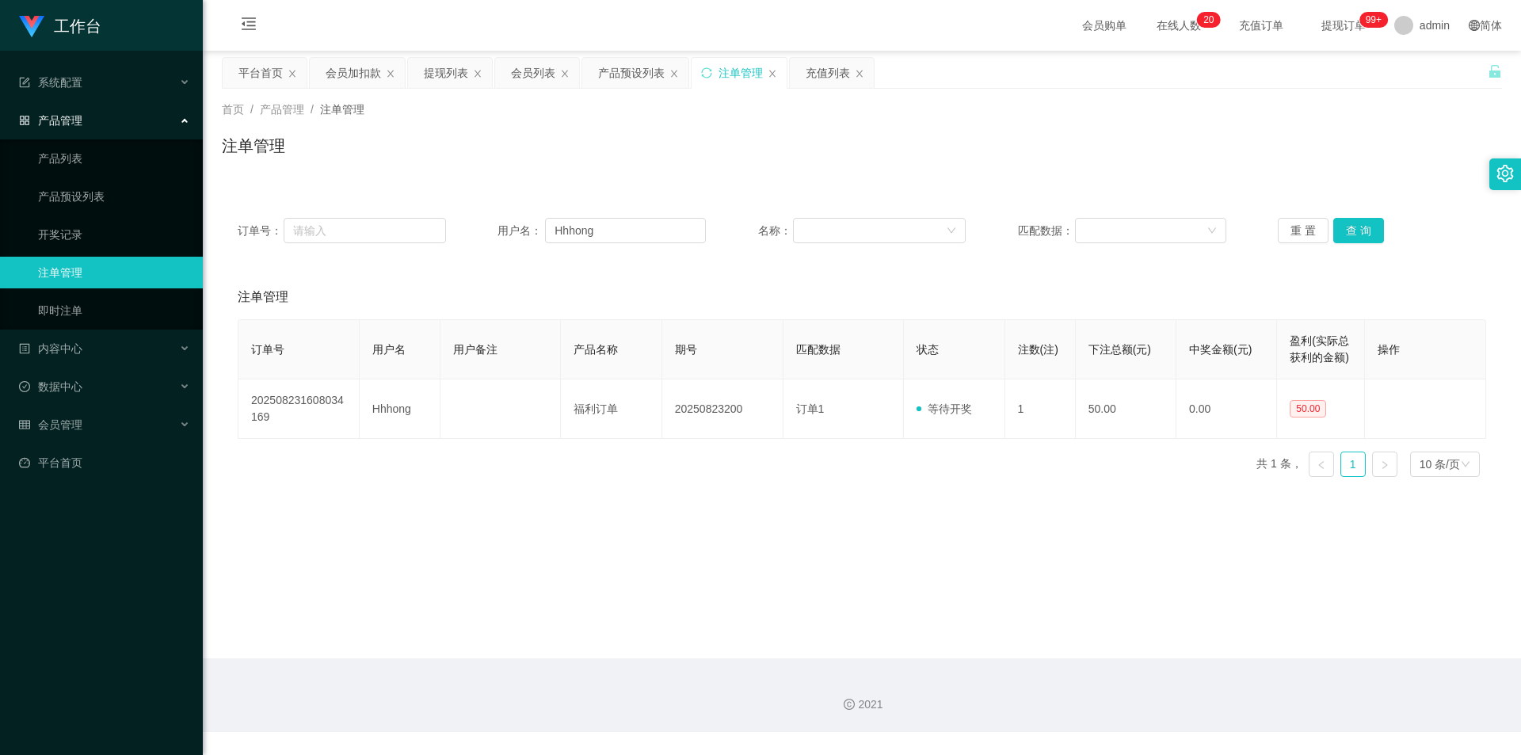
click at [1222, 151] on div "注单管理" at bounding box center [862, 152] width 1280 height 36
drag, startPoint x: 604, startPoint y: 231, endPoint x: 236, endPoint y: 213, distance: 368.7
click at [235, 214] on div "订单号： 用户名： Hhhong 名称： 匹配数据： 重 置 查 询" at bounding box center [862, 230] width 1280 height 57
click at [1351, 229] on button "查 询" at bounding box center [1358, 230] width 51 height 25
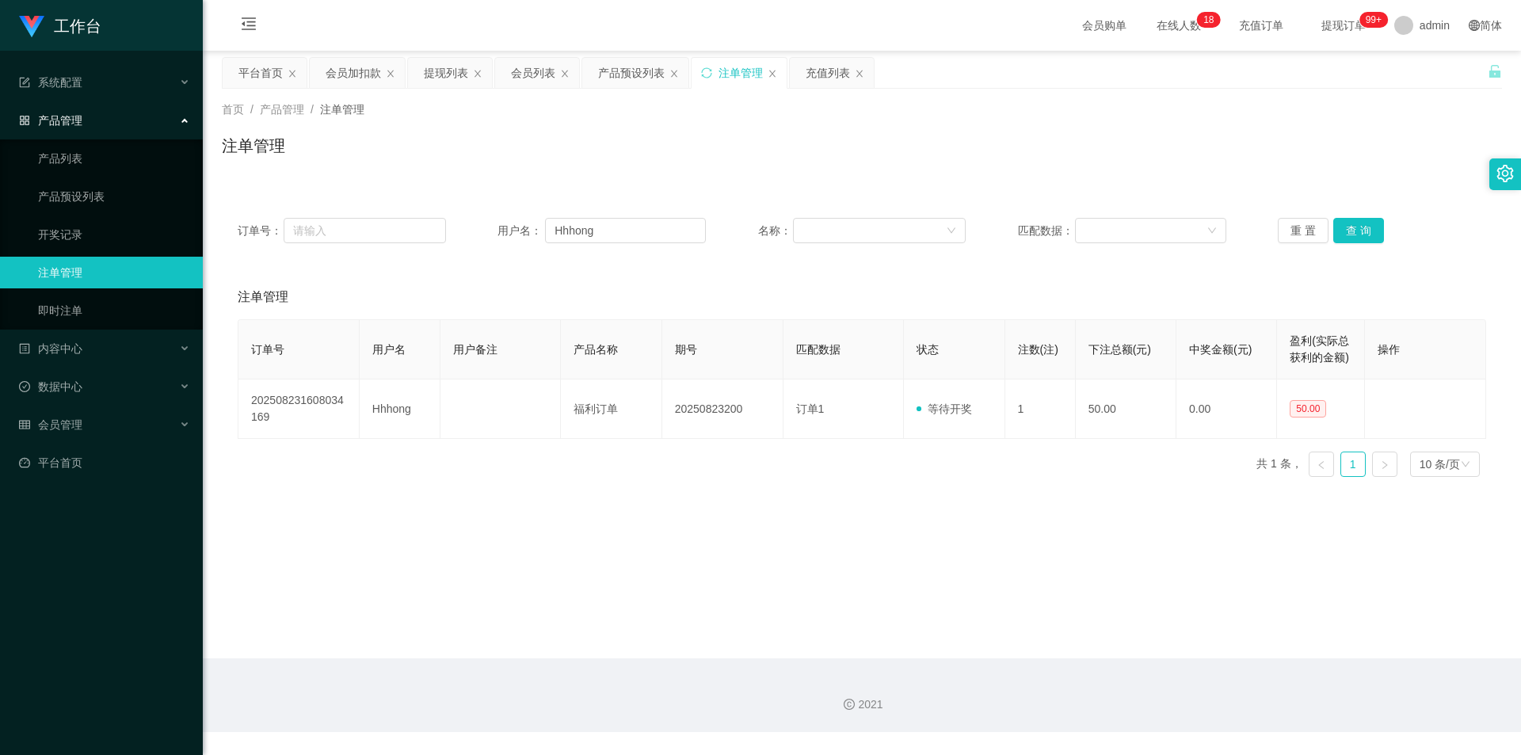
click at [1263, 165] on div "注单管理" at bounding box center [862, 152] width 1280 height 36
click at [1179, 152] on div "注单管理" at bounding box center [862, 152] width 1280 height 36
click at [612, 76] on div "产品预设列表" at bounding box center [631, 73] width 67 height 30
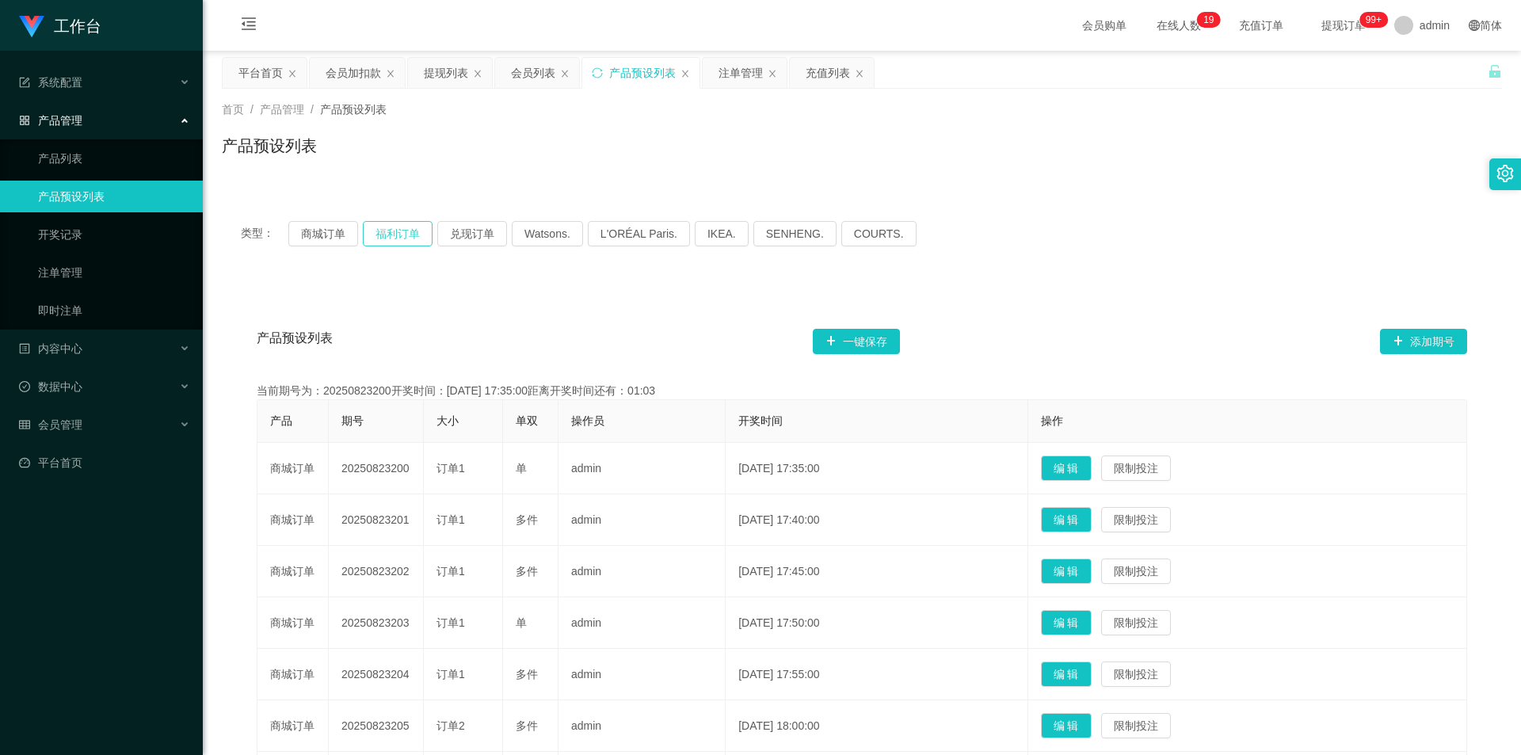
click at [374, 231] on button "福利订单" at bounding box center [398, 233] width 70 height 25
click at [956, 173] on div "首页 / 产品管理 / 产品预设列表 / 产品预设列表" at bounding box center [862, 136] width 1318 height 94
drag, startPoint x: 737, startPoint y: 65, endPoint x: 583, endPoint y: 143, distance: 173.2
click at [737, 65] on div "注单管理" at bounding box center [740, 73] width 44 height 30
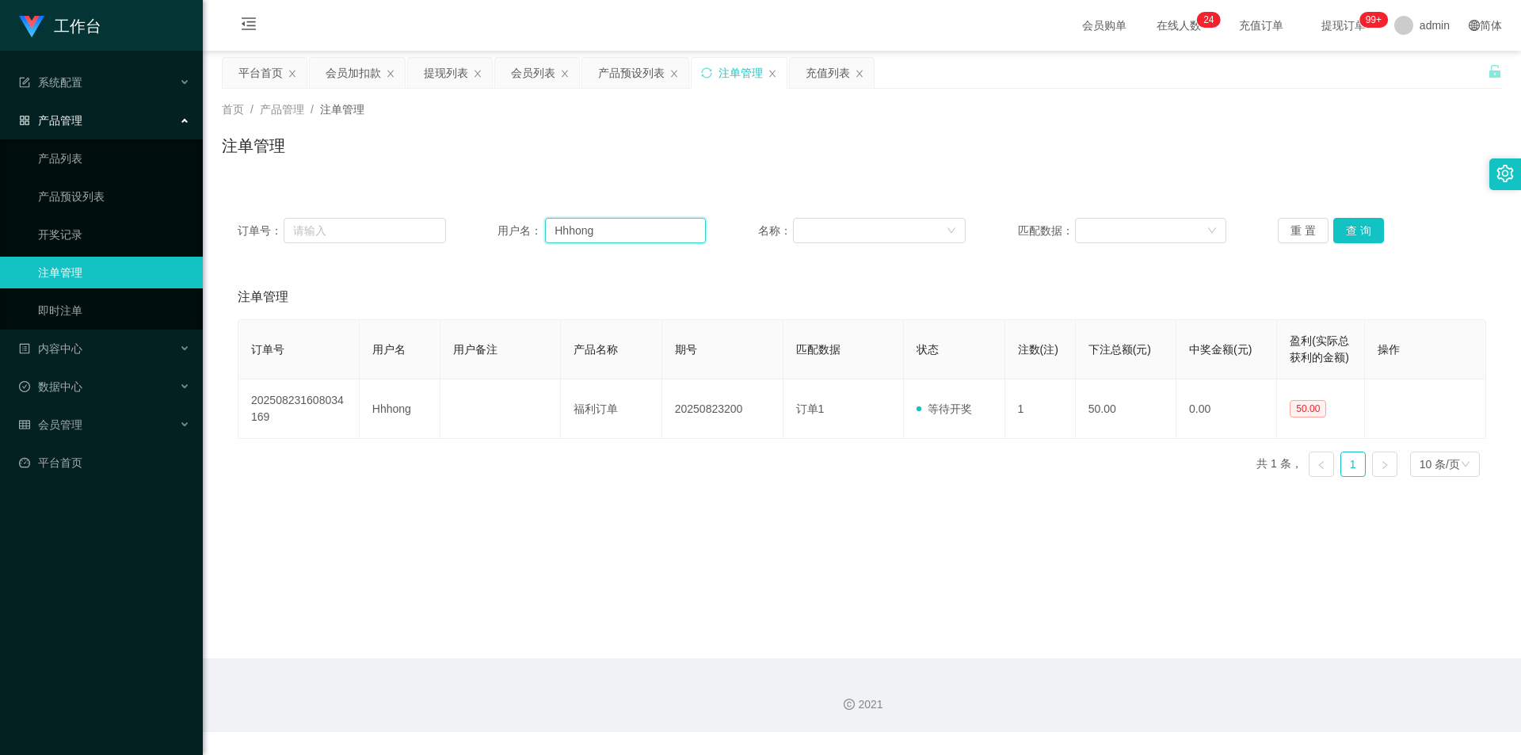
drag, startPoint x: 635, startPoint y: 234, endPoint x: 242, endPoint y: 208, distance: 393.6
click at [242, 208] on div "订单号： 用户名： Hhhong 名称： 匹配数据： 重 置 查 询" at bounding box center [862, 230] width 1280 height 57
click at [1350, 227] on button "查 询" at bounding box center [1358, 230] width 51 height 25
drag, startPoint x: 1133, startPoint y: 140, endPoint x: 1094, endPoint y: 135, distance: 39.9
click at [1133, 140] on div "注单管理" at bounding box center [862, 152] width 1280 height 36
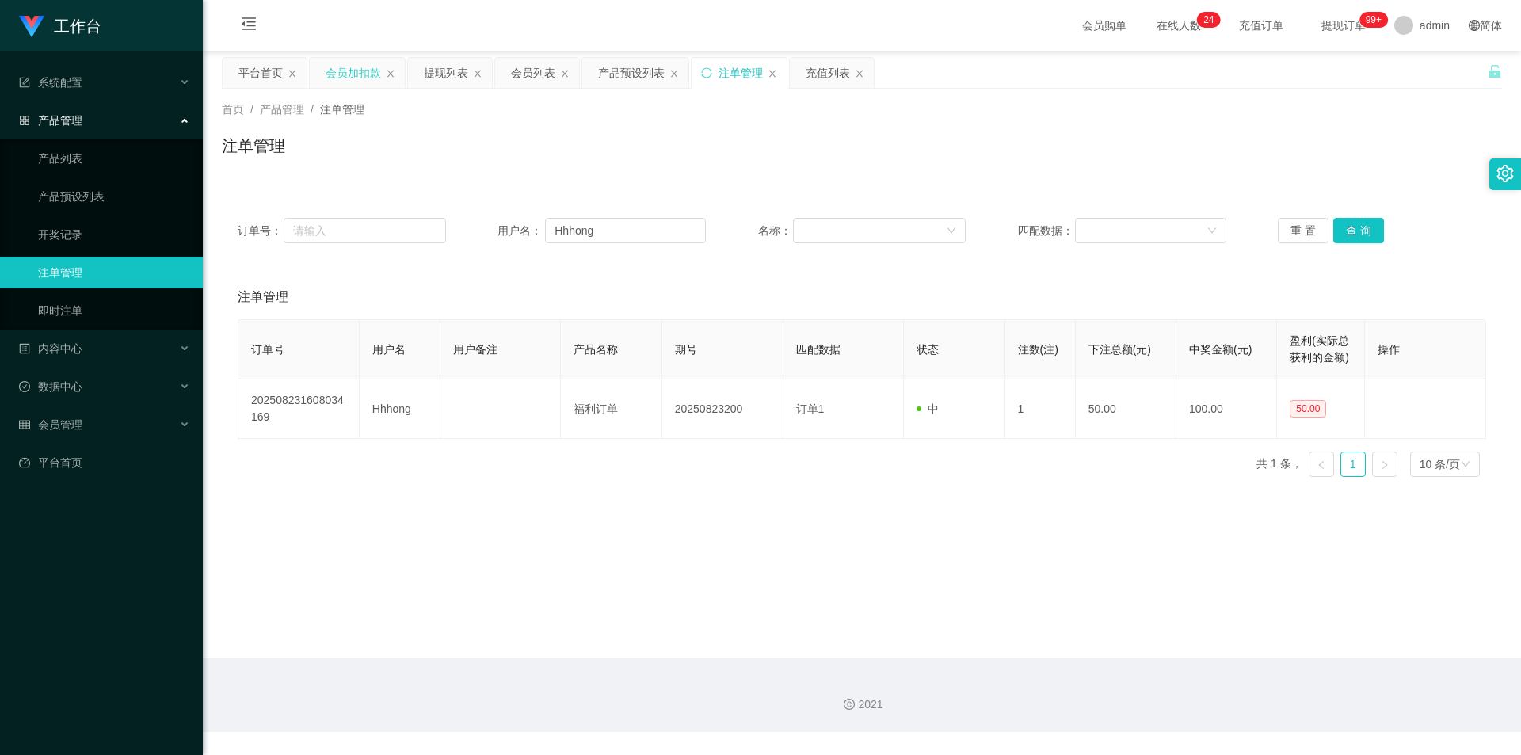
click at [341, 76] on div "会员加扣款" at bounding box center [352, 73] width 55 height 30
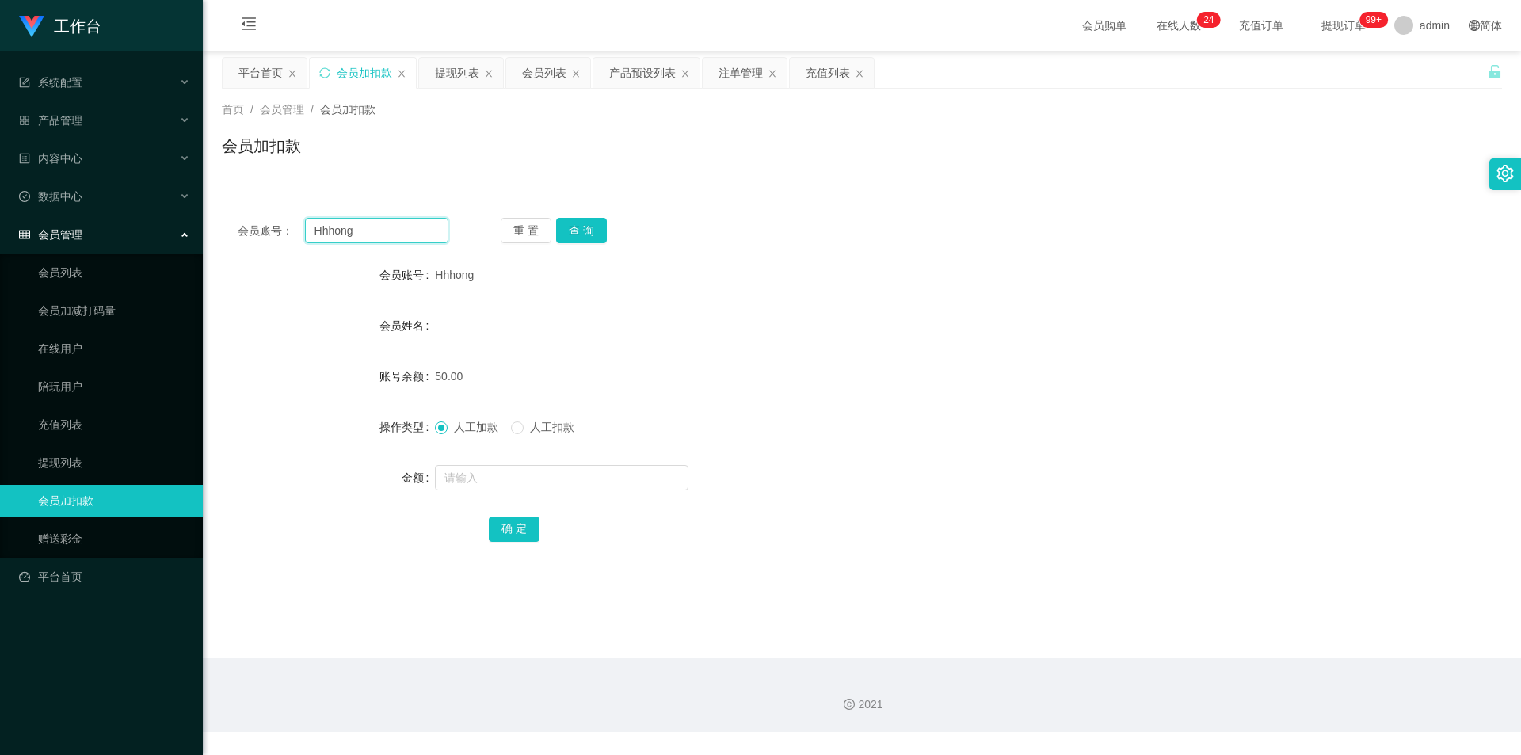
drag, startPoint x: 409, startPoint y: 234, endPoint x: 0, endPoint y: 226, distance: 408.7
click at [0, 226] on section "工作台 系统配置 产品管理 产品列表 产品预设列表 开奖记录 注单管理 即时注单 内容中心 站内信 公告列表 活动列表 数据中心 员工统计 团队统计 会员管理…" at bounding box center [760, 366] width 1521 height 732
click at [574, 230] on button "查 询" at bounding box center [581, 230] width 51 height 25
click at [1016, 243] on div "会员账号： Hhhong 重 置 查 询 会员账号 Hhhong 会员姓名 账号余额 150.00 操作类型 人工加款 人工扣款 金额 确 定" at bounding box center [862, 390] width 1280 height 377
click at [450, 72] on div "提现列表" at bounding box center [457, 73] width 44 height 30
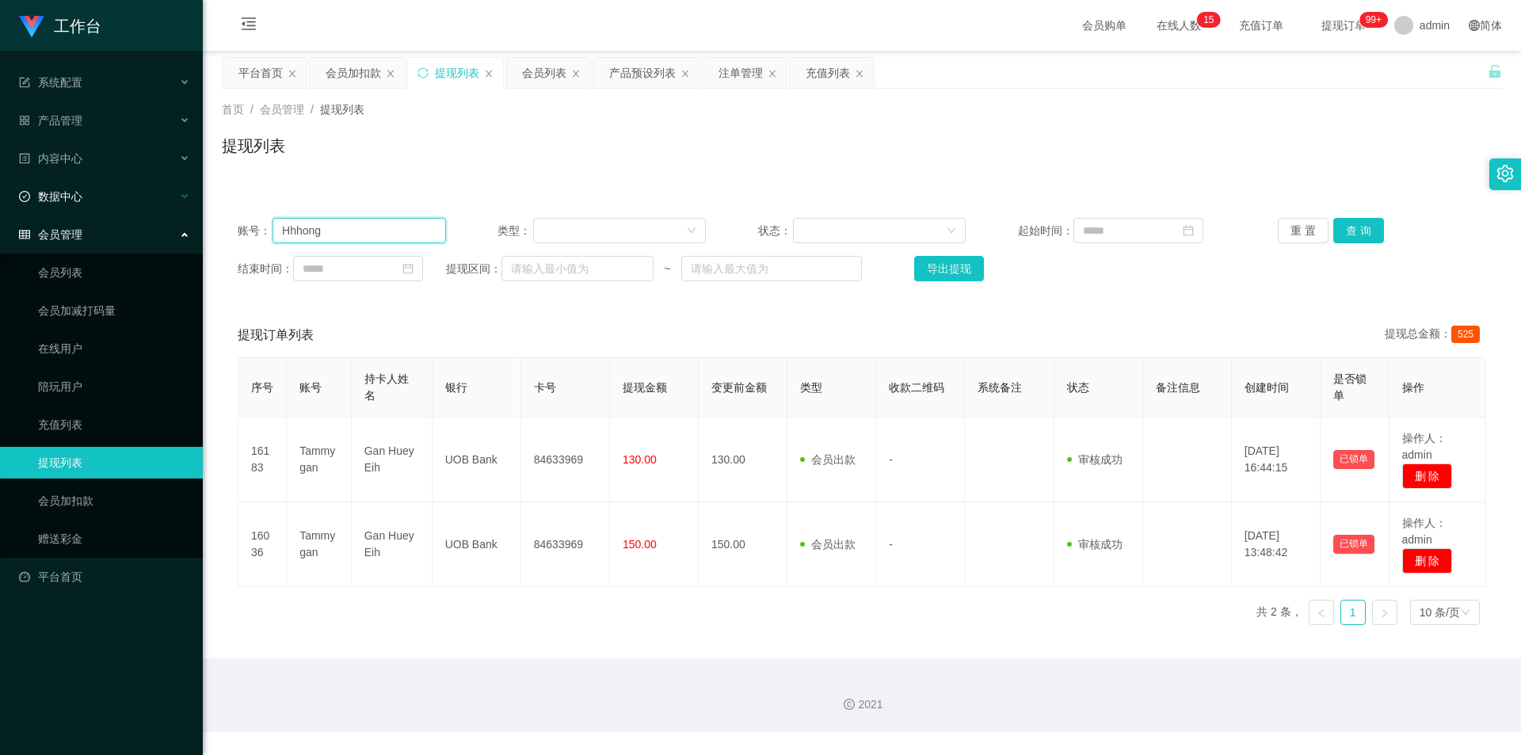
drag, startPoint x: 393, startPoint y: 225, endPoint x: 0, endPoint y: 207, distance: 393.2
click at [0, 207] on section "工作台 系统配置 产品管理 产品列表 产品预设列表 开奖记录 注单管理 即时注单 内容中心 站内信 公告列表 活动列表 数据中心 员工统计 团队统计 会员管理…" at bounding box center [760, 366] width 1521 height 732
click at [1353, 230] on button "查 询" at bounding box center [1358, 230] width 51 height 25
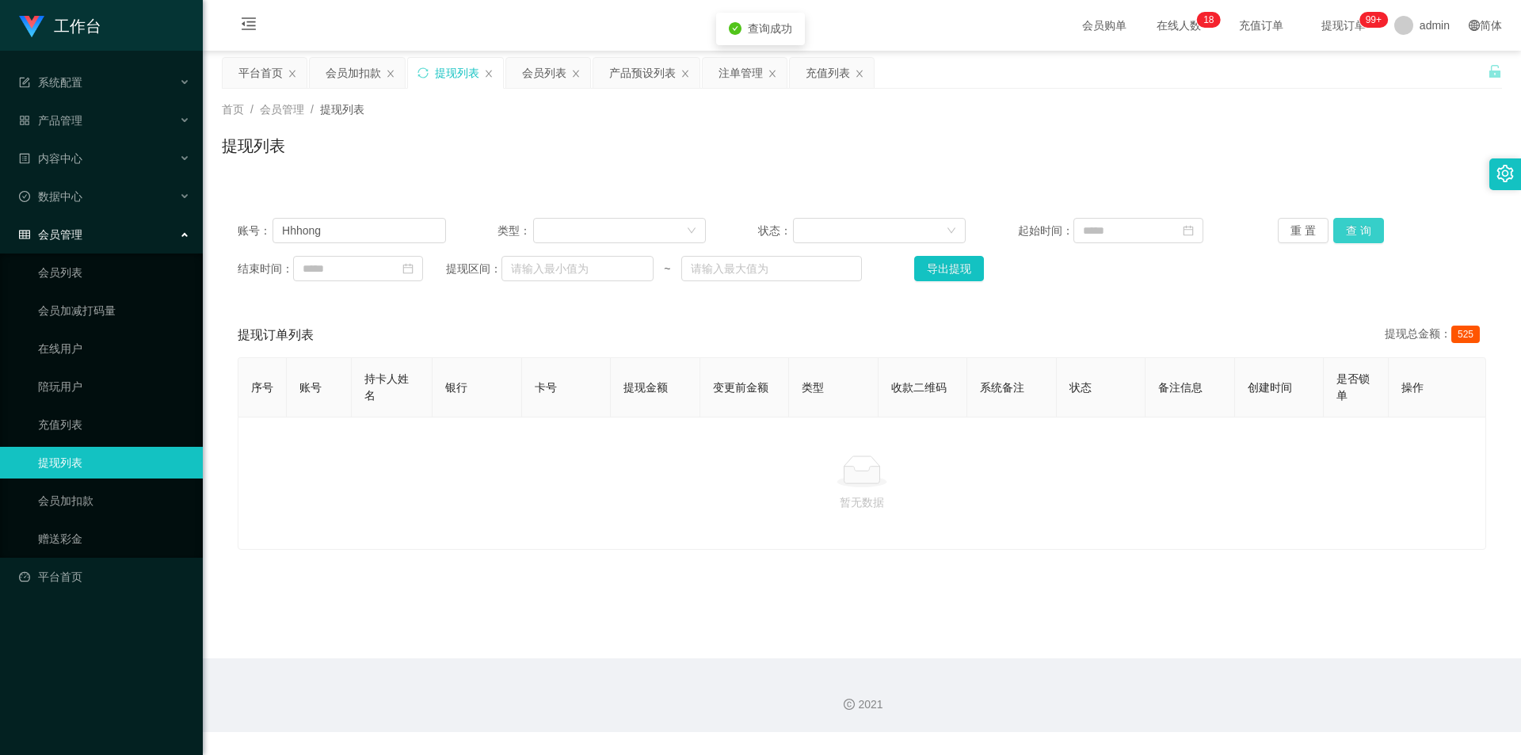
click at [1353, 230] on button "查 询" at bounding box center [1358, 230] width 51 height 25
click at [1343, 159] on div "提现列表" at bounding box center [862, 152] width 1280 height 36
click at [1213, 159] on div "提现列表" at bounding box center [862, 152] width 1280 height 36
drag, startPoint x: 362, startPoint y: 233, endPoint x: 0, endPoint y: 206, distance: 362.9
click at [0, 206] on section "工作台 系统配置 产品管理 产品列表 产品预设列表 开奖记录 注单管理 即时注单 内容中心 站内信 公告列表 活动列表 数据中心 员工统计 团队统计 会员管理…" at bounding box center [760, 366] width 1521 height 732
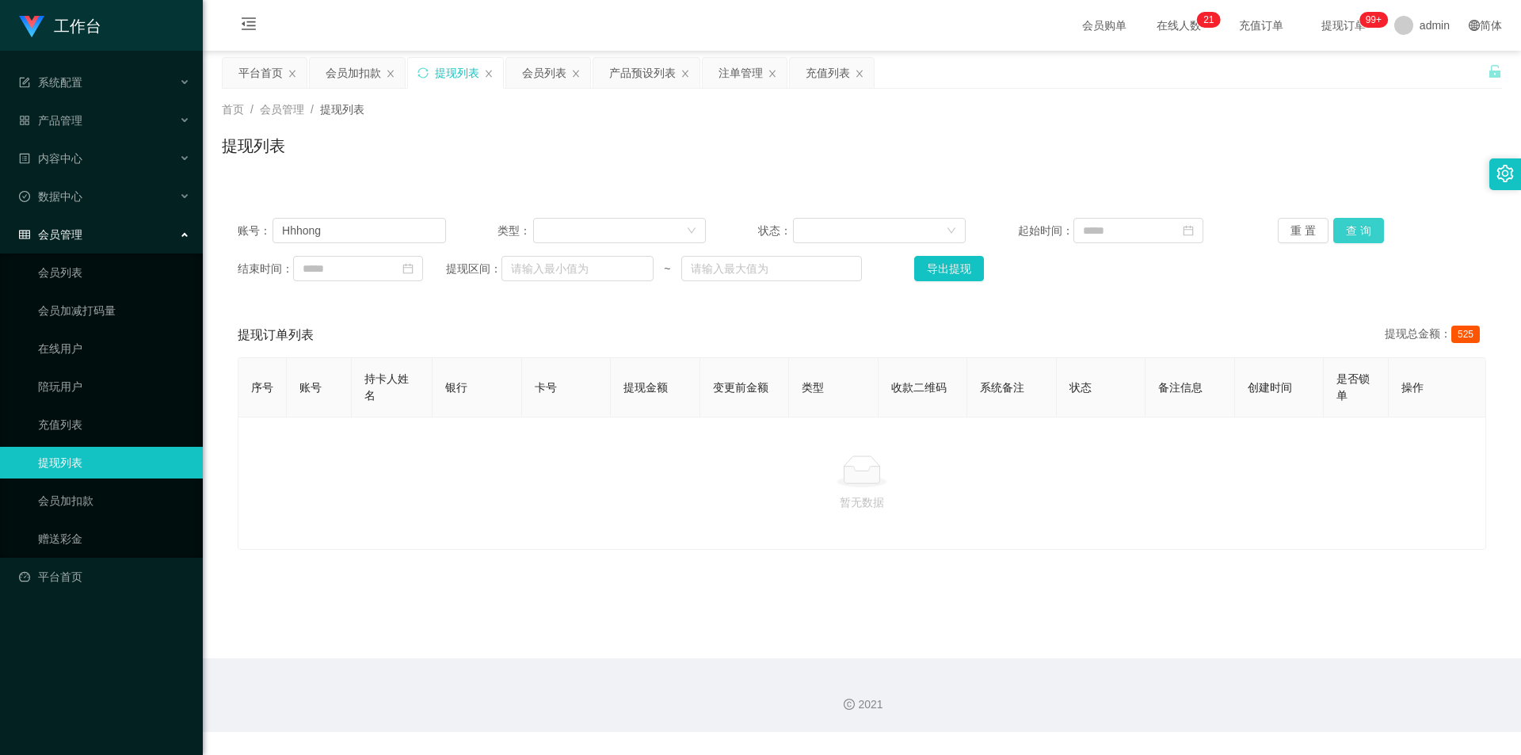
click at [1334, 230] on button "查 询" at bounding box center [1358, 230] width 51 height 25
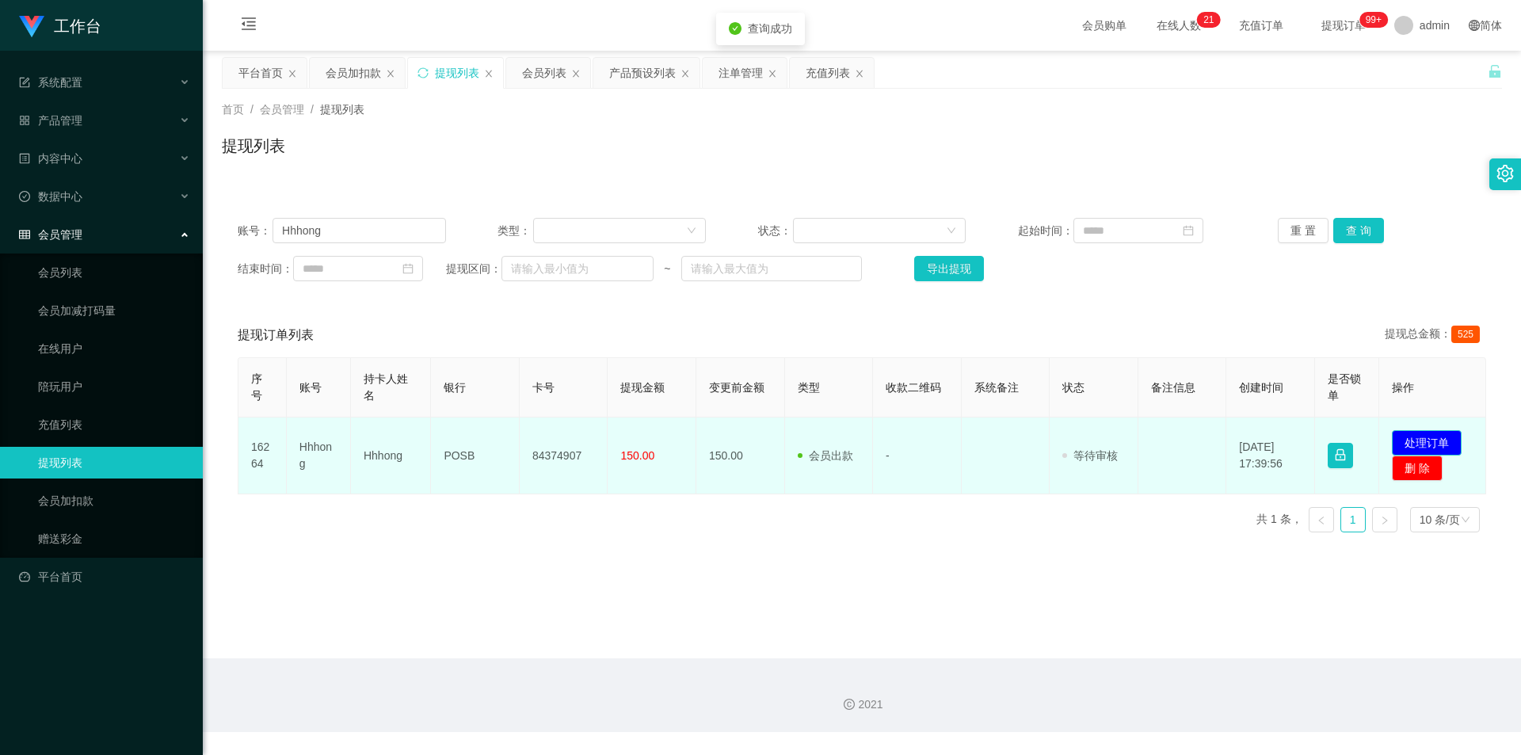
click at [1399, 441] on button "处理订单" at bounding box center [1426, 442] width 70 height 25
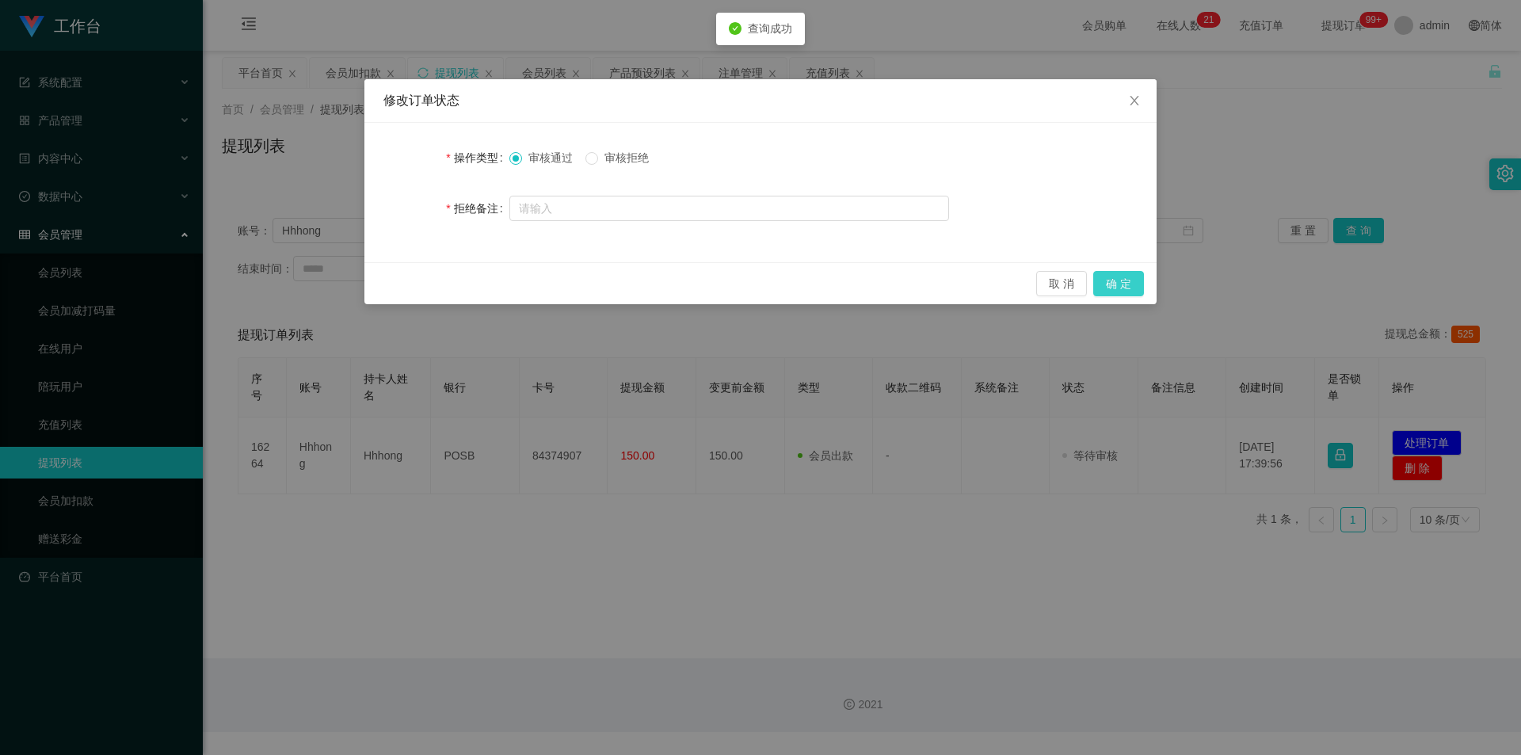
click at [1114, 284] on button "确 定" at bounding box center [1118, 283] width 51 height 25
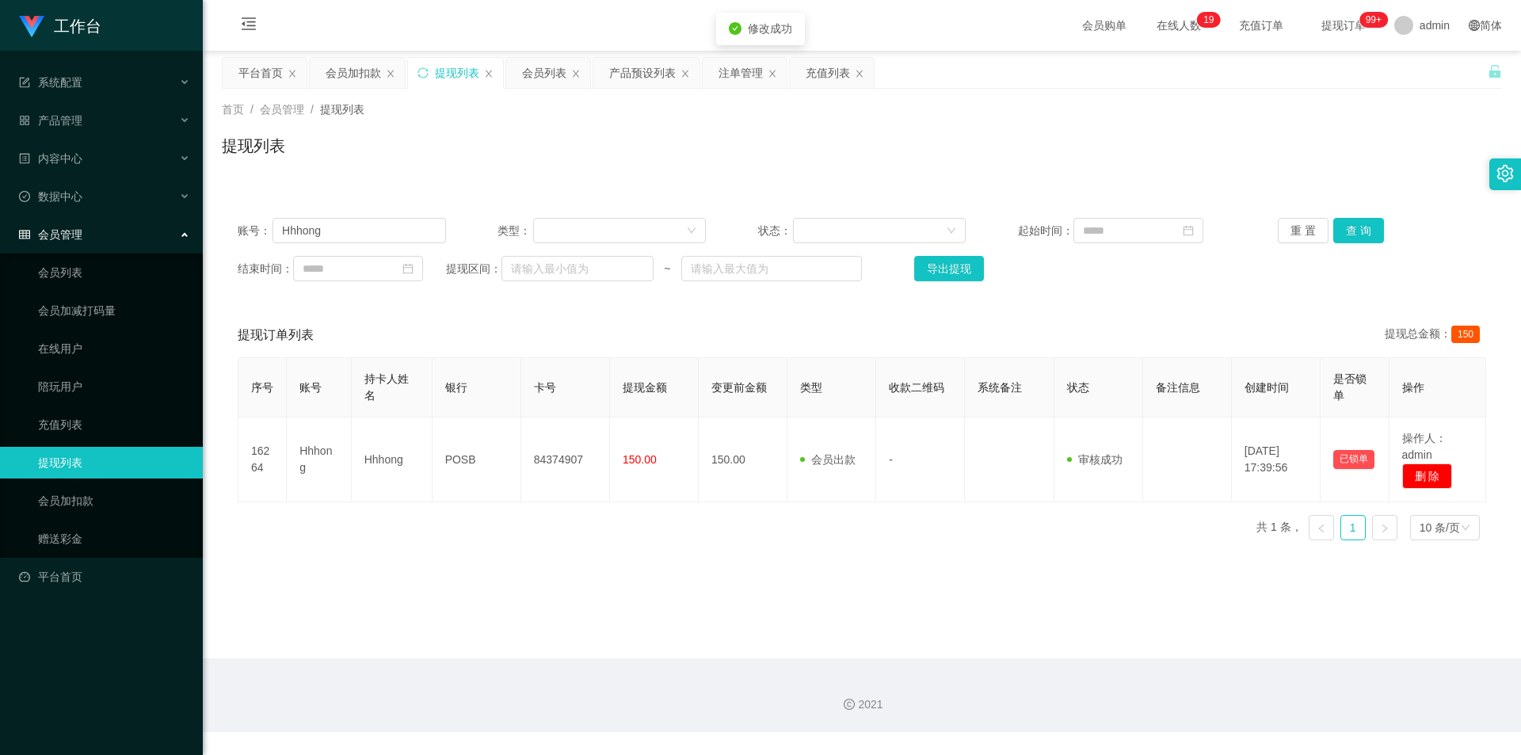
drag, startPoint x: 1323, startPoint y: 172, endPoint x: 1430, endPoint y: 1, distance: 201.7
click at [1325, 170] on div "首页 / 会员管理 / 提现列表 / 提现列表" at bounding box center [862, 136] width 1318 height 94
drag, startPoint x: 328, startPoint y: 225, endPoint x: 4, endPoint y: 219, distance: 324.0
click at [4, 219] on section "工作台 系统配置 产品管理 产品列表 产品预设列表 开奖记录 注单管理 即时注单 内容中心 站内信 公告列表 活动列表 数据中心 员工统计 团队统计 会员管理…" at bounding box center [760, 366] width 1521 height 732
paste input "Alfred1699thh"
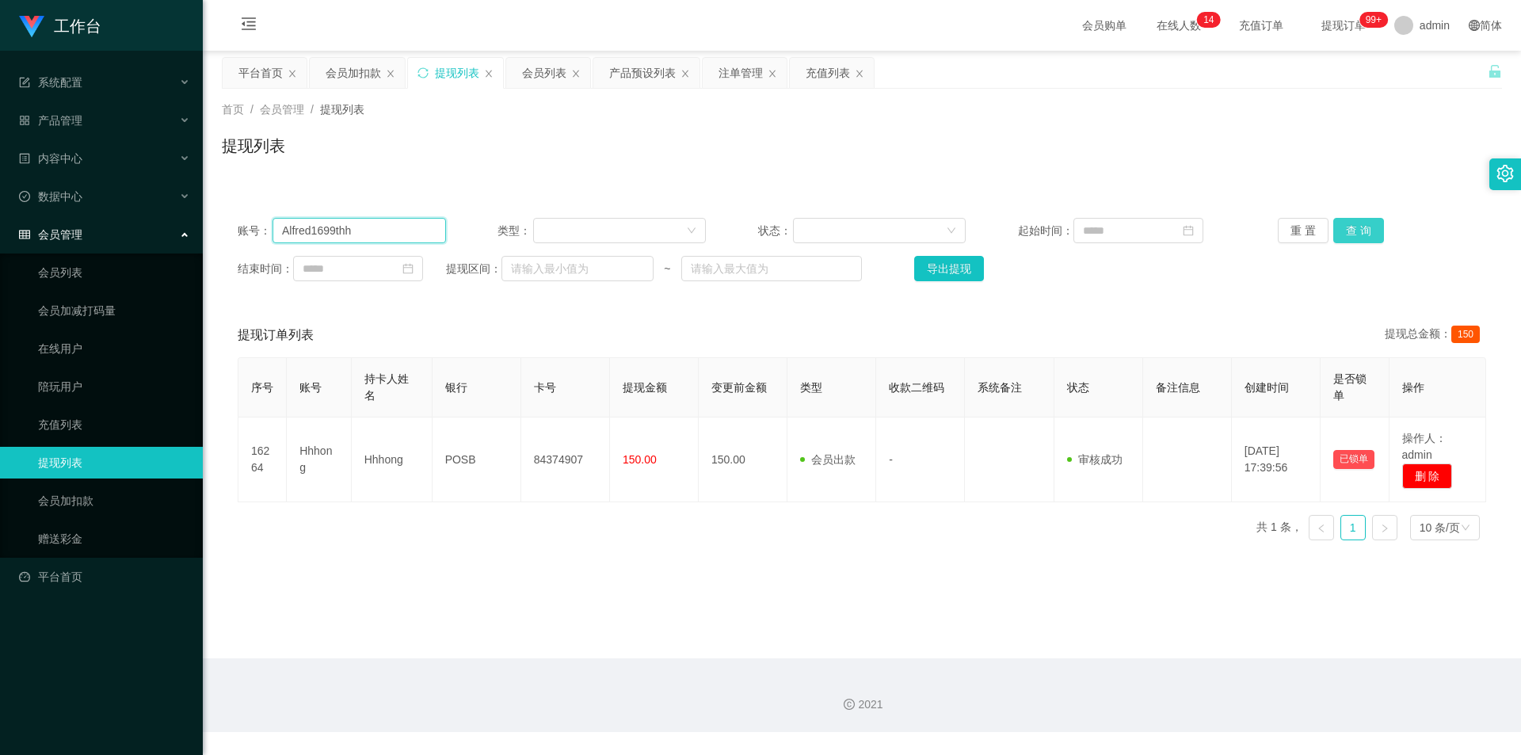
type input "Alfred1699thh"
click at [1352, 223] on button "查 询" at bounding box center [1358, 230] width 51 height 25
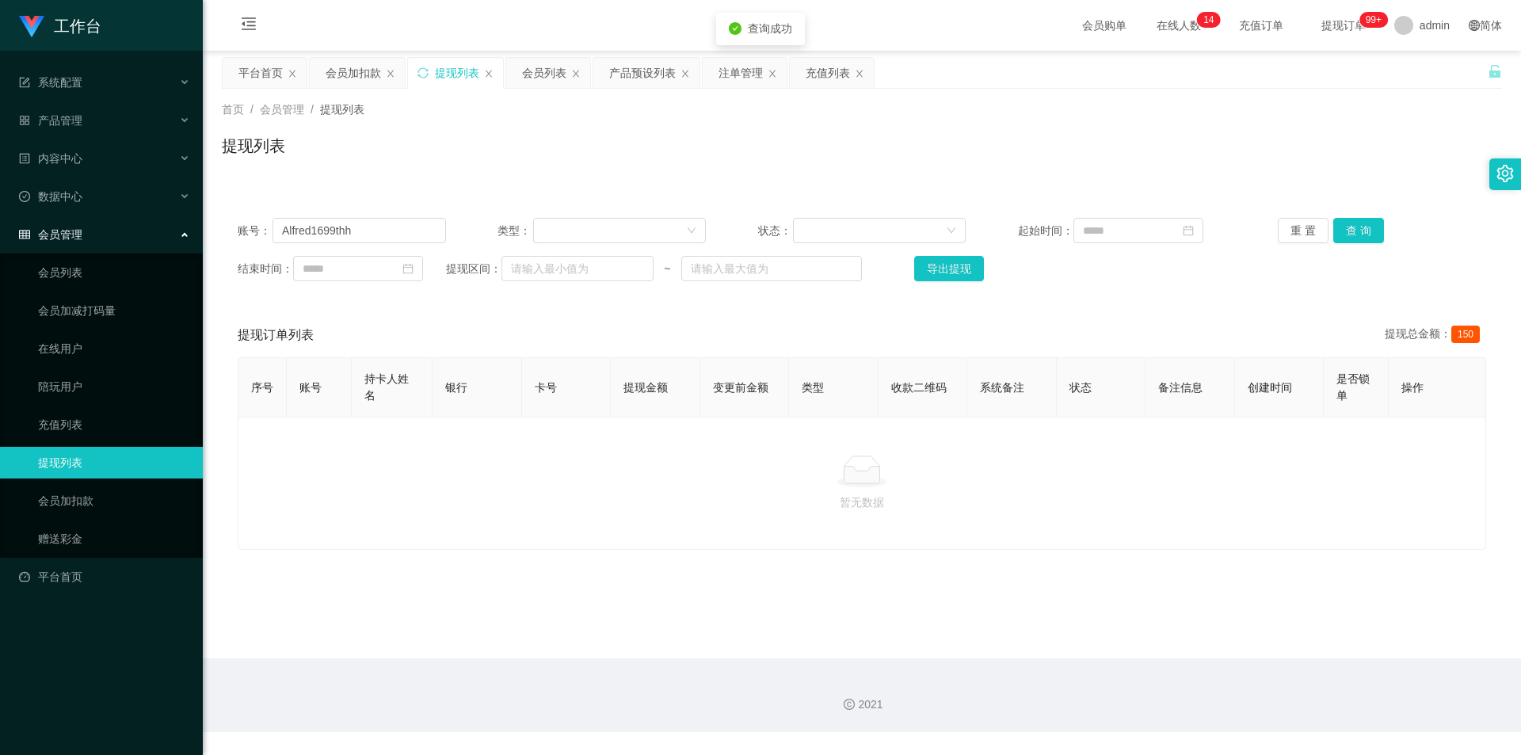
click at [1243, 155] on div "提现列表" at bounding box center [862, 152] width 1280 height 36
click at [733, 78] on div "注单管理" at bounding box center [740, 73] width 44 height 30
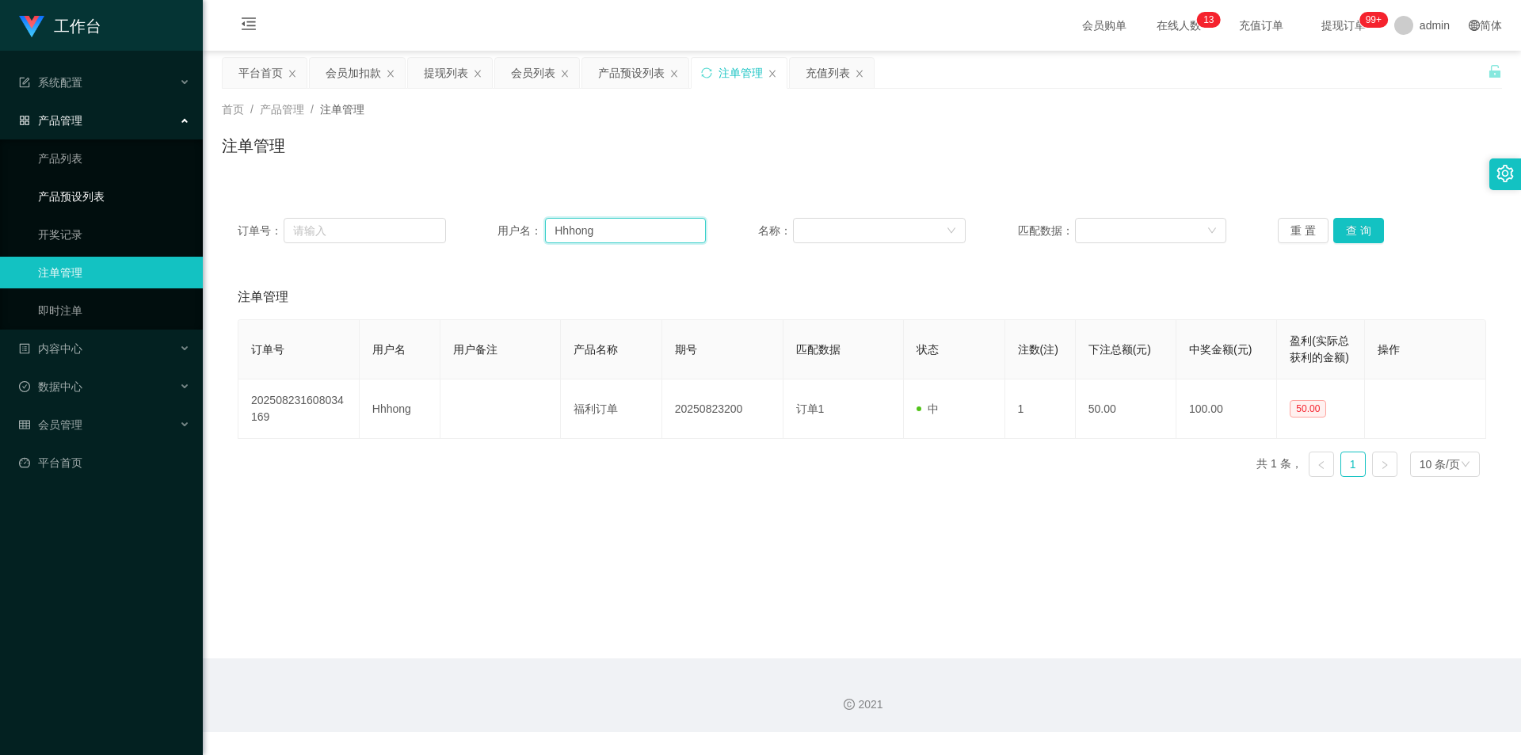
drag, startPoint x: 652, startPoint y: 235, endPoint x: 177, endPoint y: 208, distance: 475.2
click at [177, 208] on section "工作台 系统配置 产品管理 产品列表 产品预设列表 开奖记录 注单管理 即时注单 内容中心 站内信 公告列表 活动列表 数据中心 员工统计 团队统计 会员管理…" at bounding box center [760, 366] width 1521 height 732
paste input "Alfred1699thh"
type input "Alfred1699thh"
click at [1333, 230] on button "查 询" at bounding box center [1358, 230] width 51 height 25
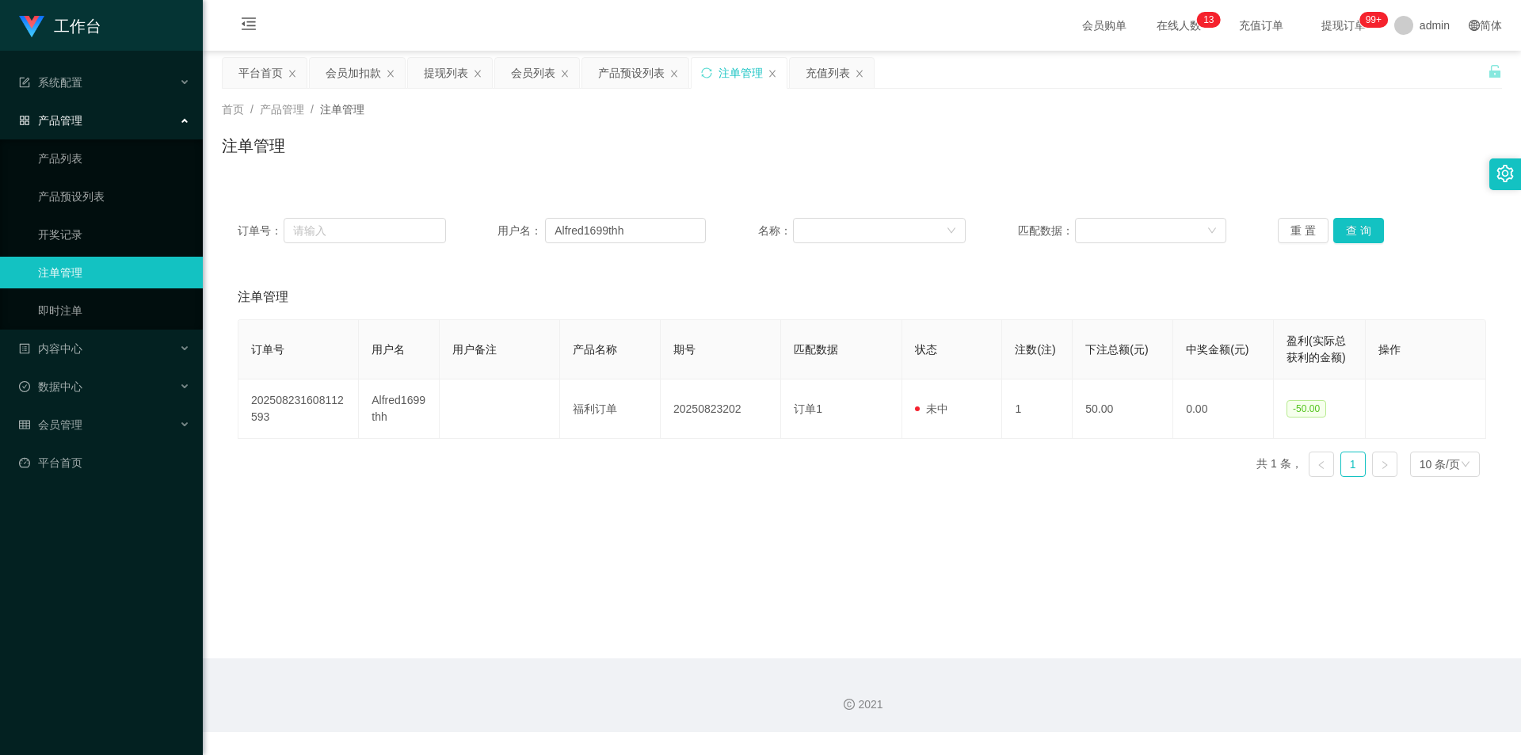
click at [1356, 158] on div "注单管理" at bounding box center [862, 152] width 1280 height 36
click at [330, 75] on div "会员加扣款" at bounding box center [352, 73] width 55 height 30
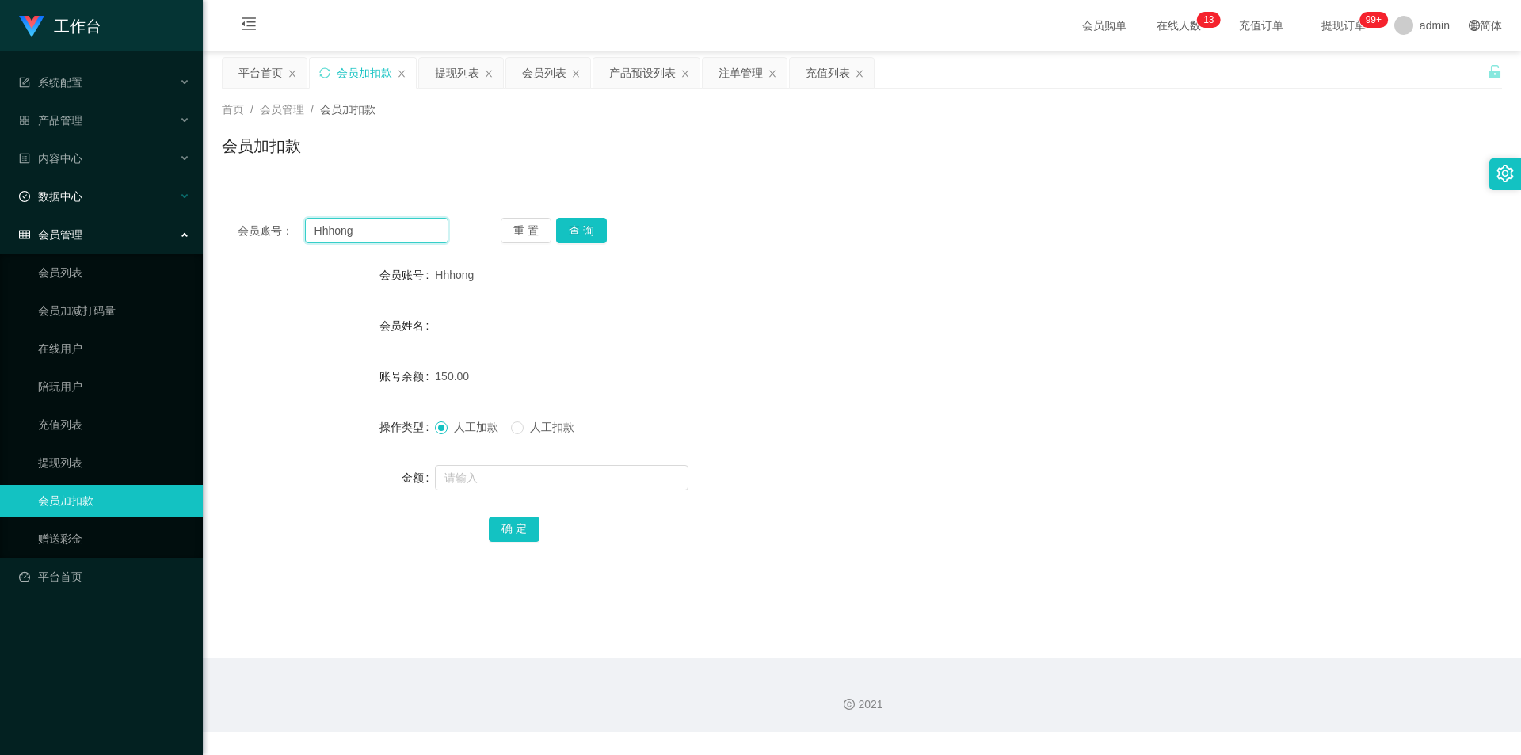
drag, startPoint x: 368, startPoint y: 220, endPoint x: 105, endPoint y: 203, distance: 263.5
click at [114, 204] on section "工作台 系统配置 产品管理 产品列表 产品预设列表 开奖记录 注单管理 即时注单 内容中心 站内信 公告列表 活动列表 数据中心 员工统计 团队统计 会员管理…" at bounding box center [760, 366] width 1521 height 732
paste input "Alfred1699thh"
type input "Alfred1699thh"
click at [593, 245] on div "会员账号： Alfred1699thh 重 置 查 询 会员账号 Hhhong 会员姓名 账号余额 150.00 操作类型 人工加款 人工扣款 金额 确 定" at bounding box center [862, 390] width 1280 height 377
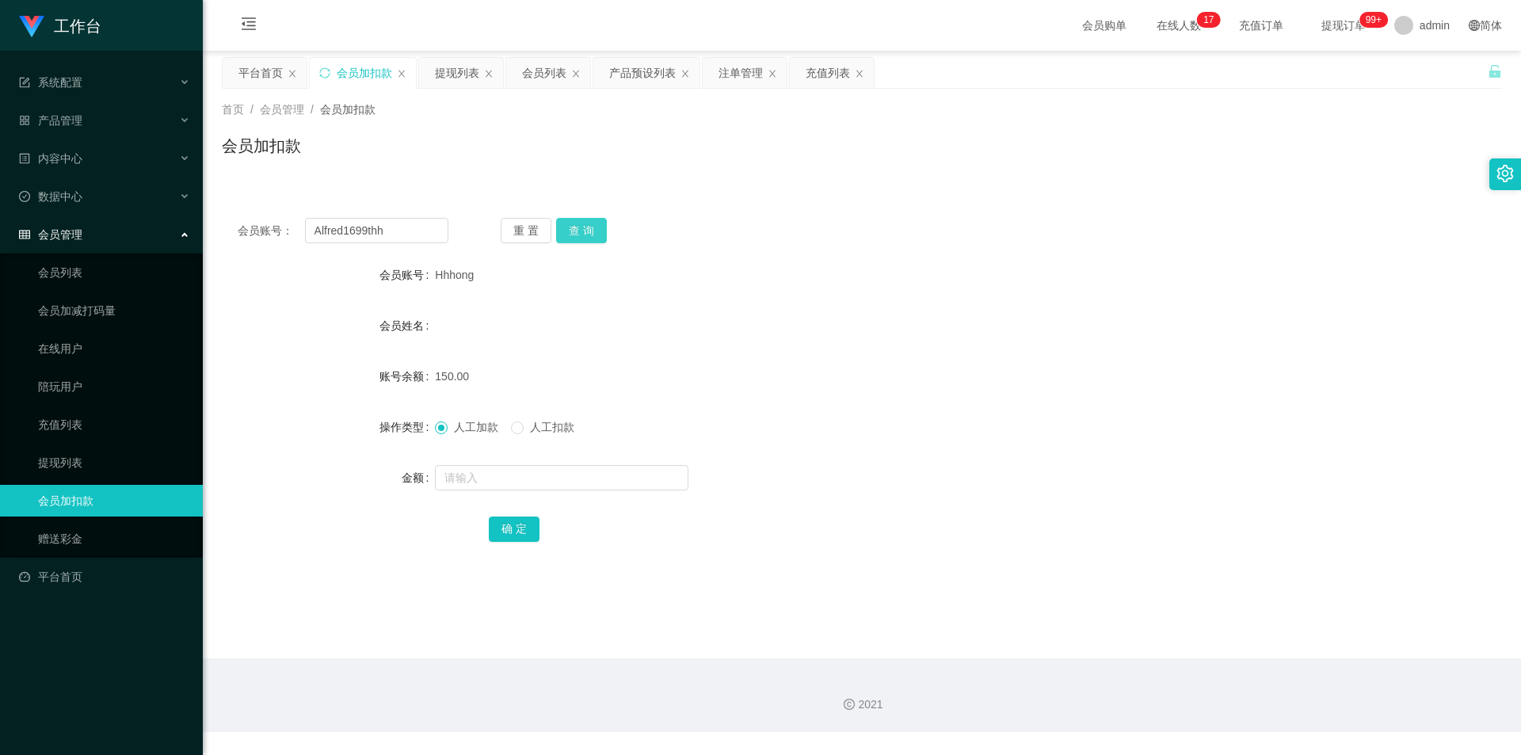
click at [588, 238] on button "查 询" at bounding box center [581, 230] width 51 height 25
click at [581, 231] on button "查 询" at bounding box center [581, 230] width 51 height 25
click at [482, 474] on input "text" at bounding box center [561, 477] width 253 height 25
type input "100"
click at [501, 509] on form "会员账号 Alfred1699thh 会员姓名 账号余额 50.00 操作类型 人工加款 人工扣款 金额 100 确 定" at bounding box center [862, 401] width 1280 height 285
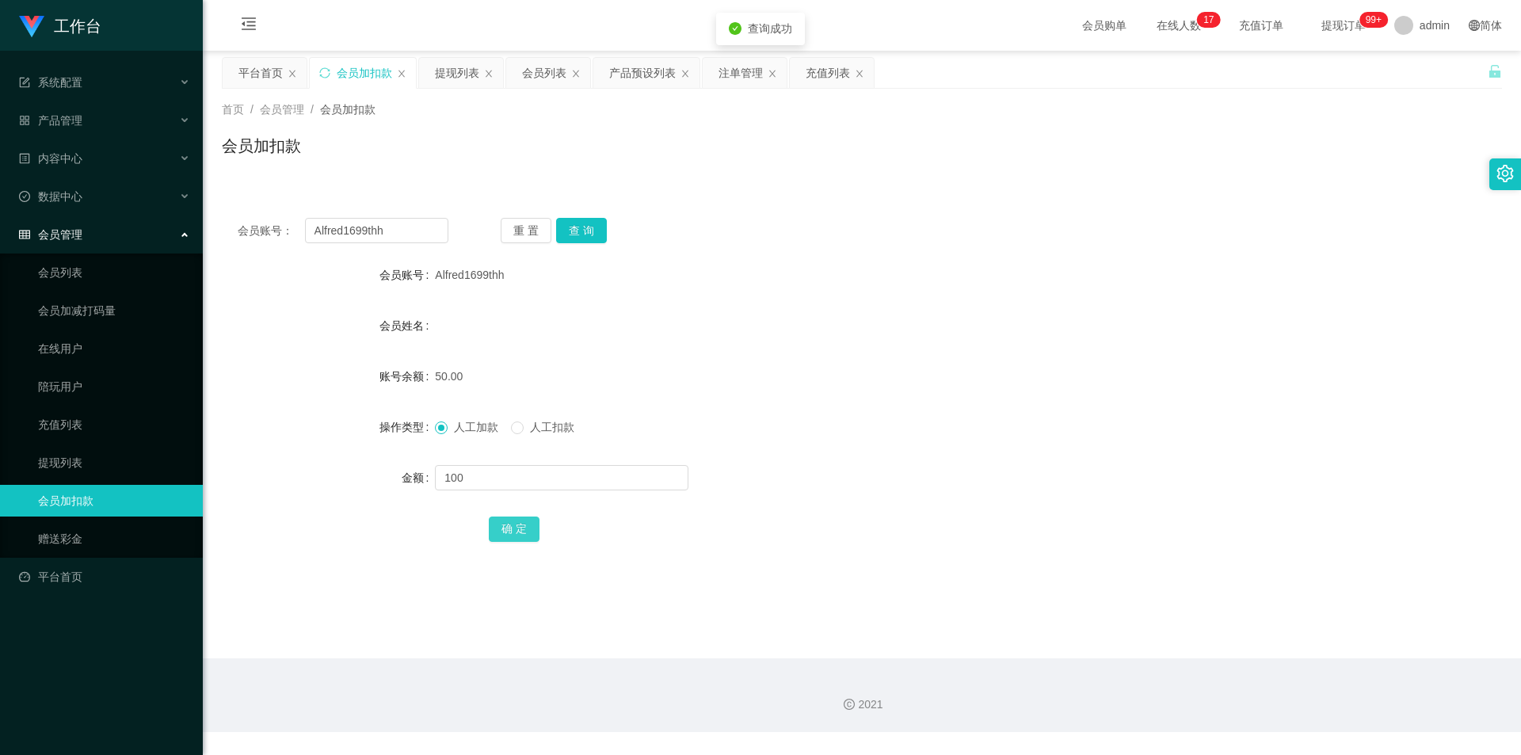
click at [504, 520] on button "确 定" at bounding box center [514, 528] width 51 height 25
click at [1045, 276] on div "Alfred1699thh" at bounding box center [808, 275] width 747 height 32
click at [372, 79] on div "会员加扣款" at bounding box center [364, 73] width 55 height 30
drag, startPoint x: 402, startPoint y: 224, endPoint x: 0, endPoint y: 211, distance: 402.5
click at [0, 211] on section "工作台 系统配置 产品管理 产品列表 产品预设列表 开奖记录 注单管理 即时注单 内容中心 站内信 公告列表 活动列表 数据中心 员工统计 团队统计 会员管理…" at bounding box center [760, 366] width 1521 height 732
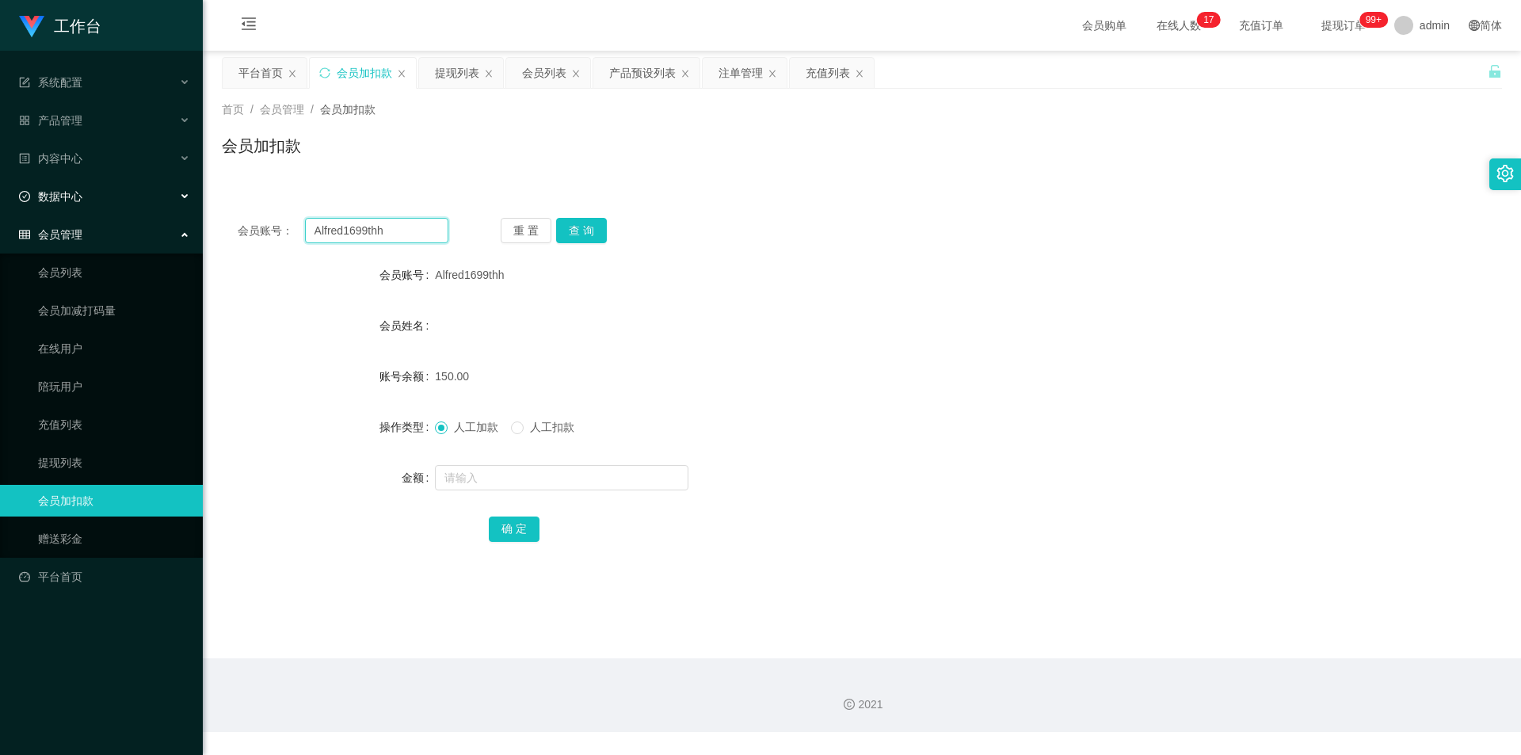
paste input "Lzylazy"
type input "Lzylazy"
click at [564, 231] on button "查 询" at bounding box center [581, 230] width 51 height 25
click at [596, 229] on button "查 询" at bounding box center [581, 230] width 51 height 25
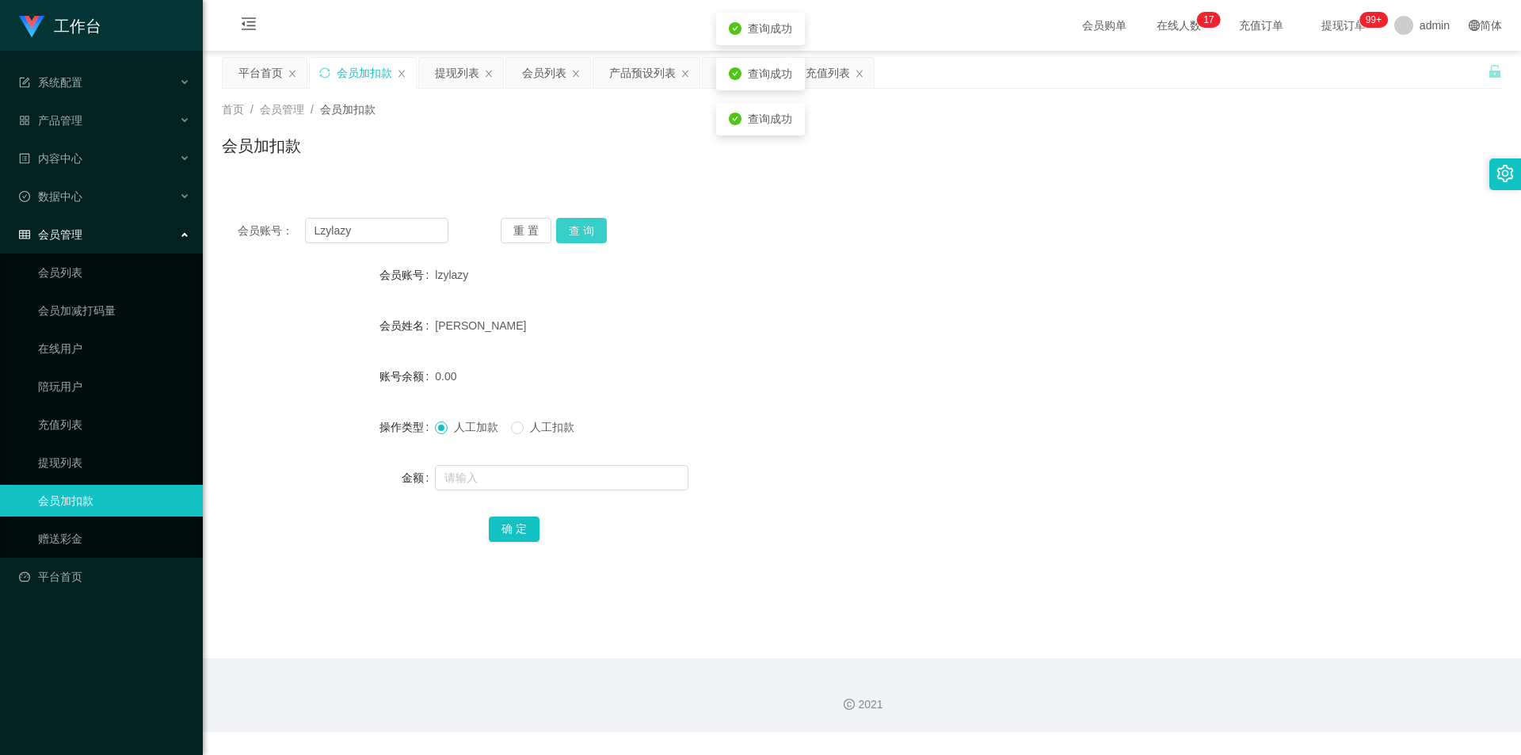
click at [596, 229] on button "查 询" at bounding box center [581, 230] width 51 height 25
click at [704, 146] on div "会员加扣款" at bounding box center [862, 152] width 1280 height 36
click at [441, 73] on div "提现列表" at bounding box center [457, 73] width 44 height 30
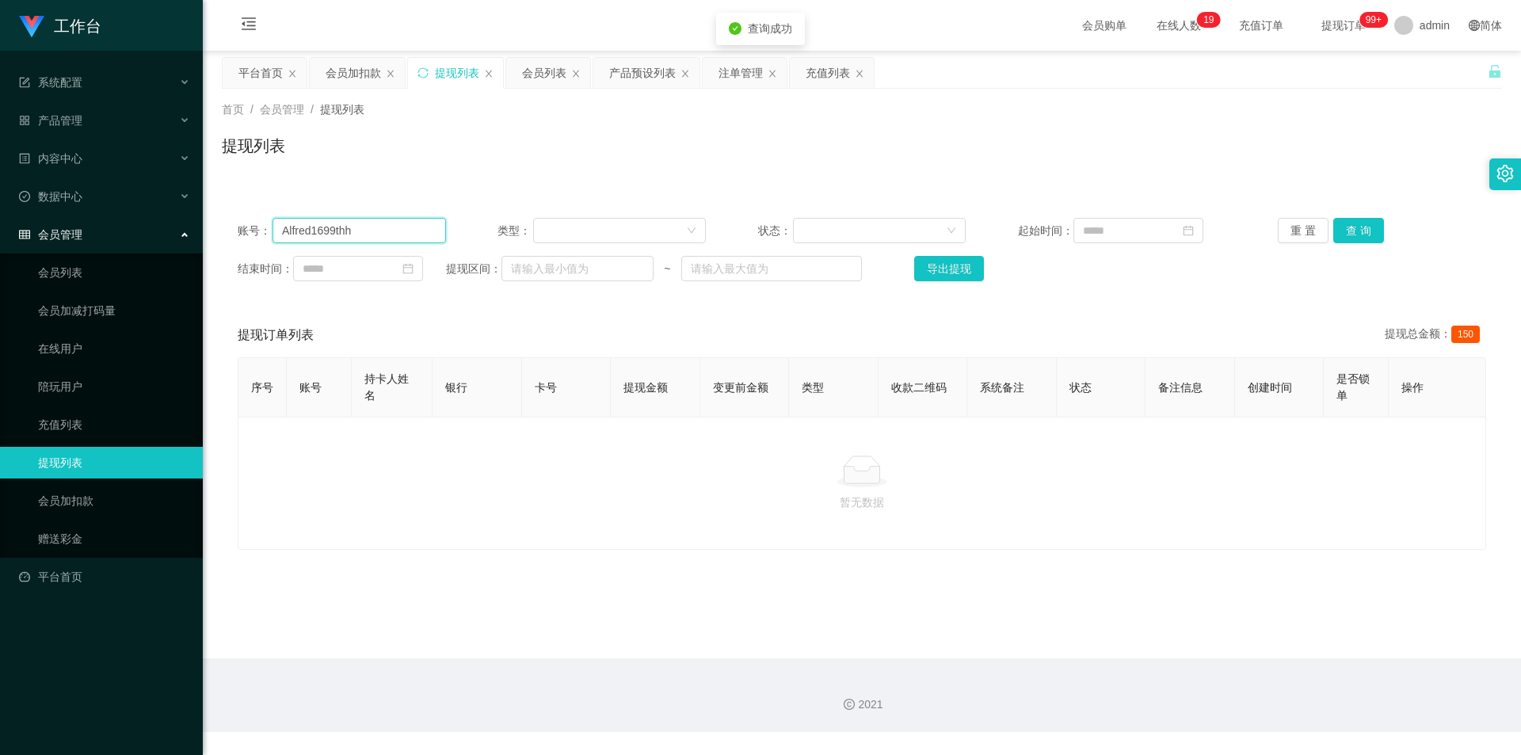
click at [0, 227] on section "工作台 系统配置 产品管理 产品列表 产品预设列表 开奖记录 注单管理 即时注单 内容中心 站内信 公告列表 活动列表 数据中心 员工统计 团队统计 会员管理…" at bounding box center [760, 366] width 1521 height 732
paste input "Lzylazy"
click at [1350, 226] on button "查 询" at bounding box center [1358, 230] width 51 height 25
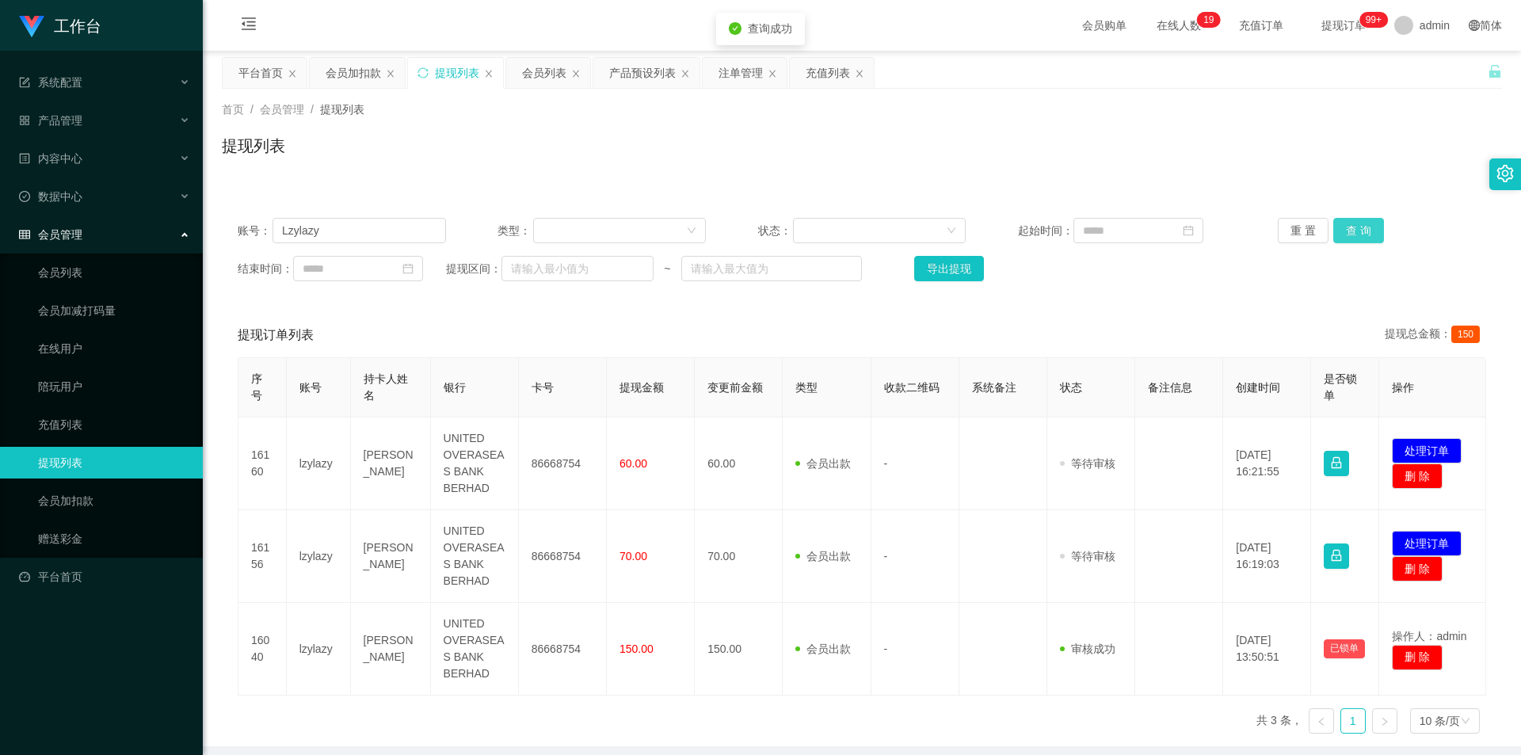
click at [1350, 226] on button "查 询" at bounding box center [1358, 230] width 51 height 25
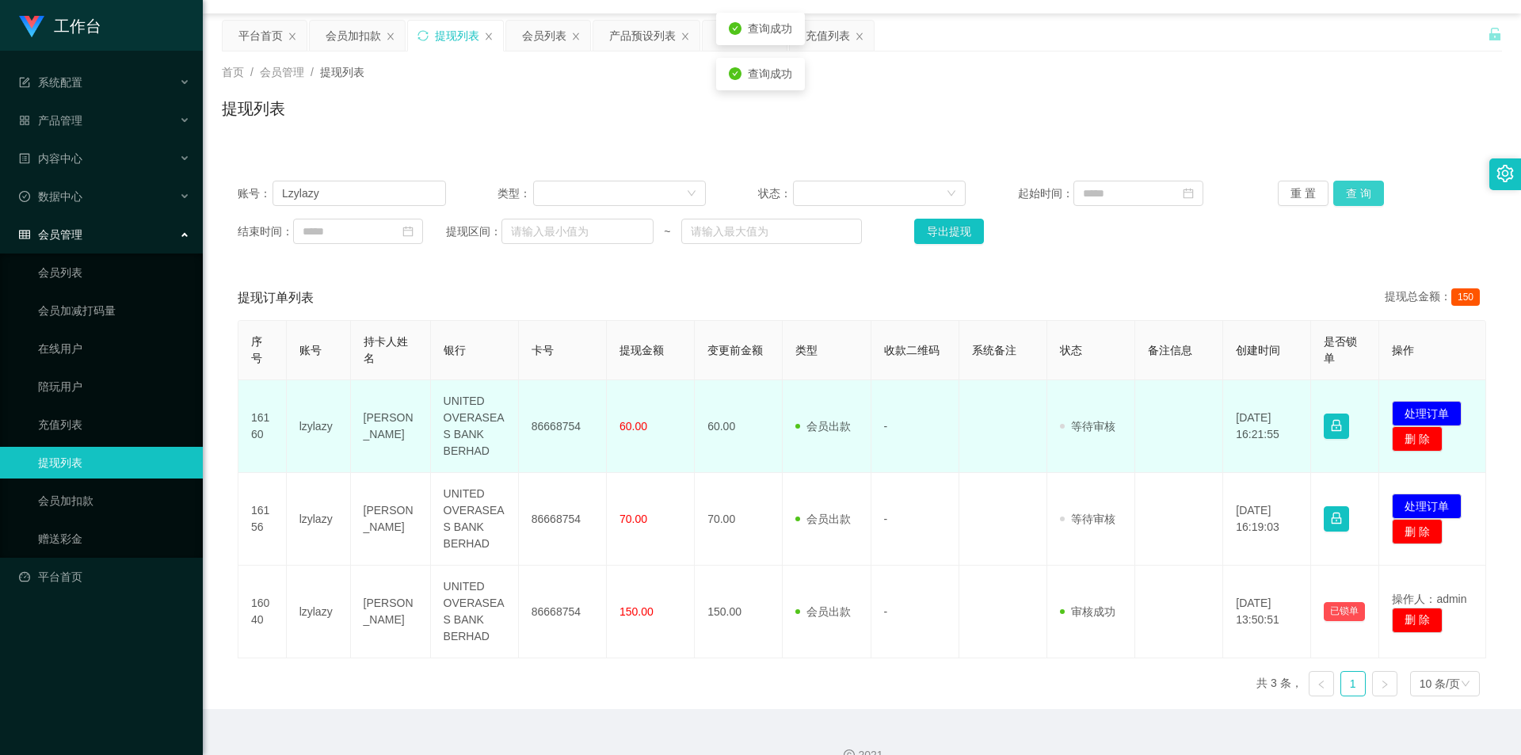
scroll to position [65, 0]
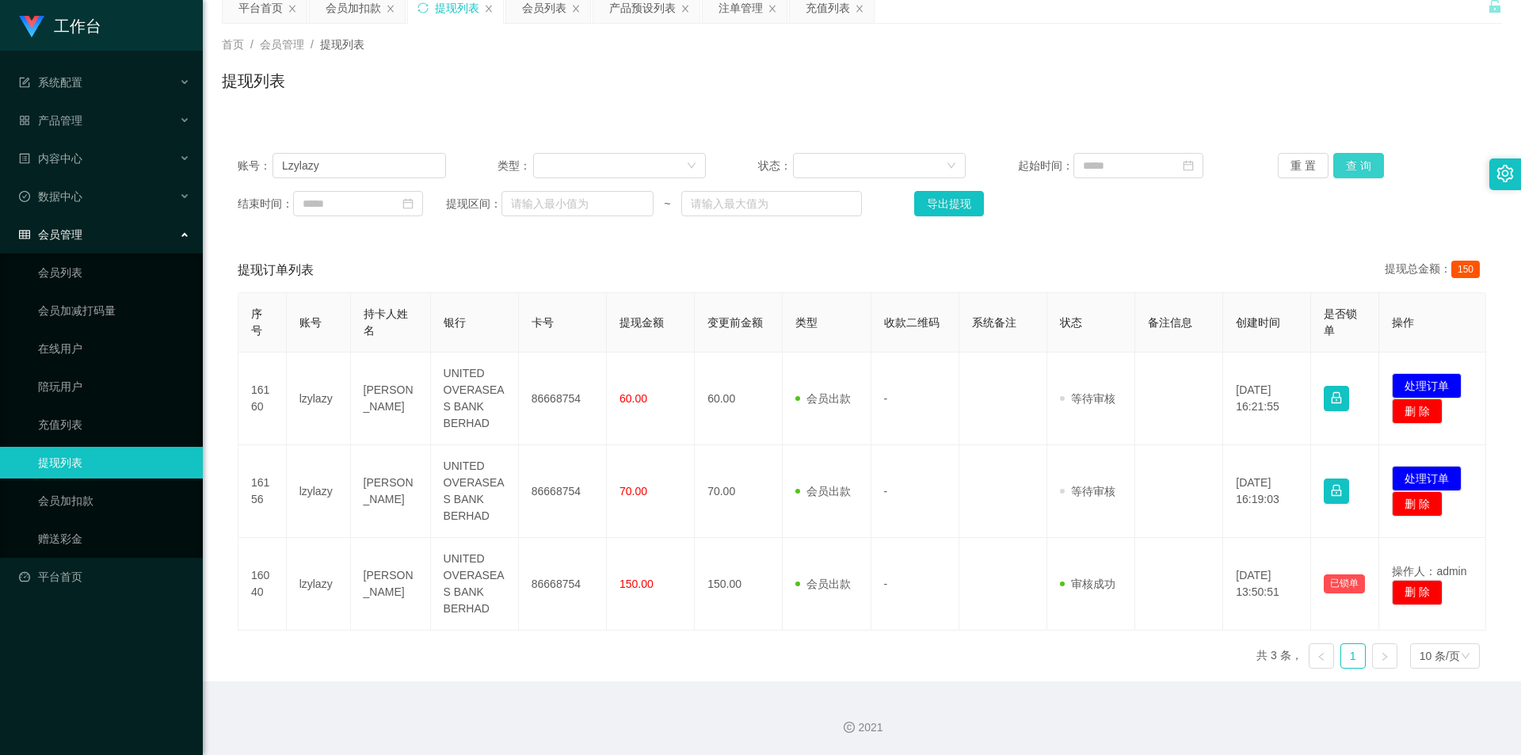
click at [1353, 165] on button "查 询" at bounding box center [1358, 165] width 51 height 25
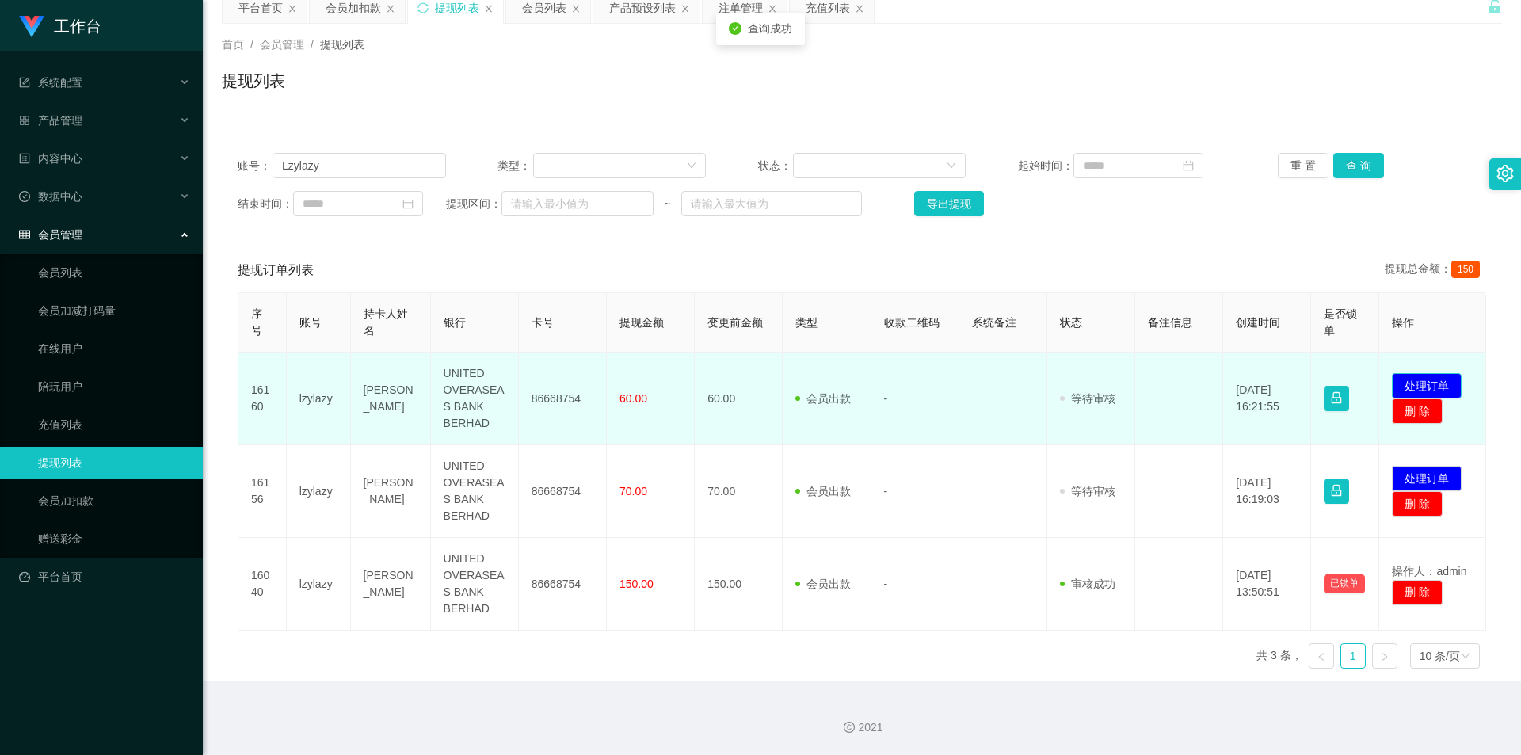
click at [1406, 382] on button "处理订单" at bounding box center [1426, 385] width 70 height 25
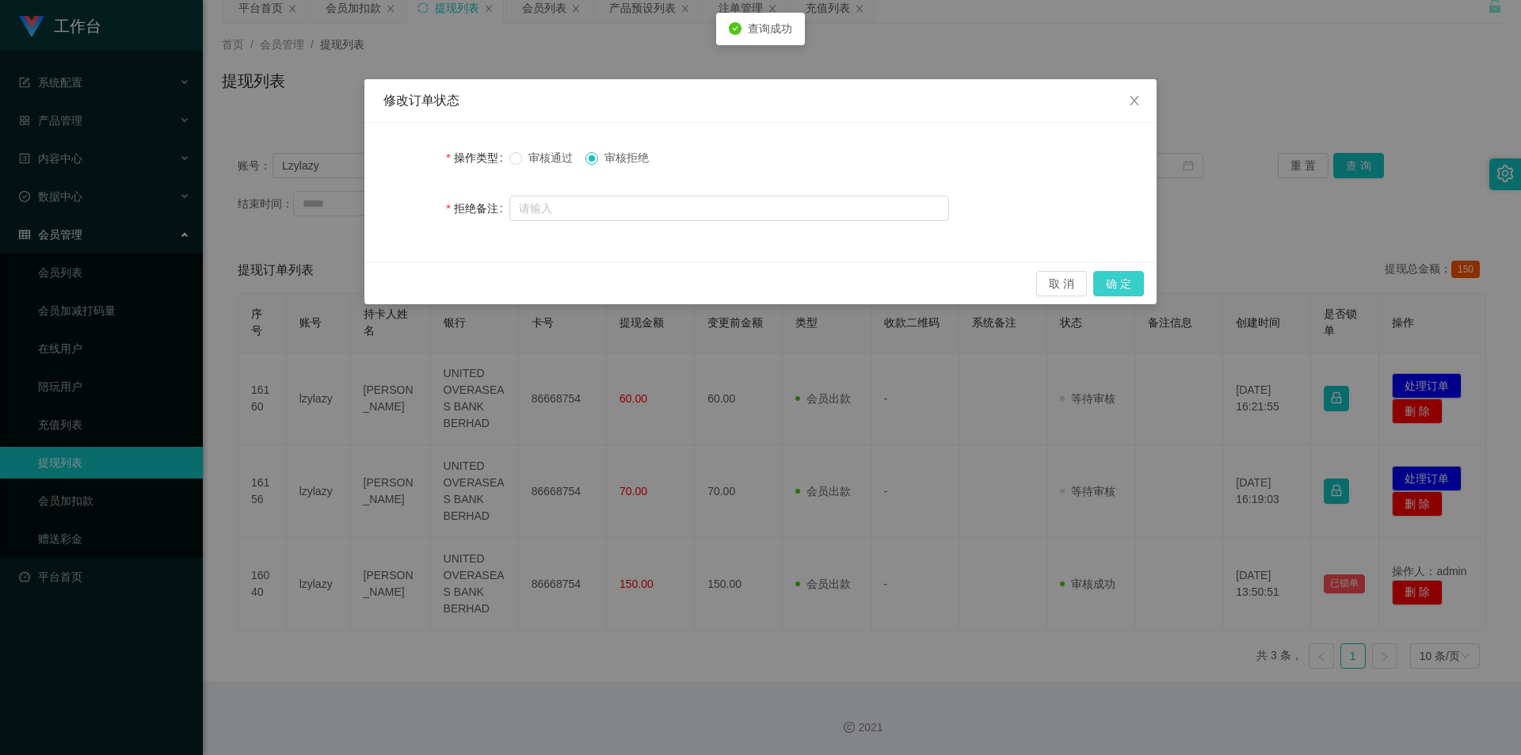
click at [1107, 283] on button "确 定" at bounding box center [1118, 283] width 51 height 25
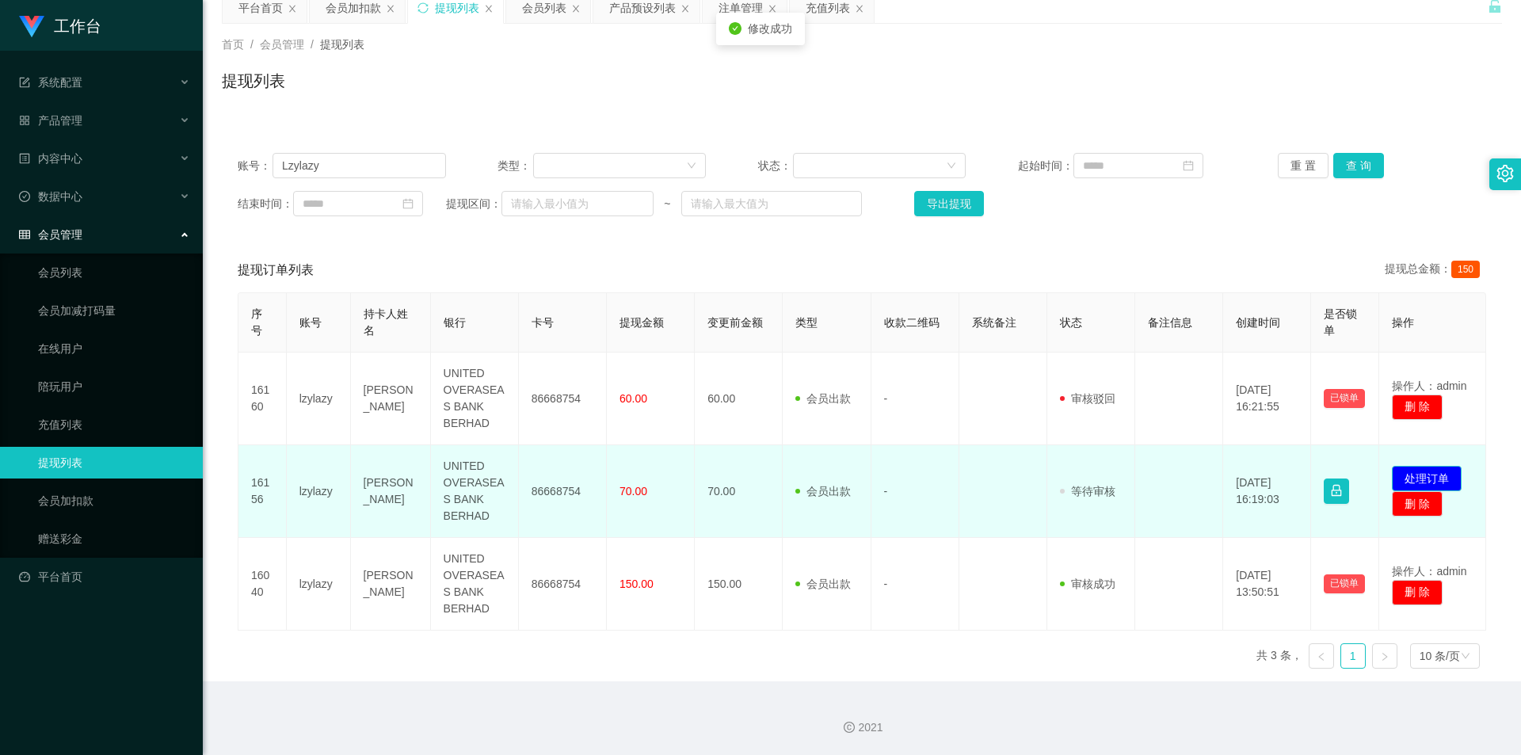
click at [1409, 474] on button "处理订单" at bounding box center [1426, 478] width 70 height 25
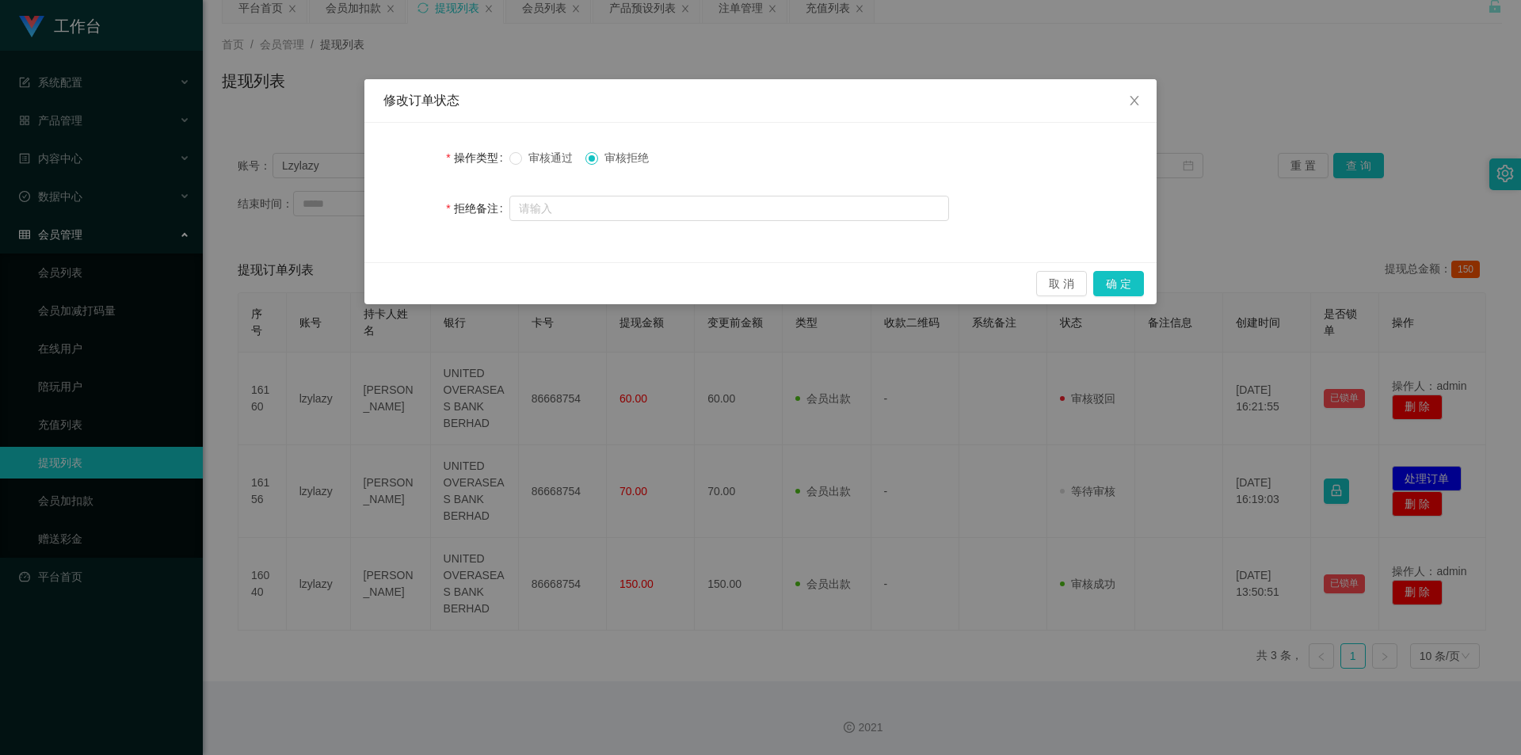
click at [598, 157] on span at bounding box center [591, 158] width 13 height 13
click at [1122, 285] on button "确 定" at bounding box center [1118, 283] width 51 height 25
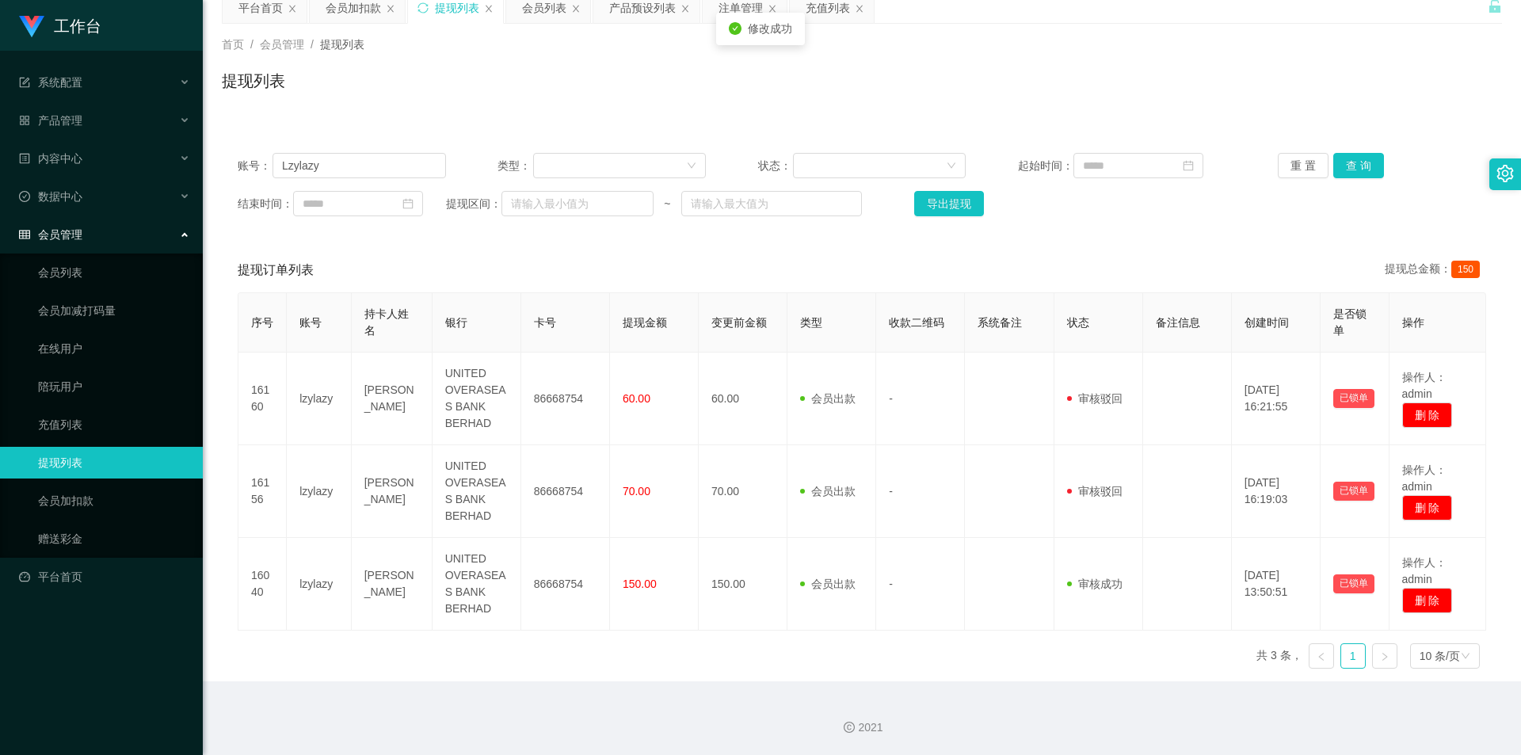
click at [1065, 225] on div "账号： Lzylazy 类型： 状态： 起始时间： 重 置 查 询 结束时间： 提现区间： ~ 导出提现" at bounding box center [862, 184] width 1280 height 95
click at [1121, 114] on div "首页 / 会员管理 / 提现列表 / 提现列表" at bounding box center [862, 71] width 1318 height 94
drag, startPoint x: 118, startPoint y: 131, endPoint x: 0, endPoint y: 120, distance: 118.5
click at [0, 120] on section "工作台 系统配置 产品管理 产品列表 产品预设列表 开奖记录 注单管理 即时注单 内容中心 站内信 公告列表 活动列表 数据中心 员工统计 团队统计 会员管理…" at bounding box center [760, 345] width 1521 height 820
paste input "Alfred1699thh"
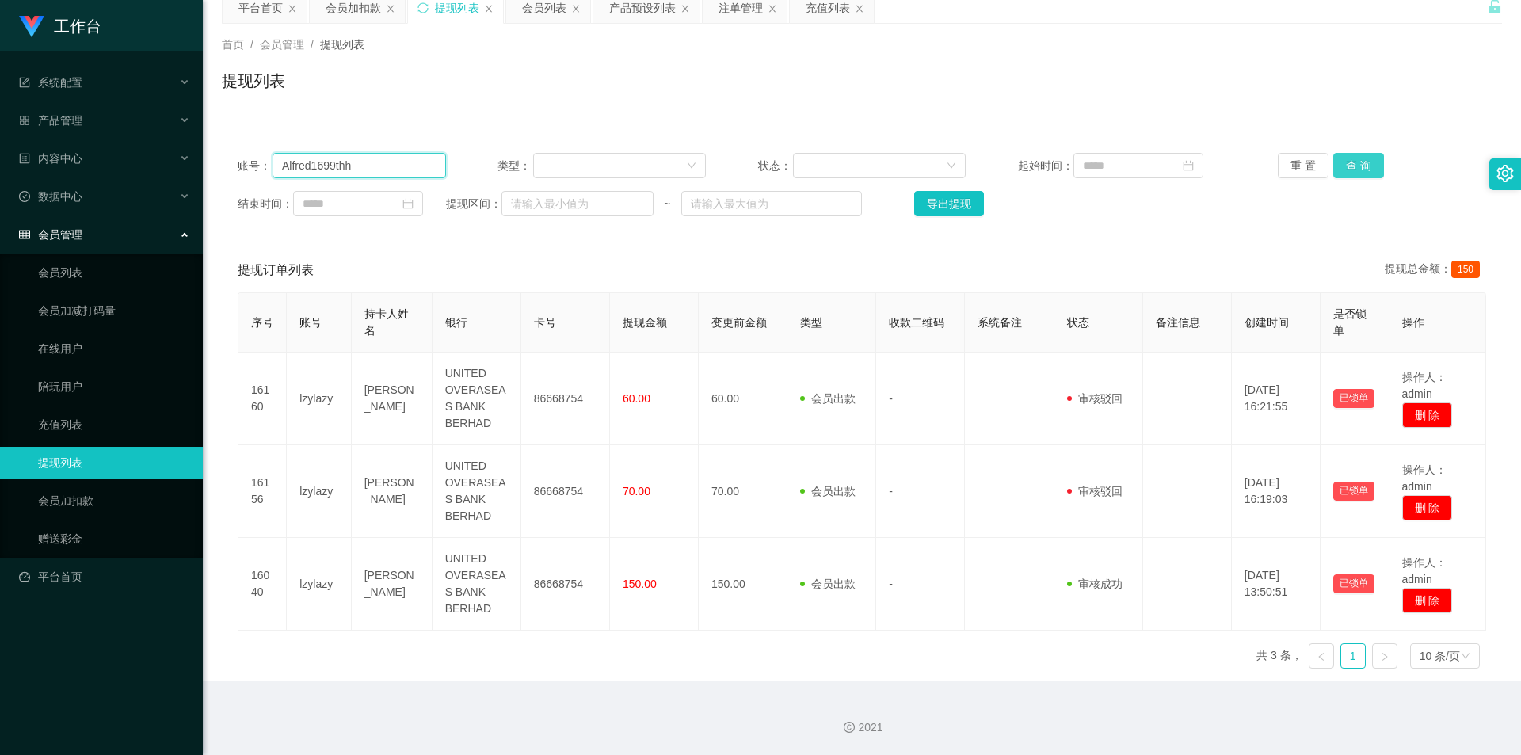
type input "Alfred1699thh"
click at [1352, 156] on button "查 询" at bounding box center [1358, 165] width 51 height 25
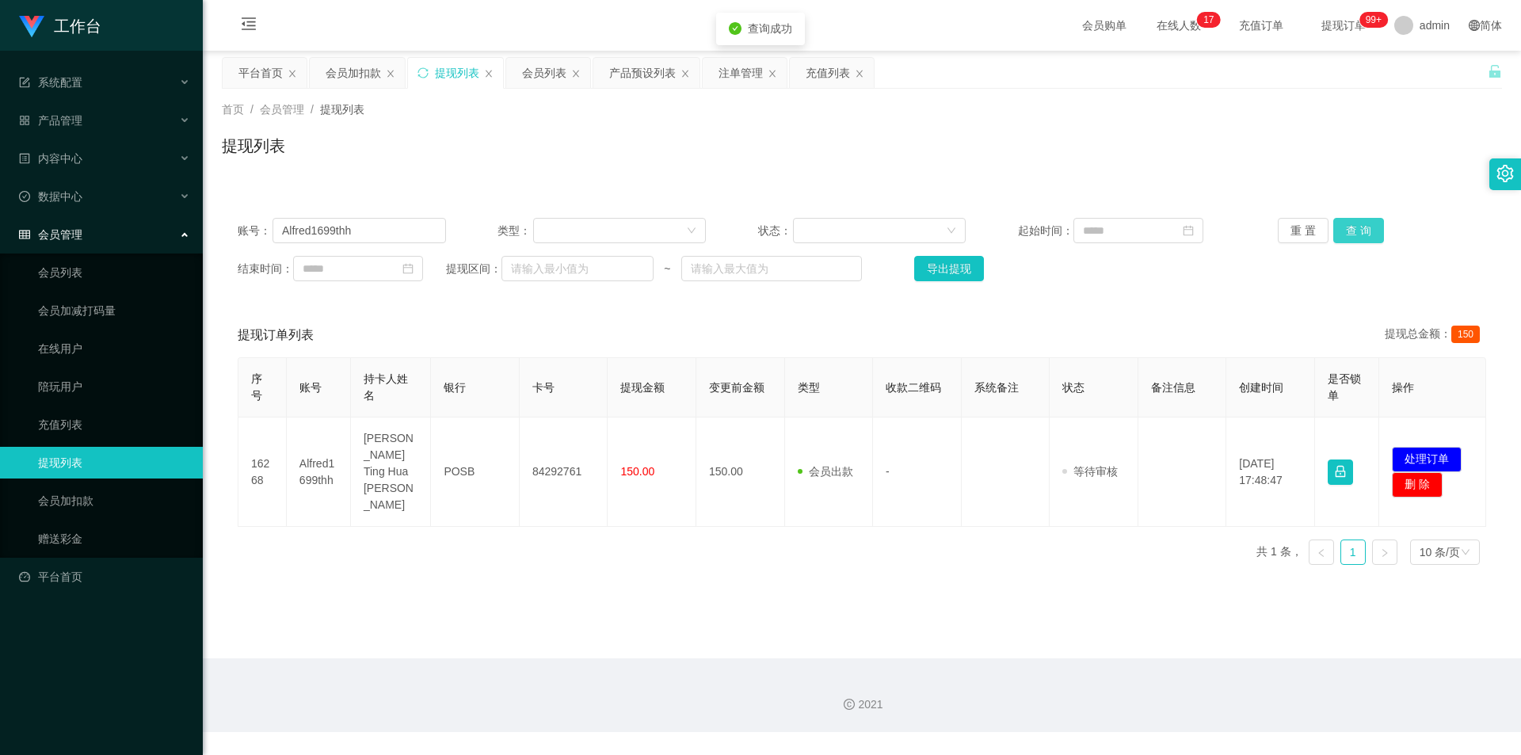
scroll to position [0, 0]
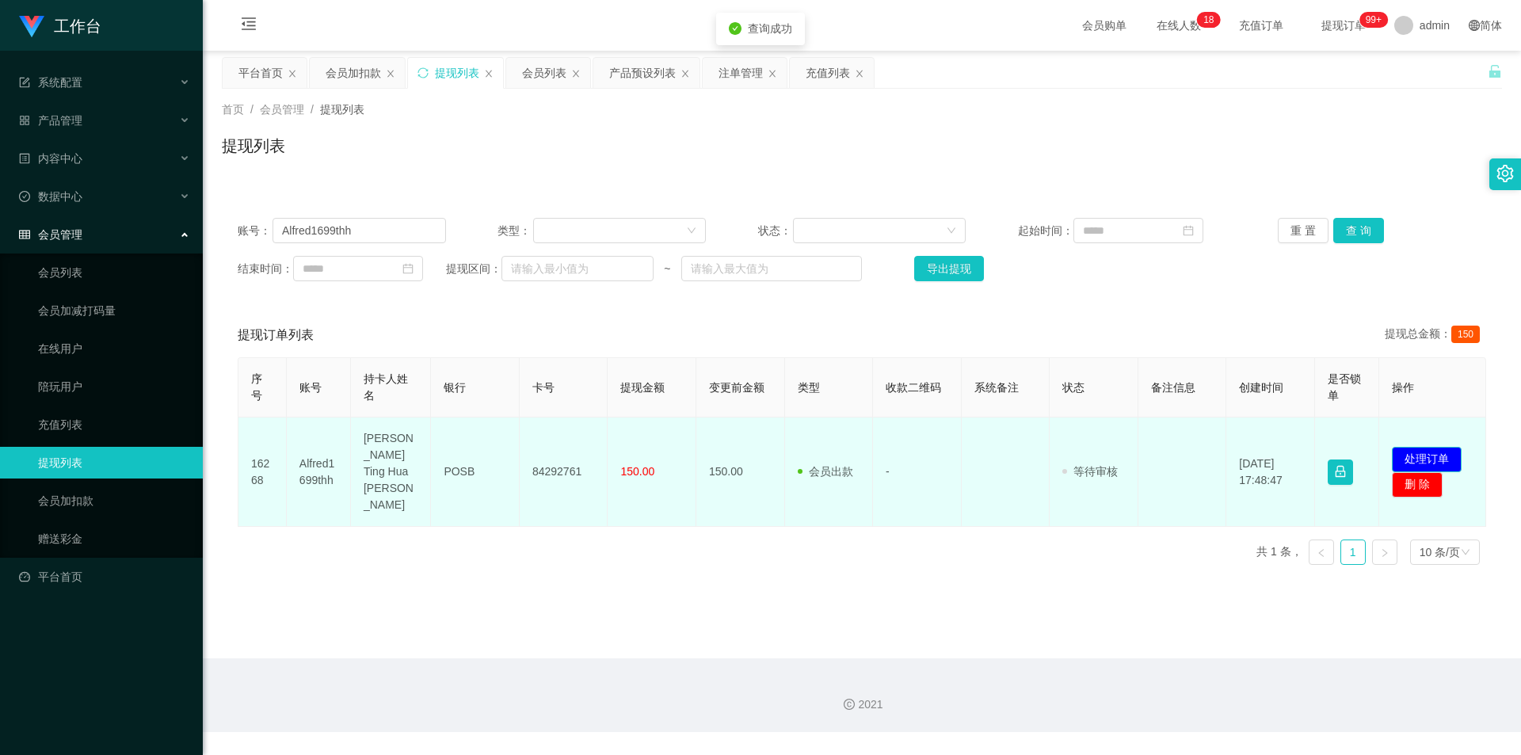
click at [1405, 447] on button "处理订单" at bounding box center [1426, 459] width 70 height 25
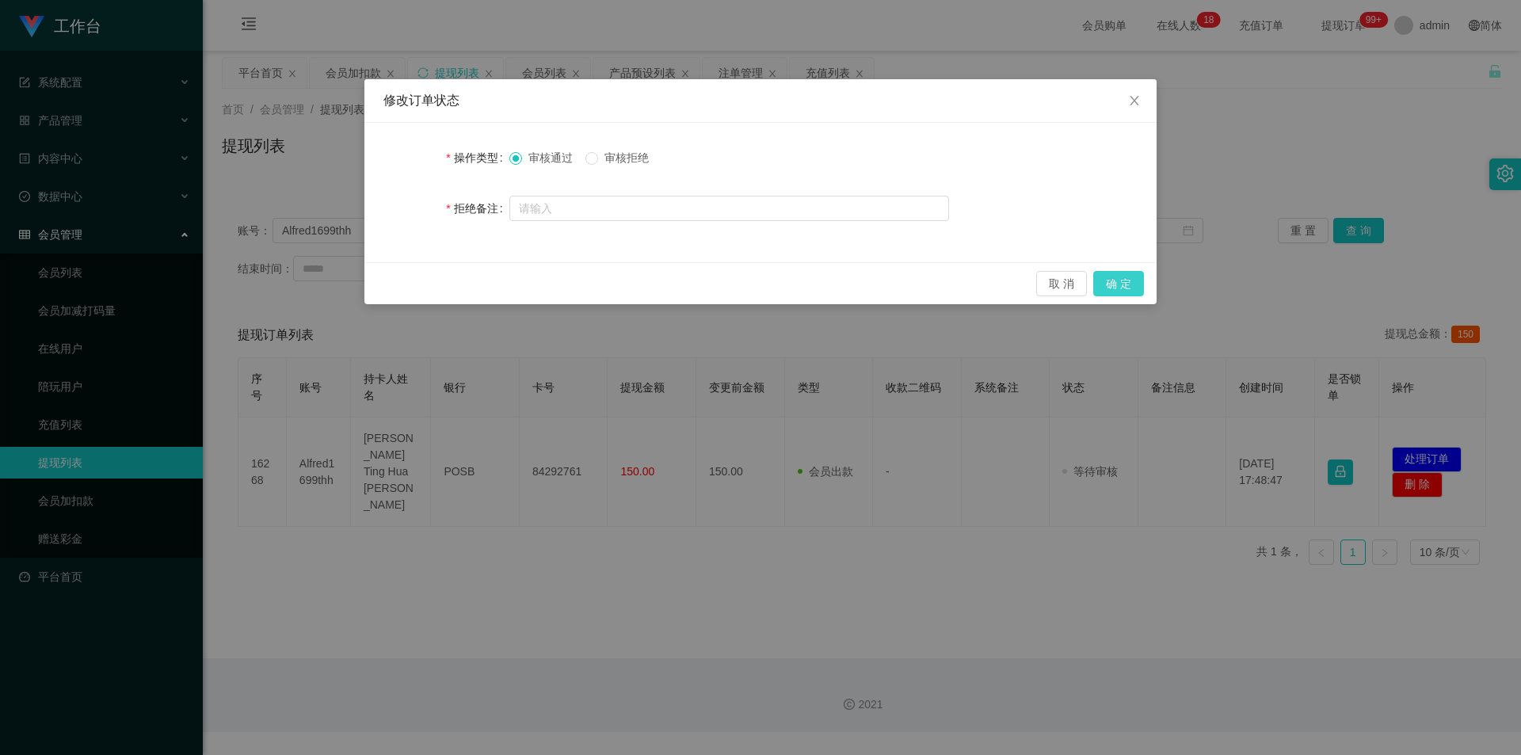
click at [1125, 279] on button "确 定" at bounding box center [1118, 283] width 51 height 25
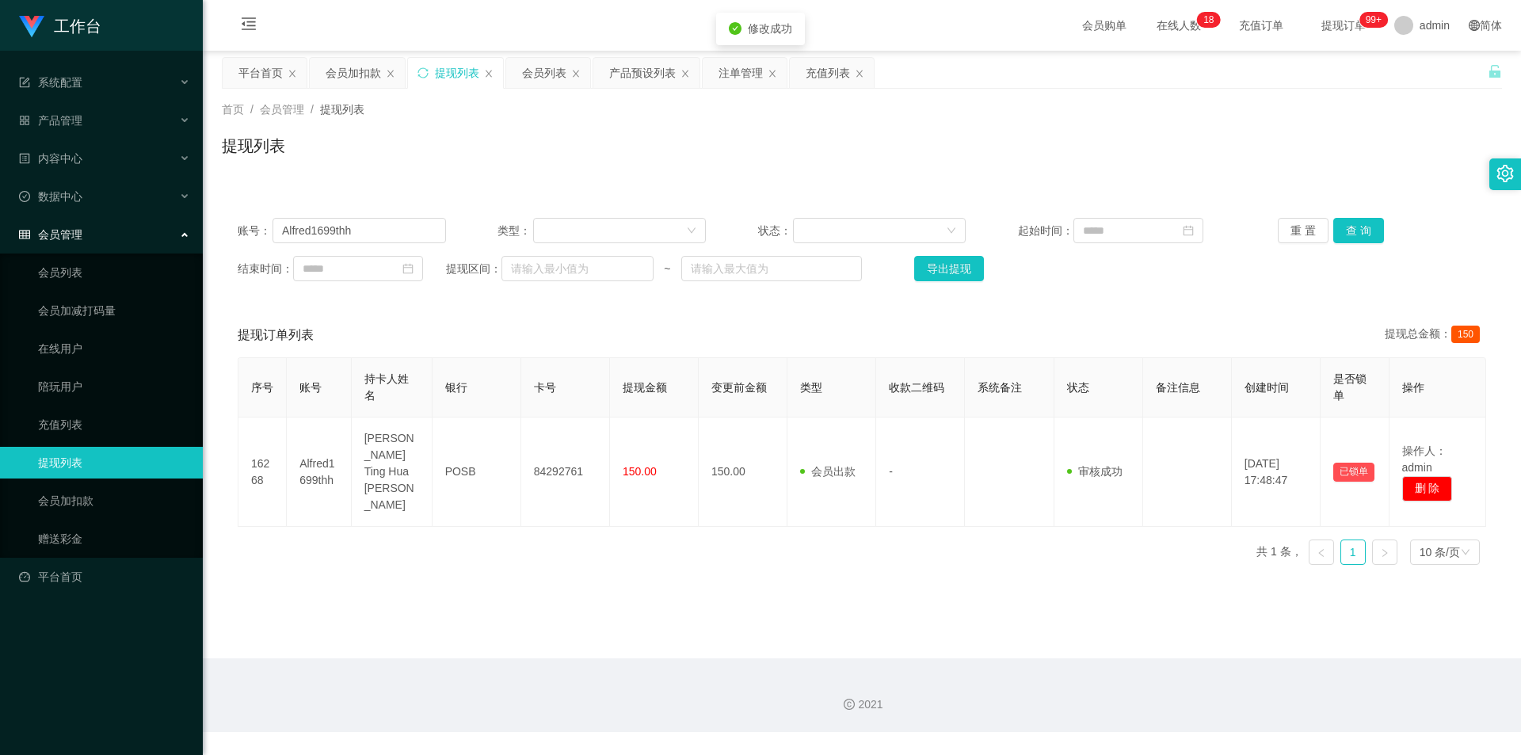
click at [1393, 140] on div "提现列表" at bounding box center [862, 152] width 1280 height 36
